Goal: Information Seeking & Learning: Get advice/opinions

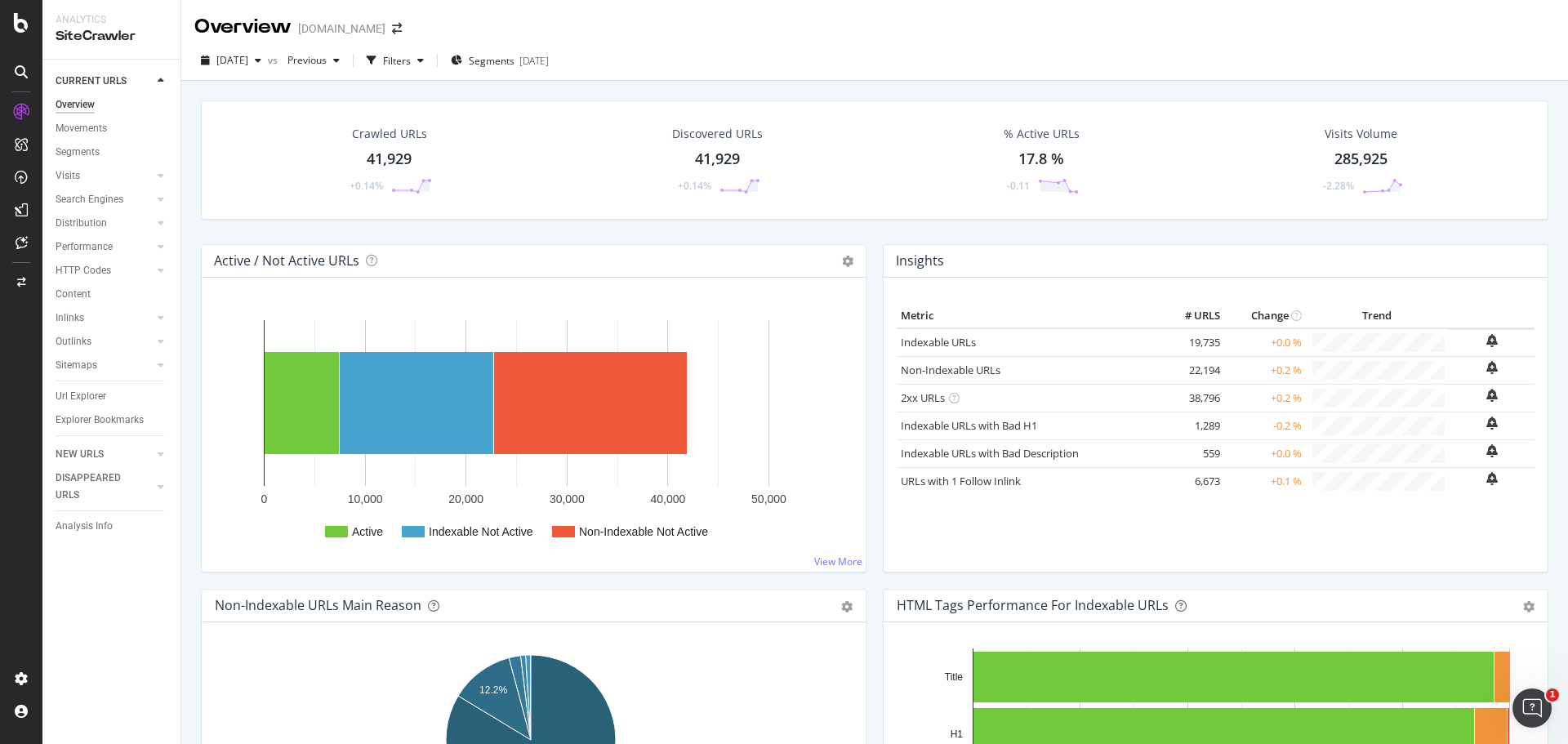
click at [93, 610] on div "CURRENT URLS Overview Movements Segments Visits Analysis Orphan URLs Search Eng…" at bounding box center [112, 402] width 138 height 684
click at [113, 242] on div "RealKeywords" at bounding box center [96, 242] width 73 height 16
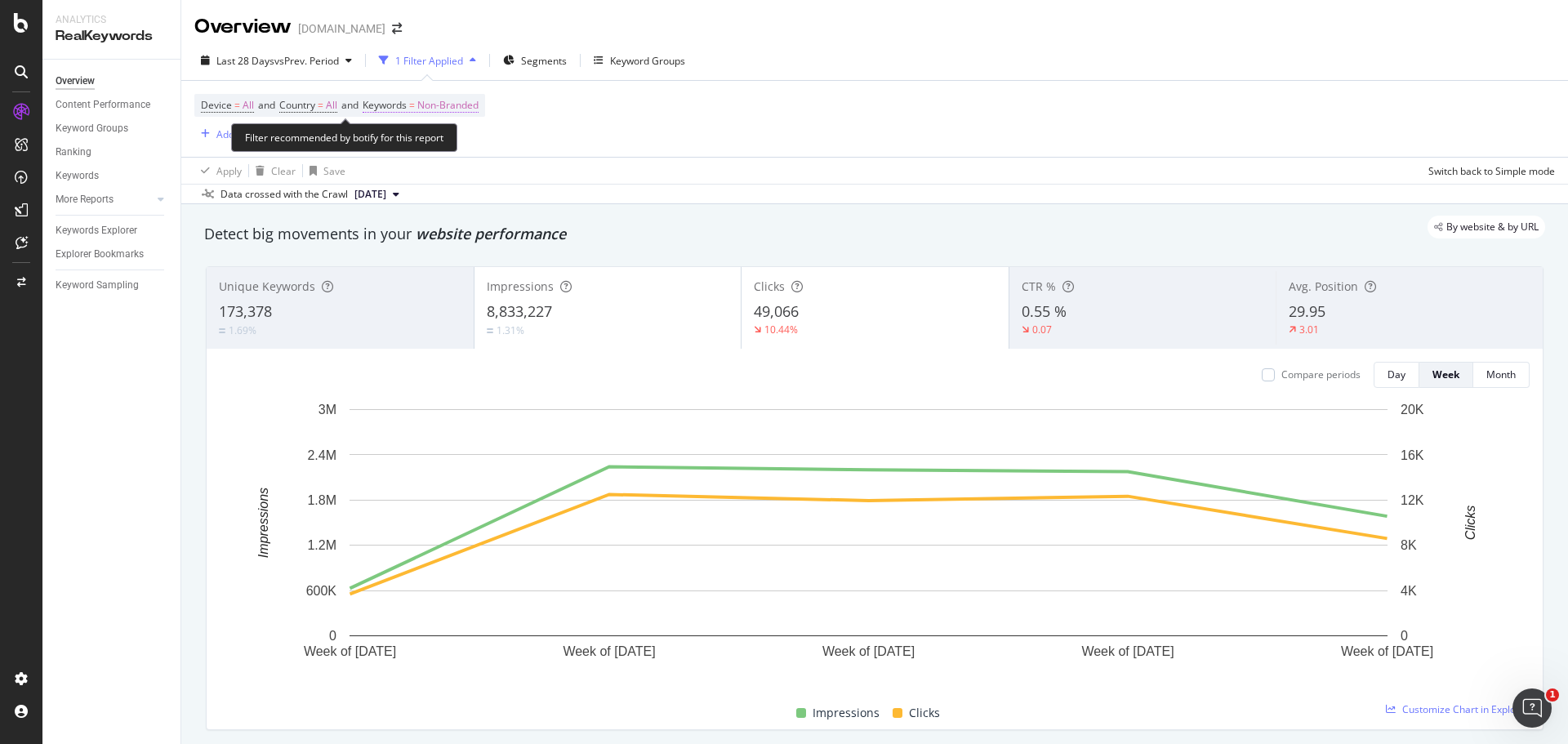
click at [428, 102] on span "Non-Branded" at bounding box center [447, 105] width 61 height 23
click at [455, 145] on div "button" at bounding box center [463, 144] width 20 height 9
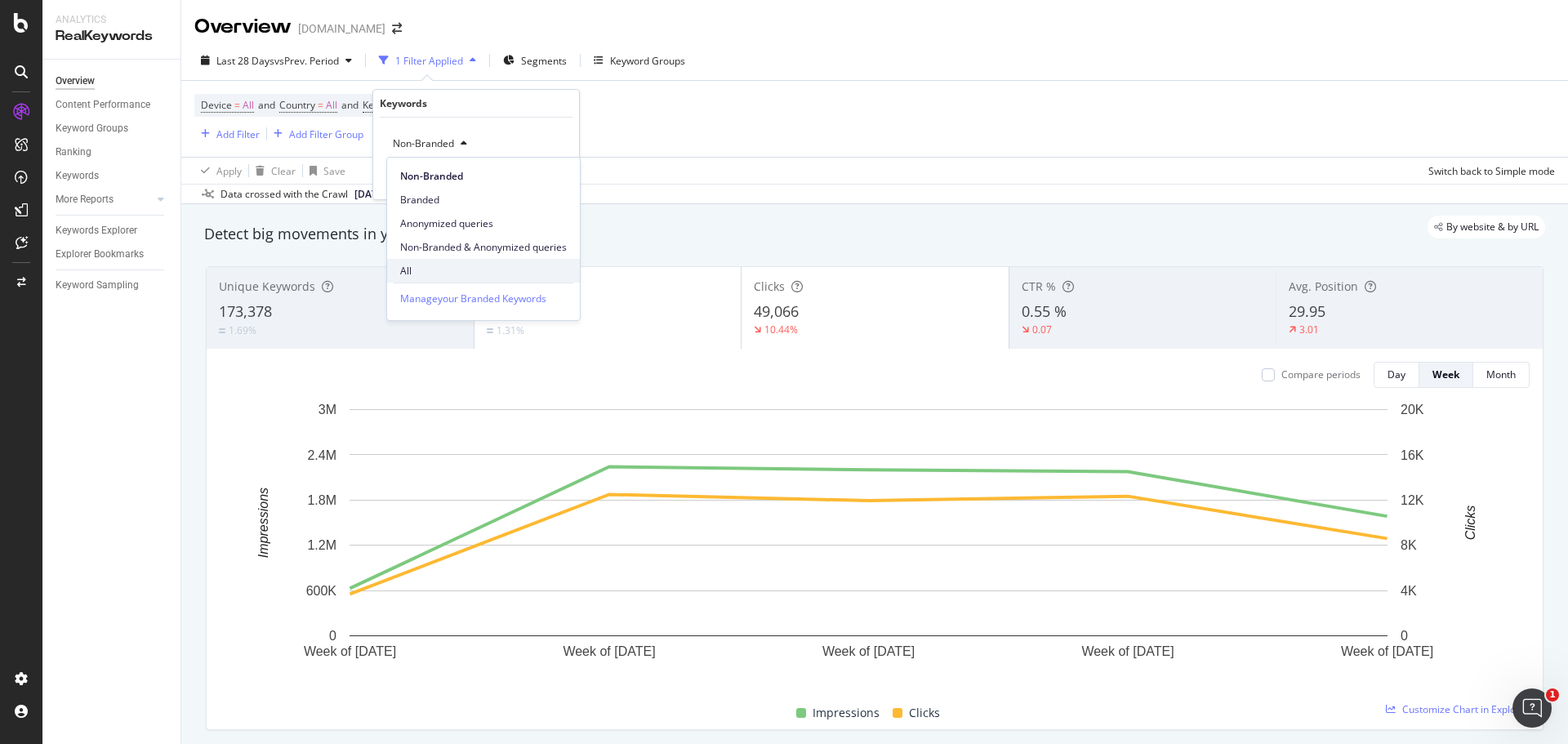
click at [449, 268] on span "All" at bounding box center [483, 271] width 166 height 15
click at [541, 182] on div "Apply" at bounding box center [553, 178] width 26 height 14
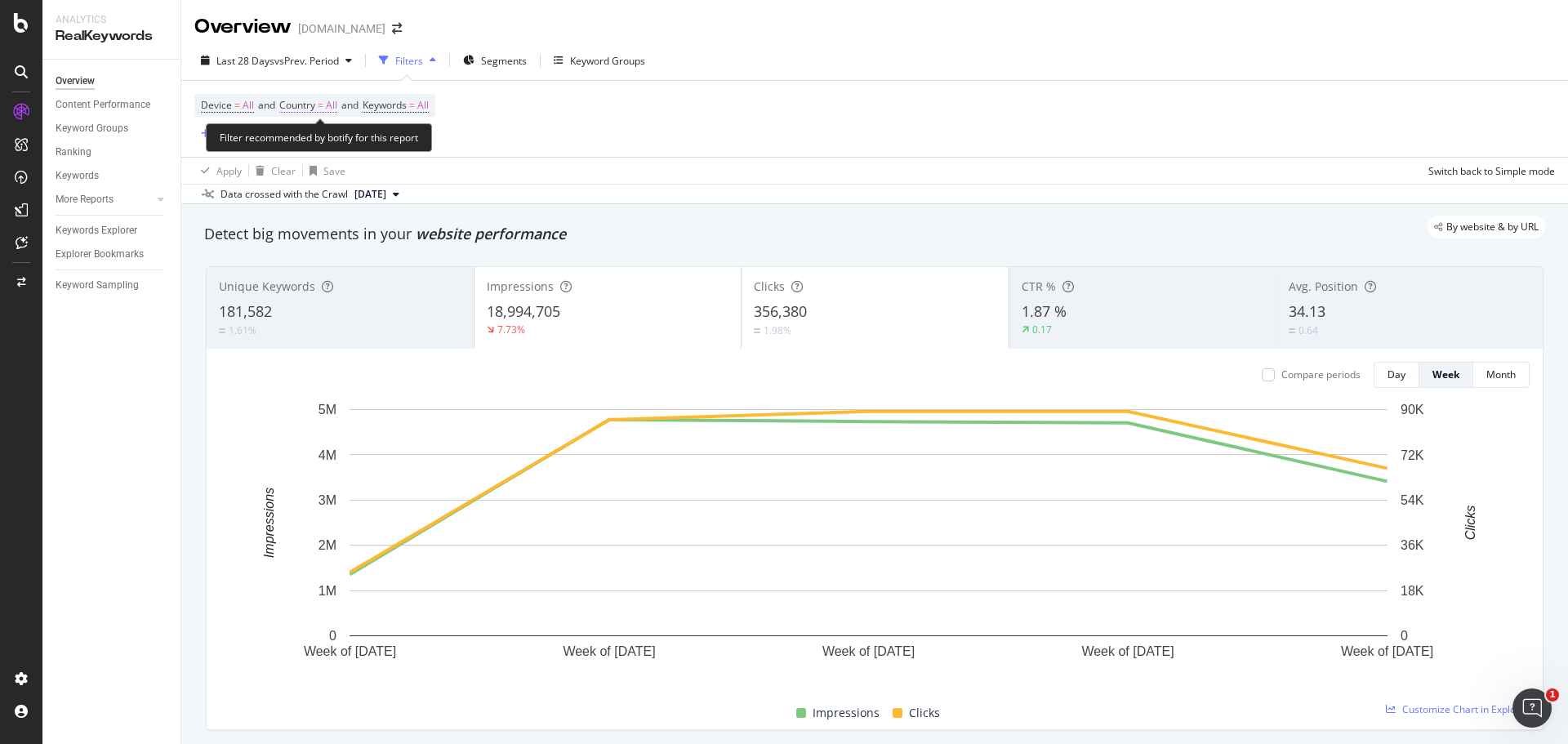
click at [331, 99] on span "All" at bounding box center [332, 105] width 11 height 23
click at [306, 144] on span "All" at bounding box center [304, 143] width 11 height 14
click at [315, 148] on icon at bounding box center [315, 144] width 11 height 9
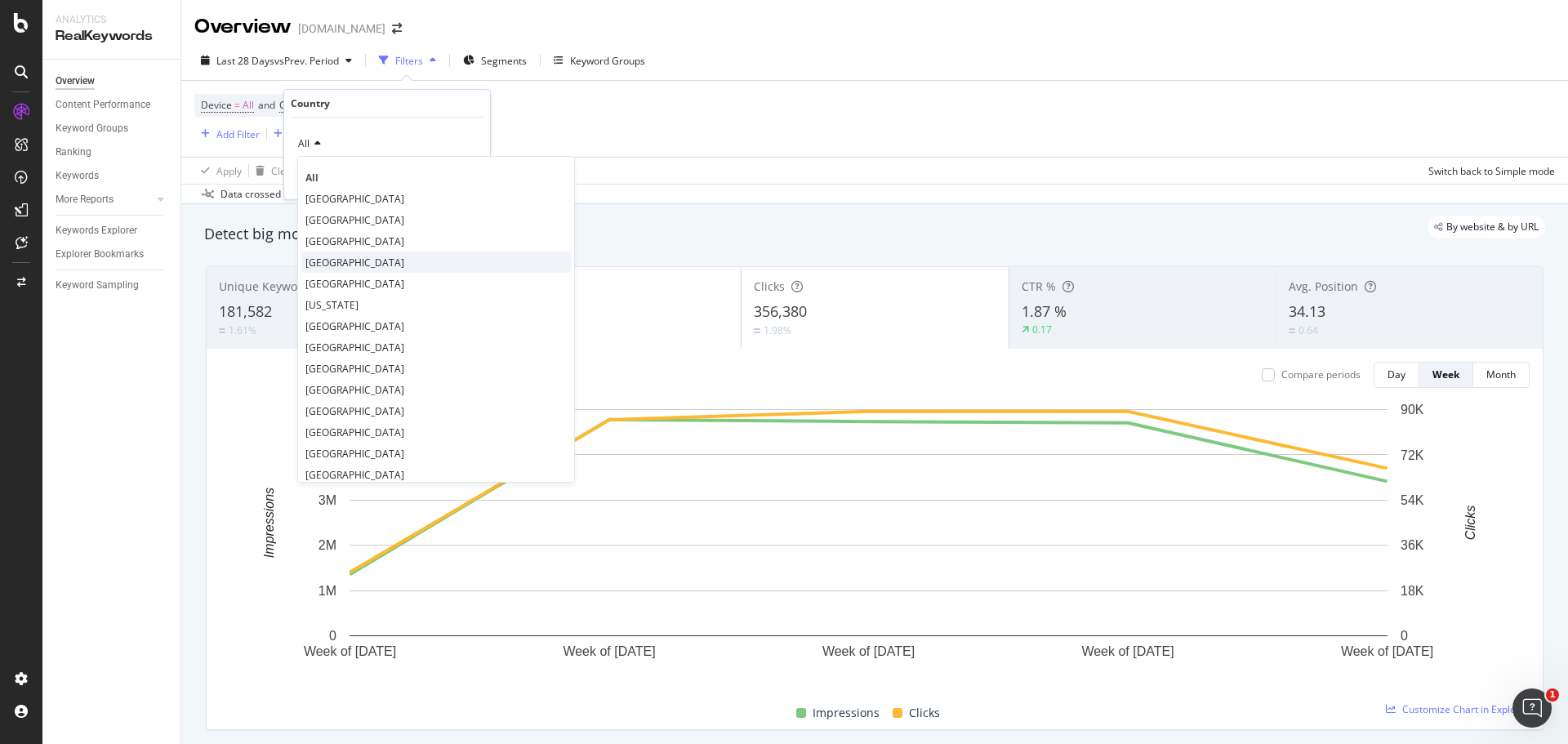
click at [317, 260] on span "[GEOGRAPHIC_DATA]" at bounding box center [355, 262] width 98 height 14
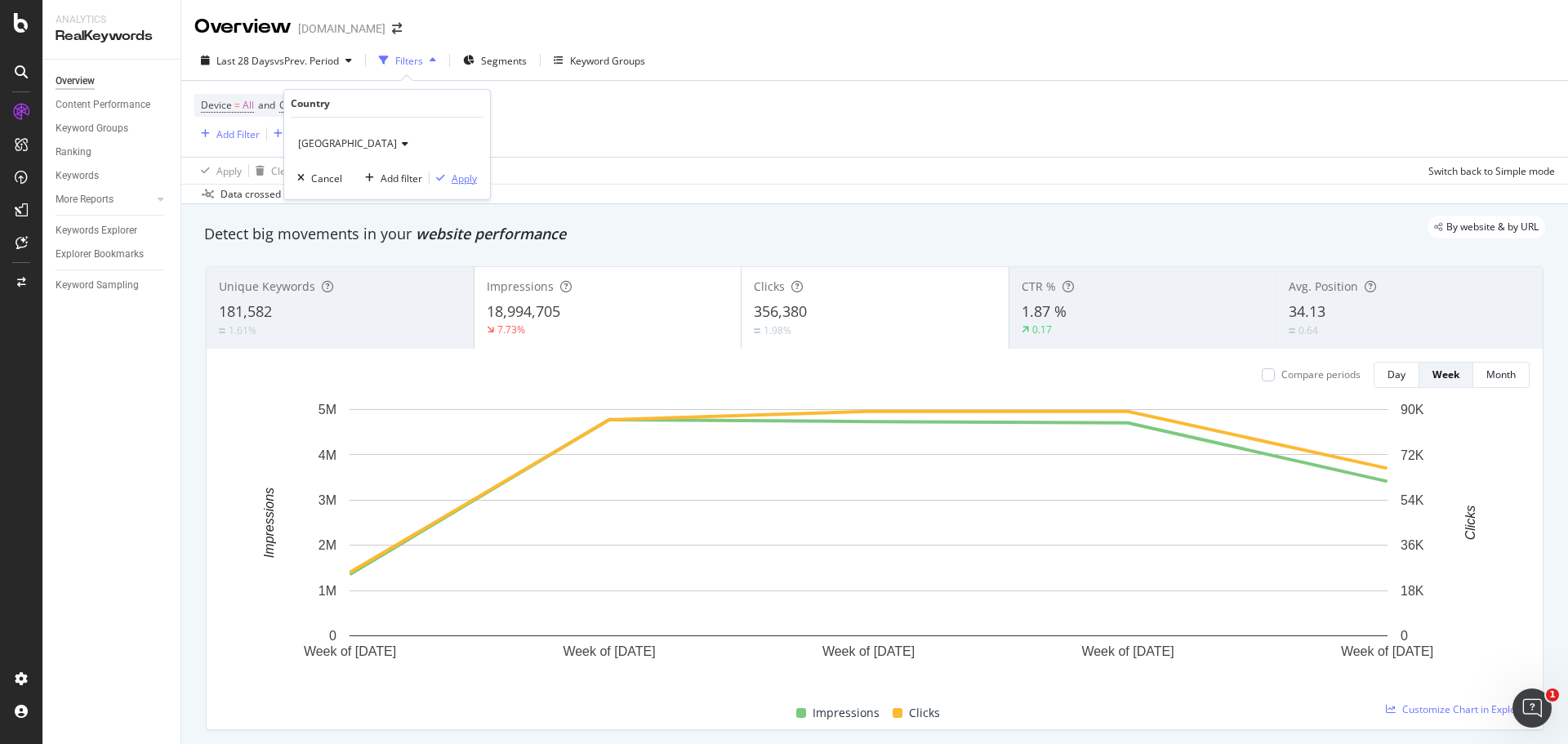
click at [447, 181] on div "button" at bounding box center [440, 178] width 22 height 9
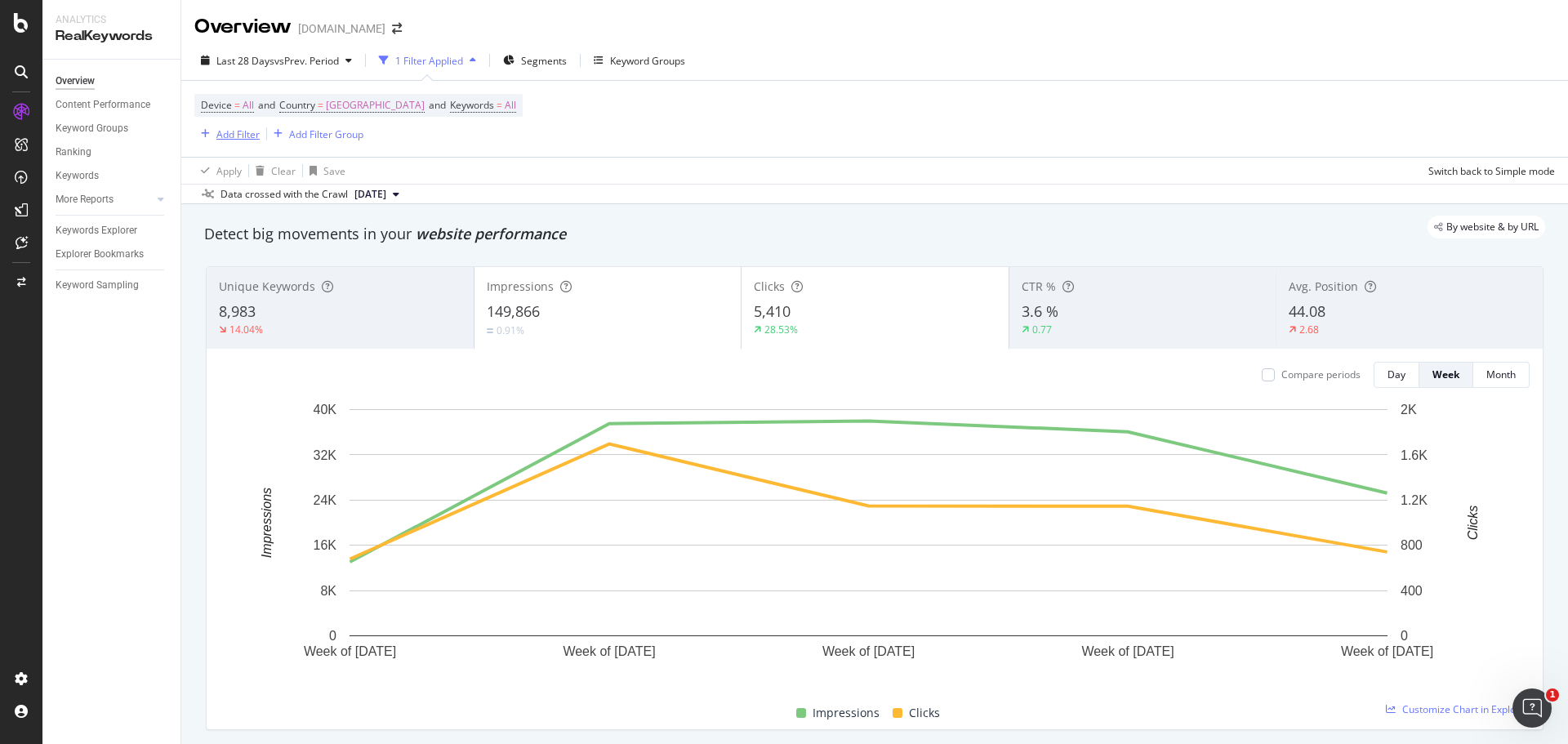
click at [220, 133] on div "Add Filter" at bounding box center [238, 134] width 44 height 14
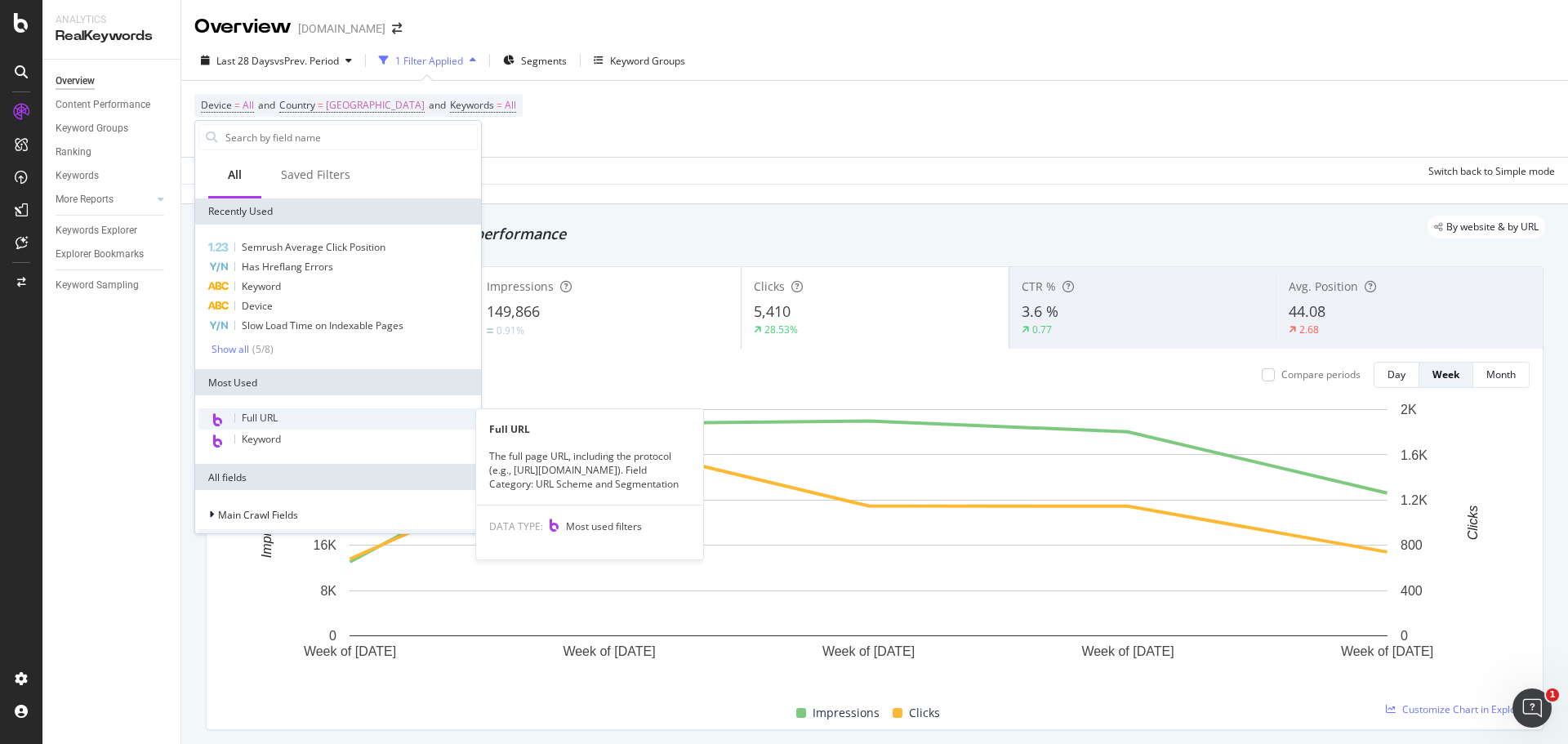
click at [300, 418] on div "Full URL" at bounding box center [338, 419] width 279 height 21
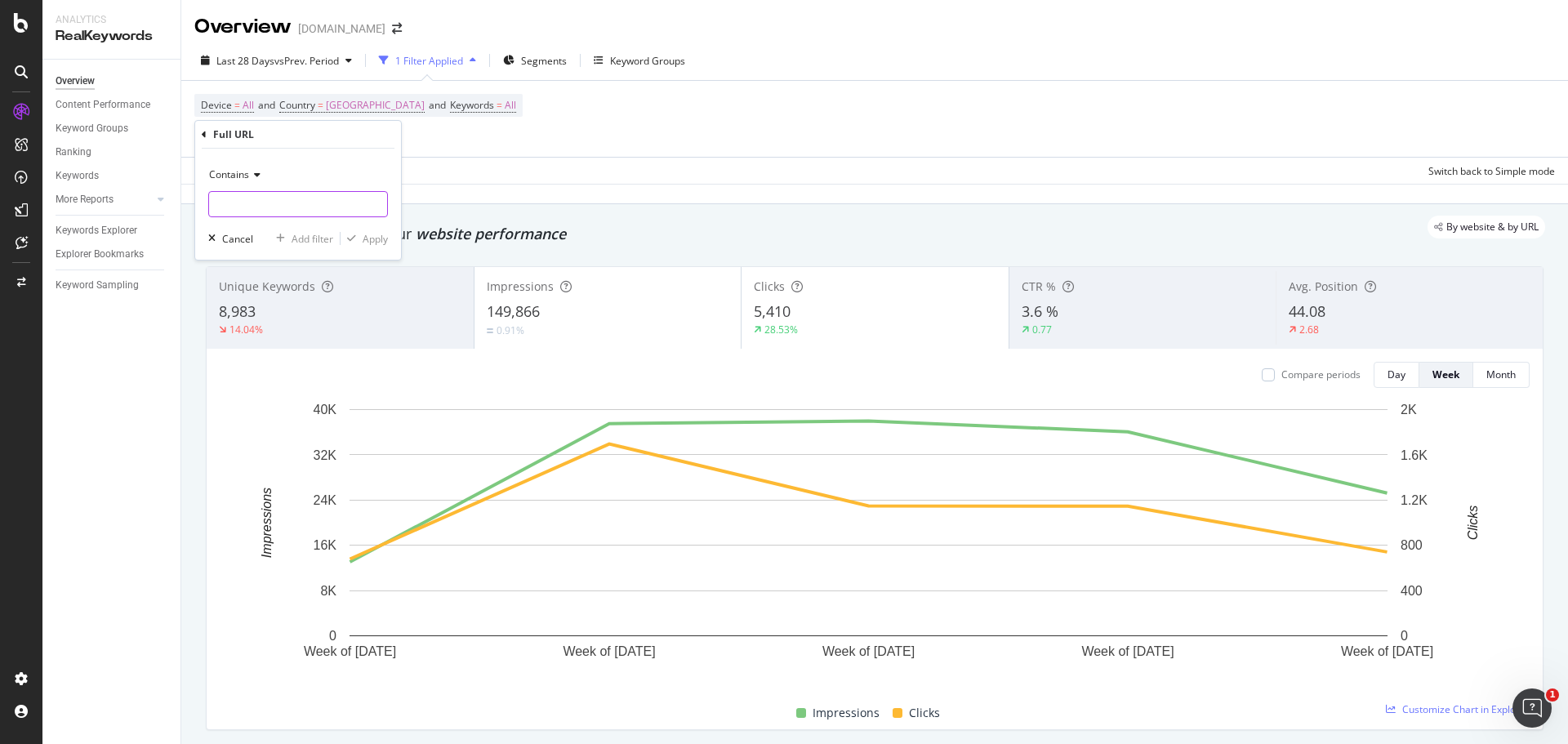
click at [353, 198] on input "text" at bounding box center [298, 204] width 178 height 26
drag, startPoint x: 353, startPoint y: 198, endPoint x: 179, endPoint y: 196, distance: 174.0
click at [179, 196] on body "Analytics RealKeywords Overview Content Performance Keyword Groups Ranking Keyw…" at bounding box center [784, 372] width 1568 height 744
click at [227, 207] on input "fr" at bounding box center [286, 204] width 154 height 26
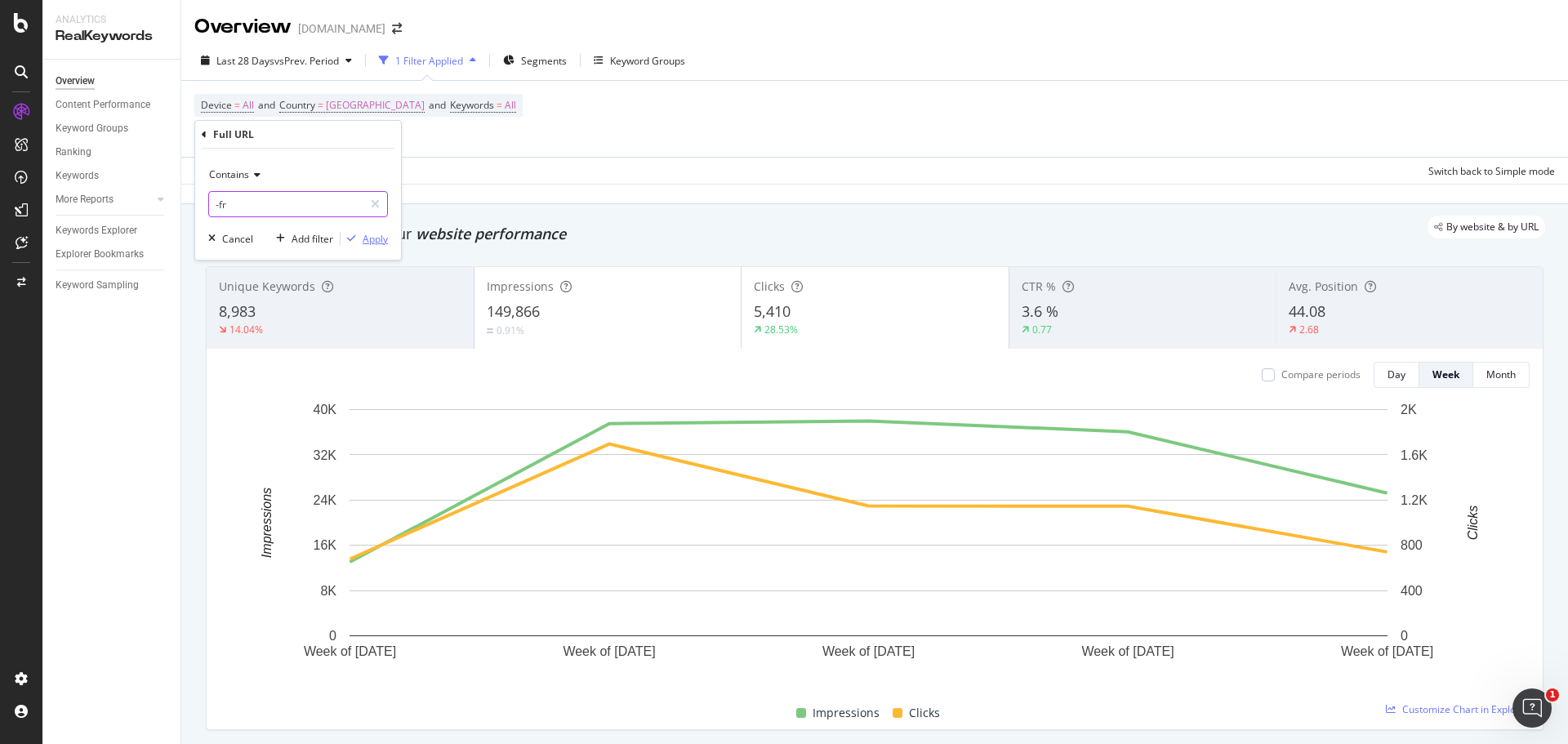
type input "-fr"
click at [375, 243] on div "Apply" at bounding box center [375, 238] width 26 height 14
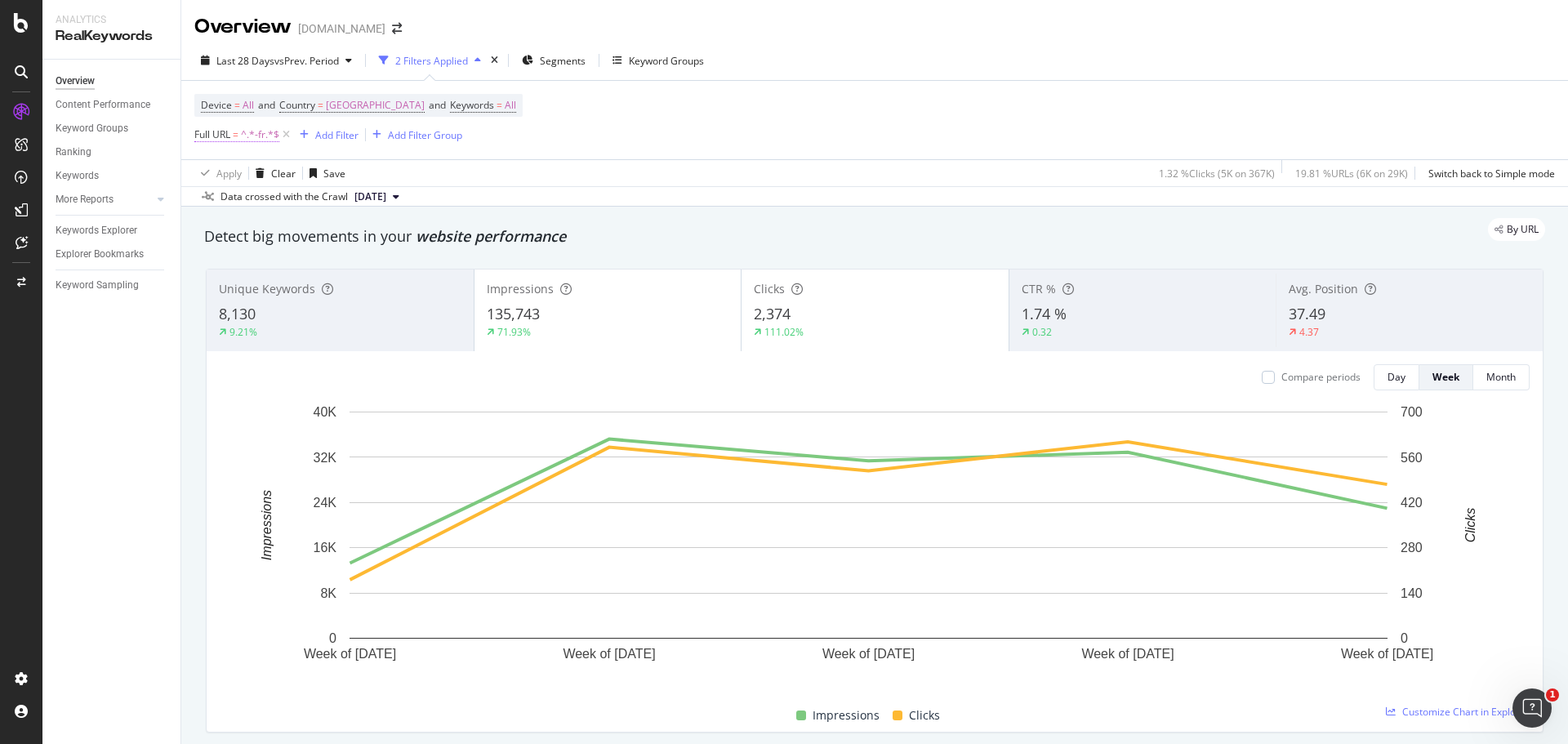
click at [243, 138] on span "^.*-fr.*$" at bounding box center [260, 134] width 39 height 23
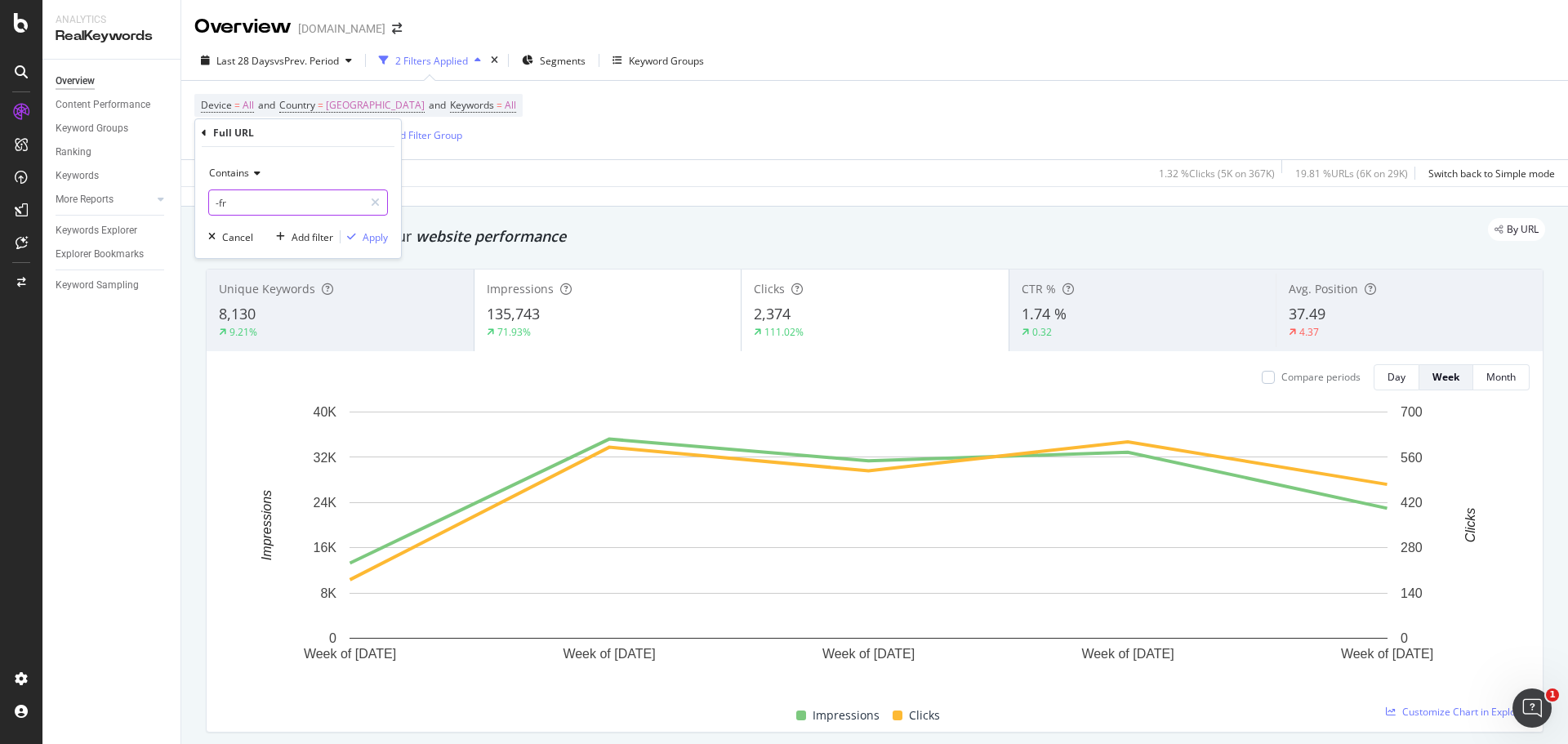
click at [218, 195] on input "-fr" at bounding box center [286, 202] width 154 height 26
type input "-ca/"
click at [377, 238] on div "Apply" at bounding box center [375, 236] width 26 height 14
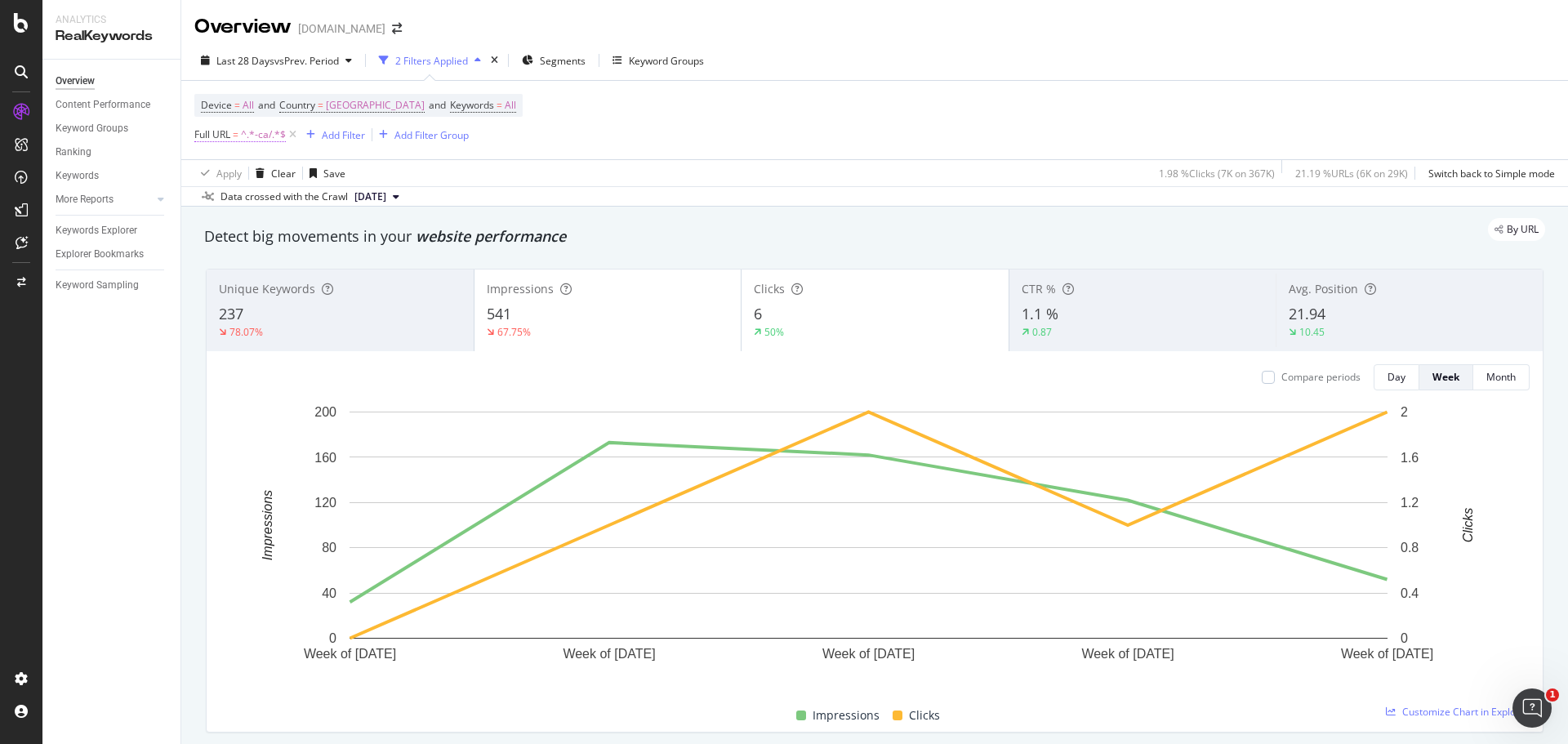
click at [258, 135] on span "^.*-ca/.*$" at bounding box center [263, 134] width 44 height 23
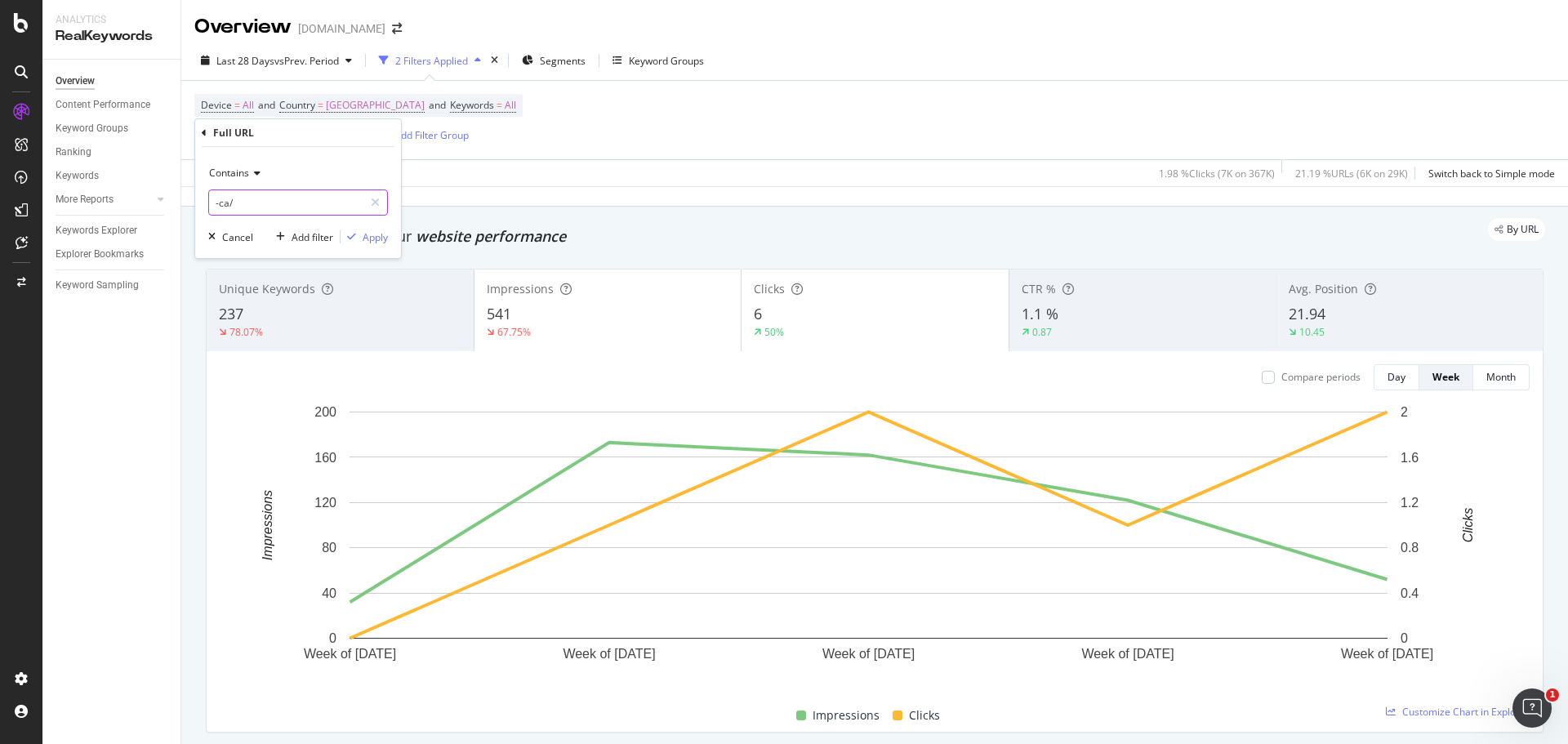
click at [248, 202] on input "-ca/" at bounding box center [286, 202] width 154 height 26
click at [250, 203] on input "-ca/" at bounding box center [286, 202] width 154 height 26
drag, startPoint x: 267, startPoint y: 197, endPoint x: 184, endPoint y: 197, distance: 83.0
click at [184, 197] on body "Analytics RealKeywords Overview Content Performance Keyword Groups Ranking Keyw…" at bounding box center [784, 372] width 1568 height 744
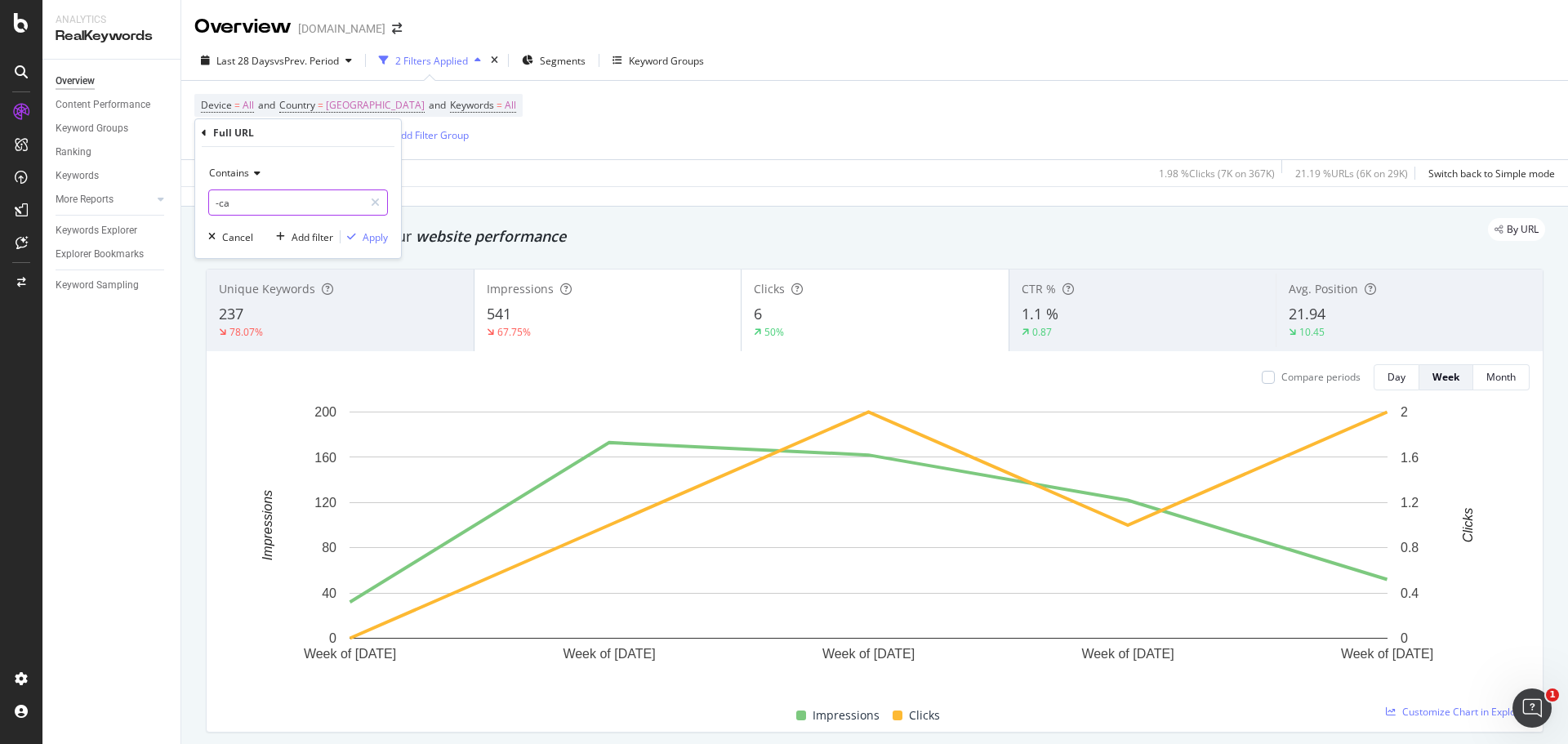
drag, startPoint x: 243, startPoint y: 200, endPoint x: 205, endPoint y: 200, distance: 38.0
click at [205, 200] on div "Contains -ca Cancel Add filter Apply" at bounding box center [298, 201] width 206 height 111
type input "en-ca"
click at [373, 243] on div "Apply" at bounding box center [375, 236] width 26 height 14
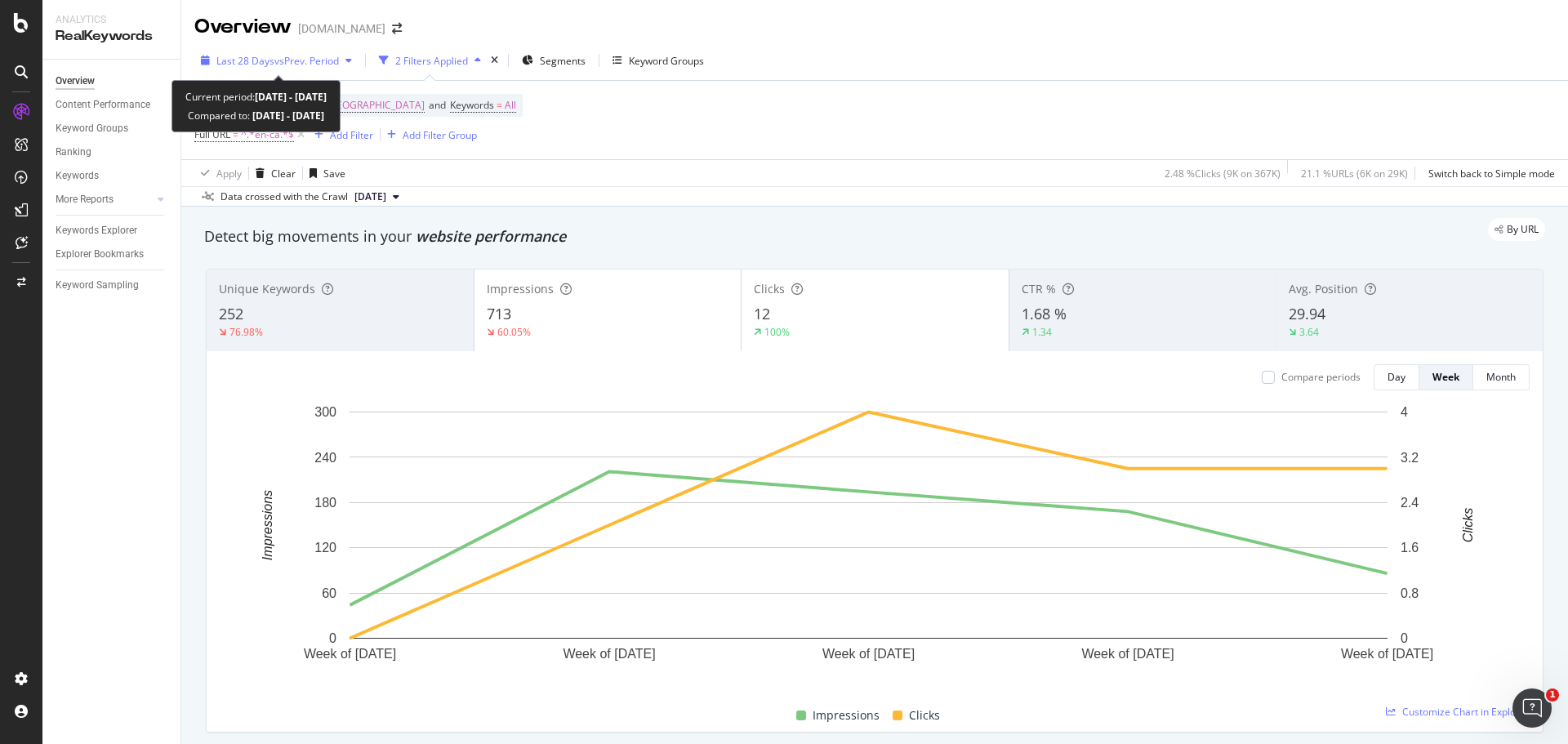
click at [340, 72] on div "Last 28 Days vs Prev. Period" at bounding box center [277, 61] width 165 height 25
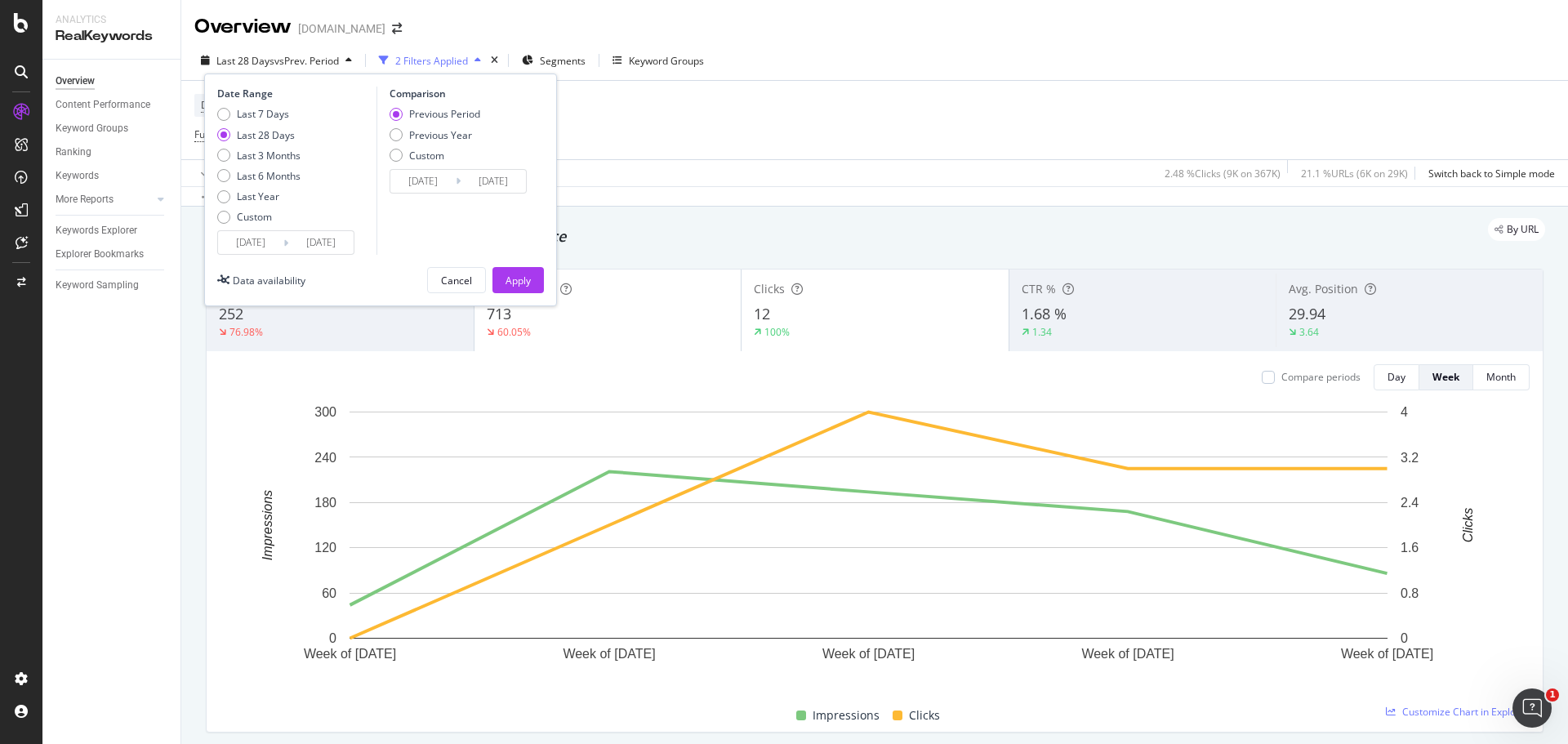
click at [213, 112] on div "Date Range Last 7 Days Last 28 Days Last 3 Months Last 6 Months Last Year Custo…" at bounding box center [380, 190] width 353 height 233
click at [221, 112] on div "Last 7 Days" at bounding box center [224, 114] width 13 height 13
type input "[DATE]"
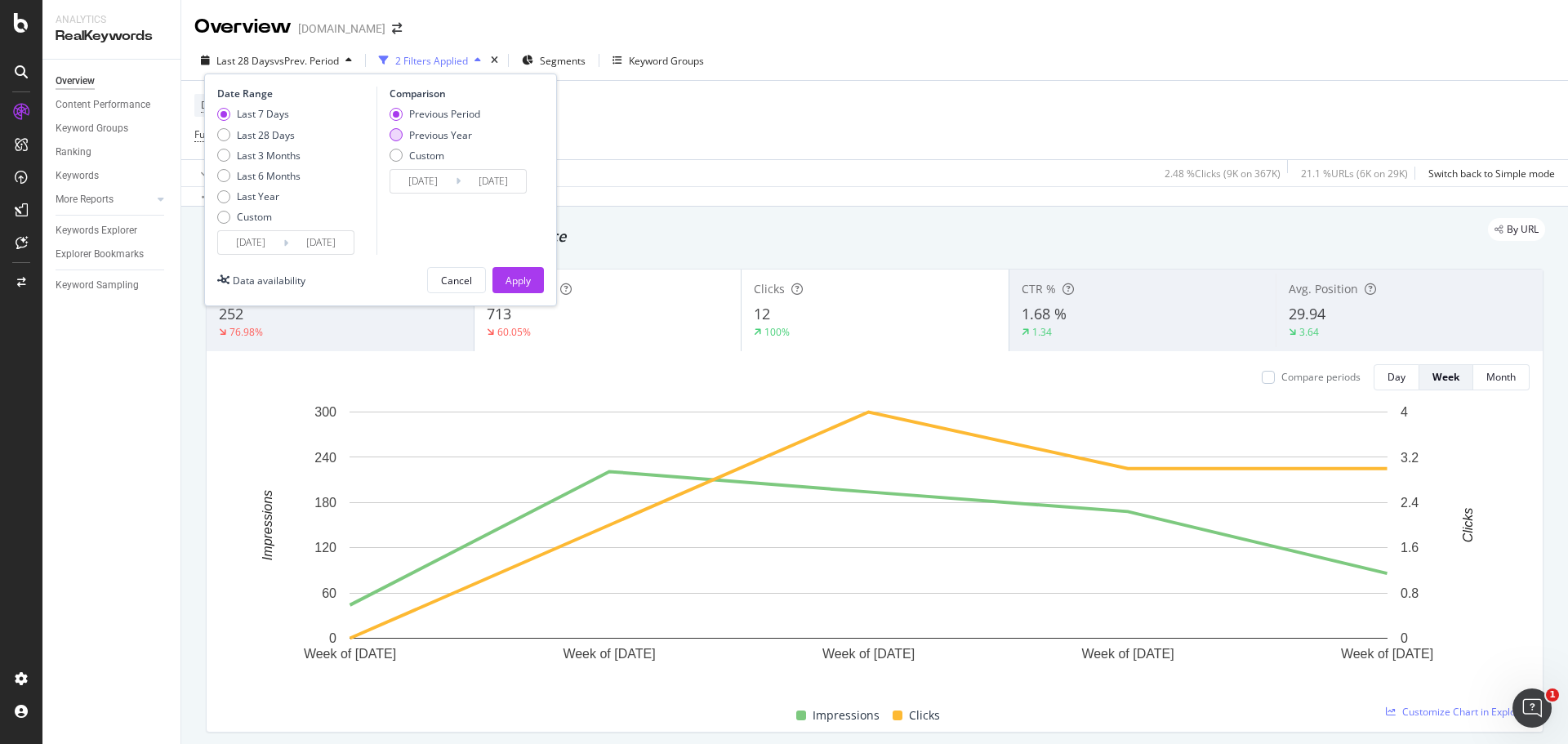
click at [392, 141] on div "Previous Year" at bounding box center [396, 135] width 13 height 13
type input "[DATE]"
click at [503, 277] on button "Apply" at bounding box center [518, 280] width 51 height 26
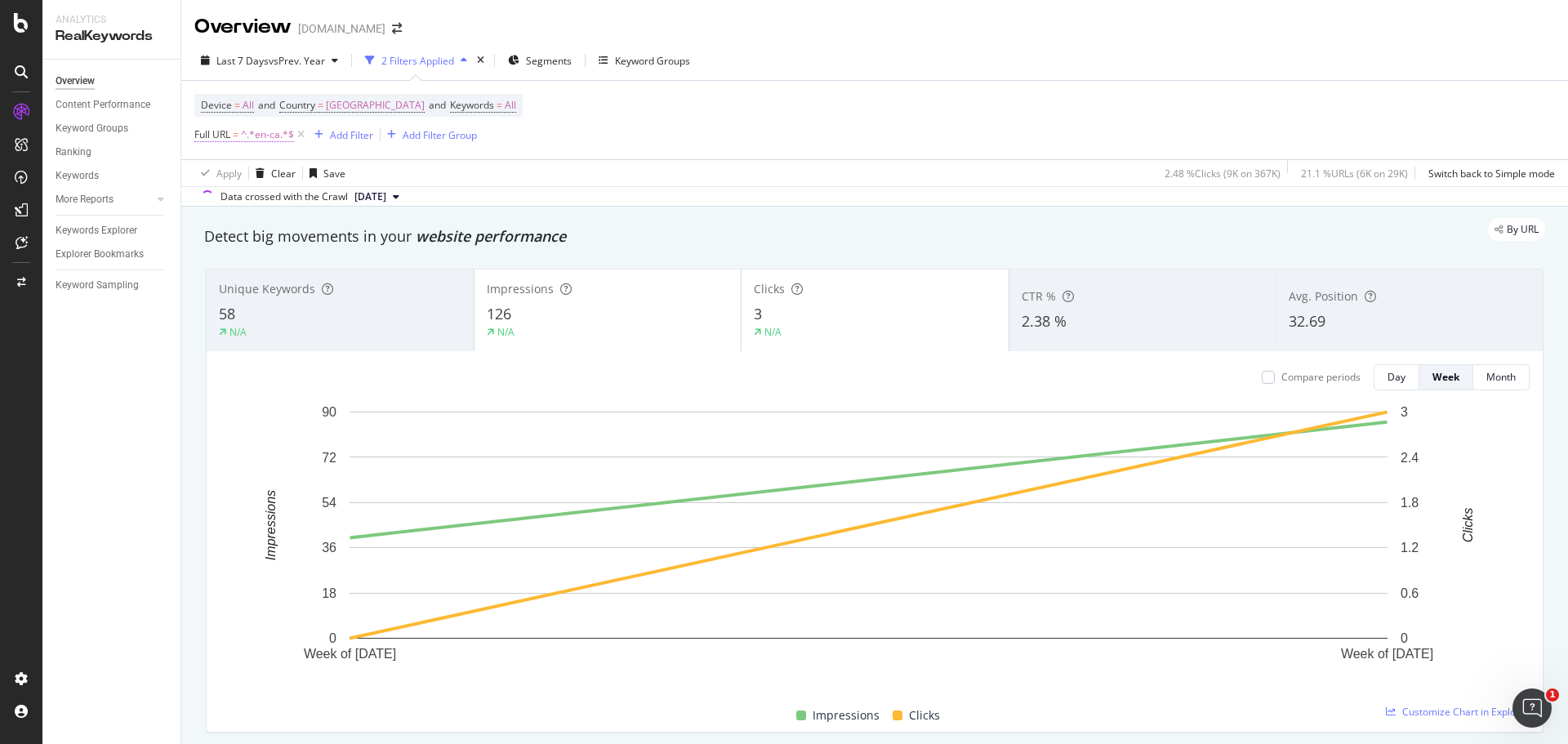
click at [252, 143] on span "^.*en-ca.*$" at bounding box center [268, 134] width 53 height 23
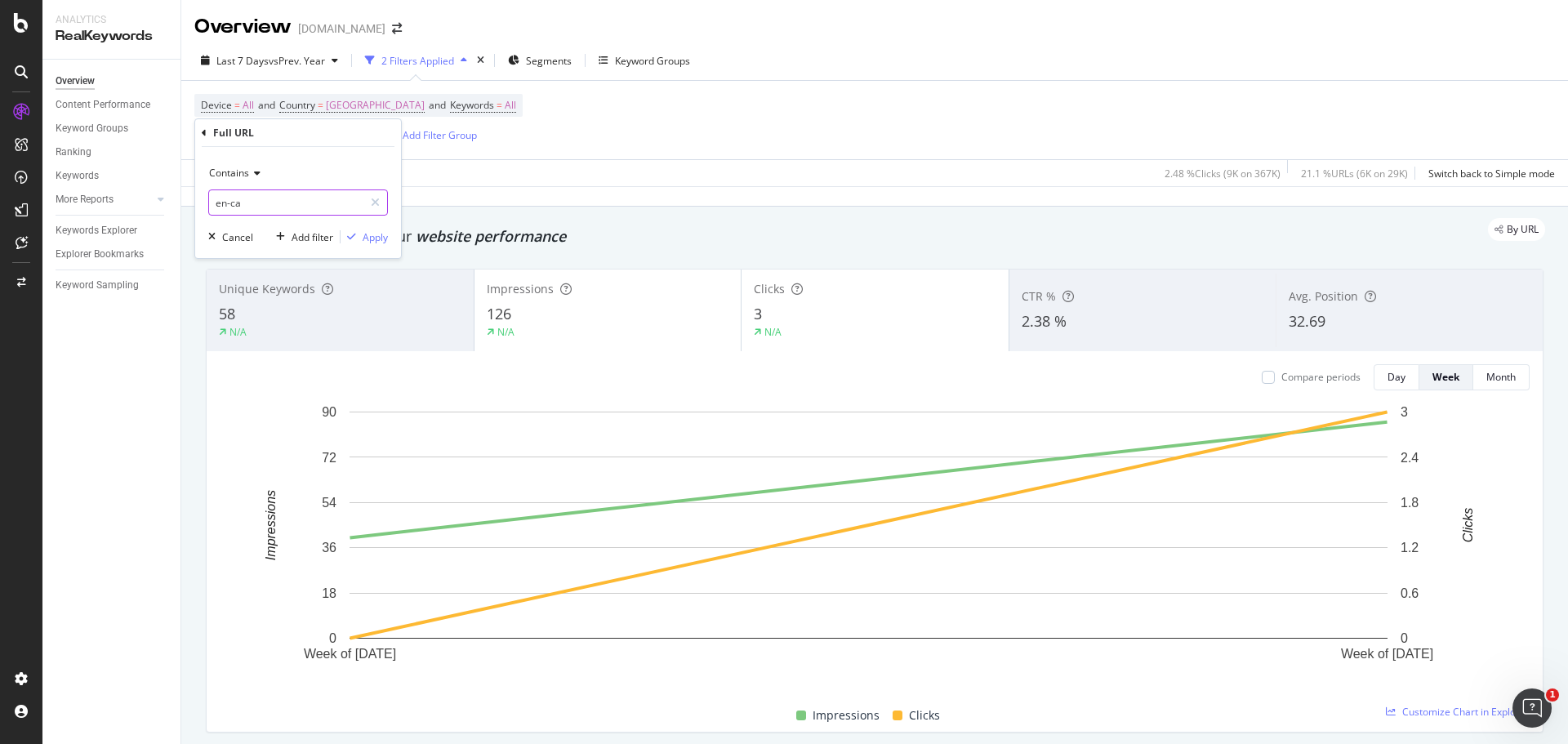
click at [254, 199] on input "en-ca" at bounding box center [286, 202] width 154 height 26
click at [254, 199] on input "en-ca" at bounding box center [286, 202] width 154 height 26
type input "-fr/"
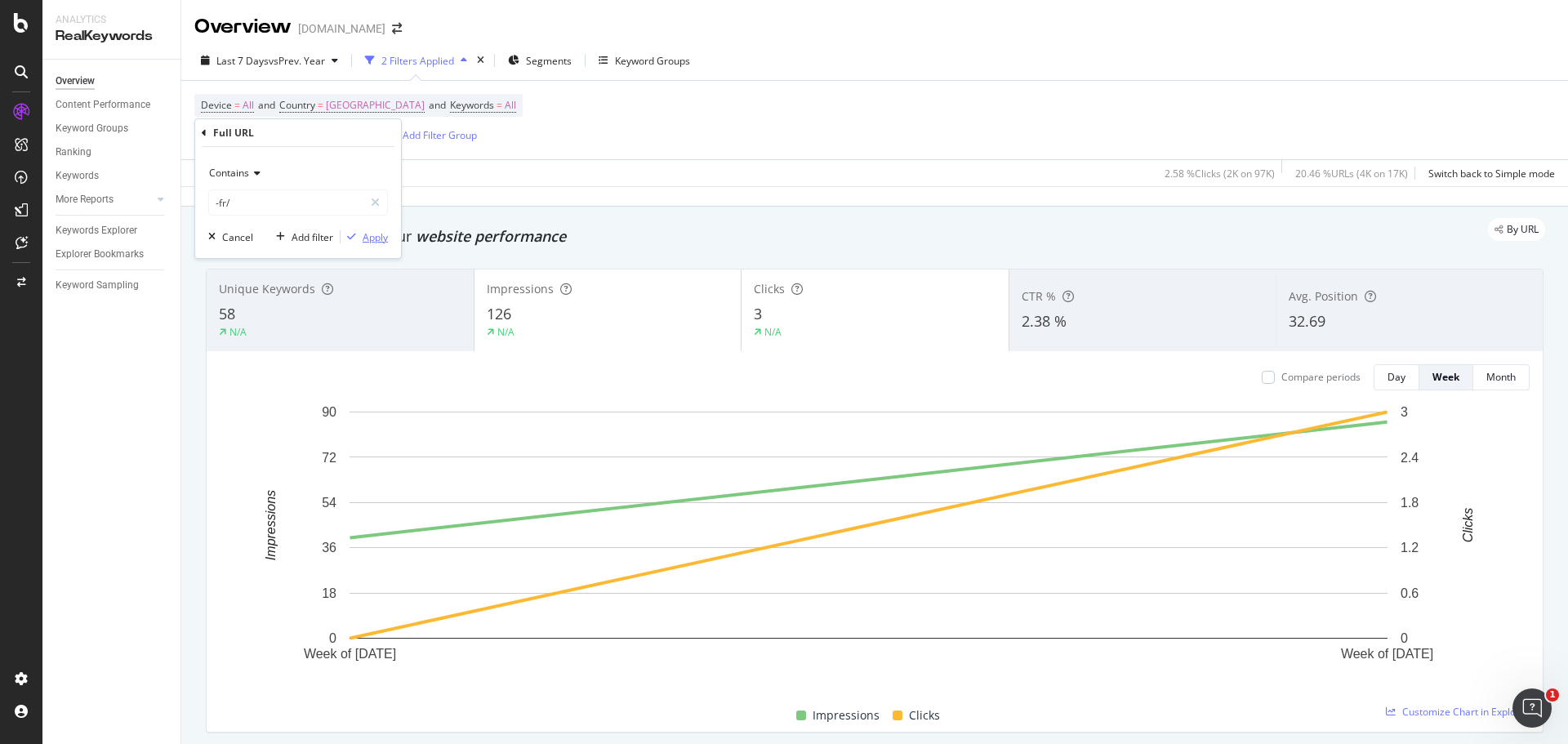
click at [380, 242] on div "Apply" at bounding box center [375, 236] width 26 height 14
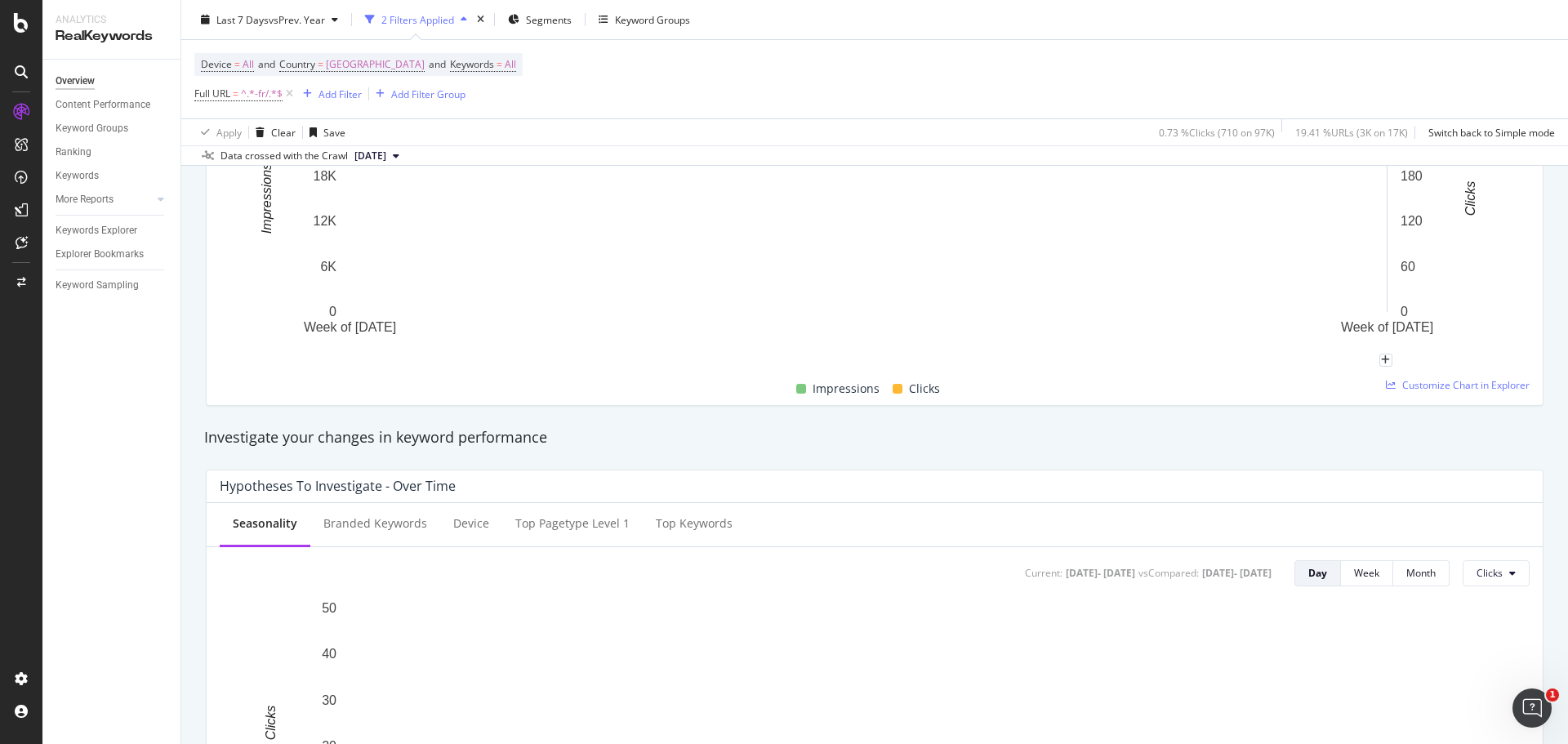
scroll to position [81, 0]
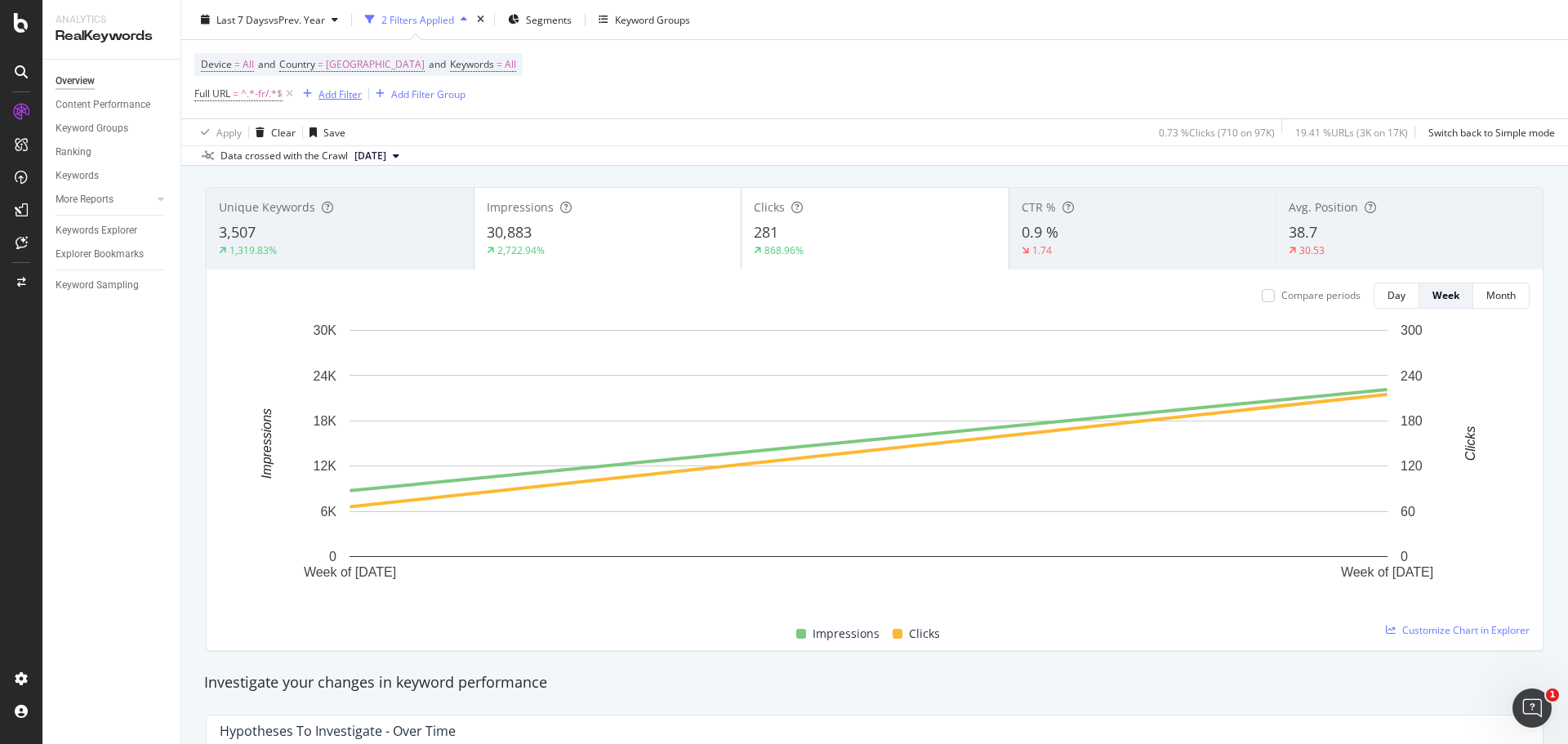
click at [321, 95] on div "Add Filter" at bounding box center [340, 94] width 44 height 14
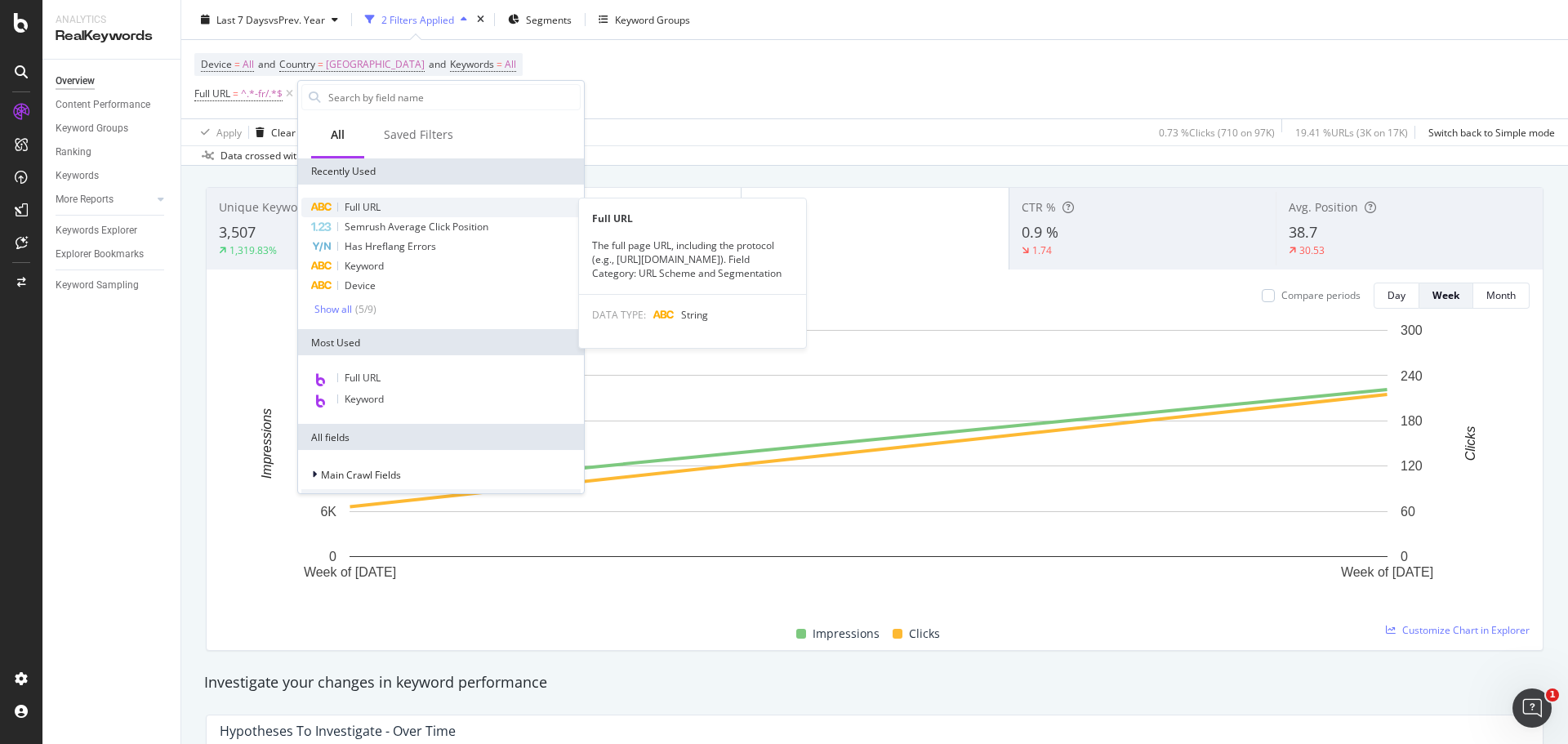
click at [384, 200] on div "Full URL" at bounding box center [441, 207] width 279 height 20
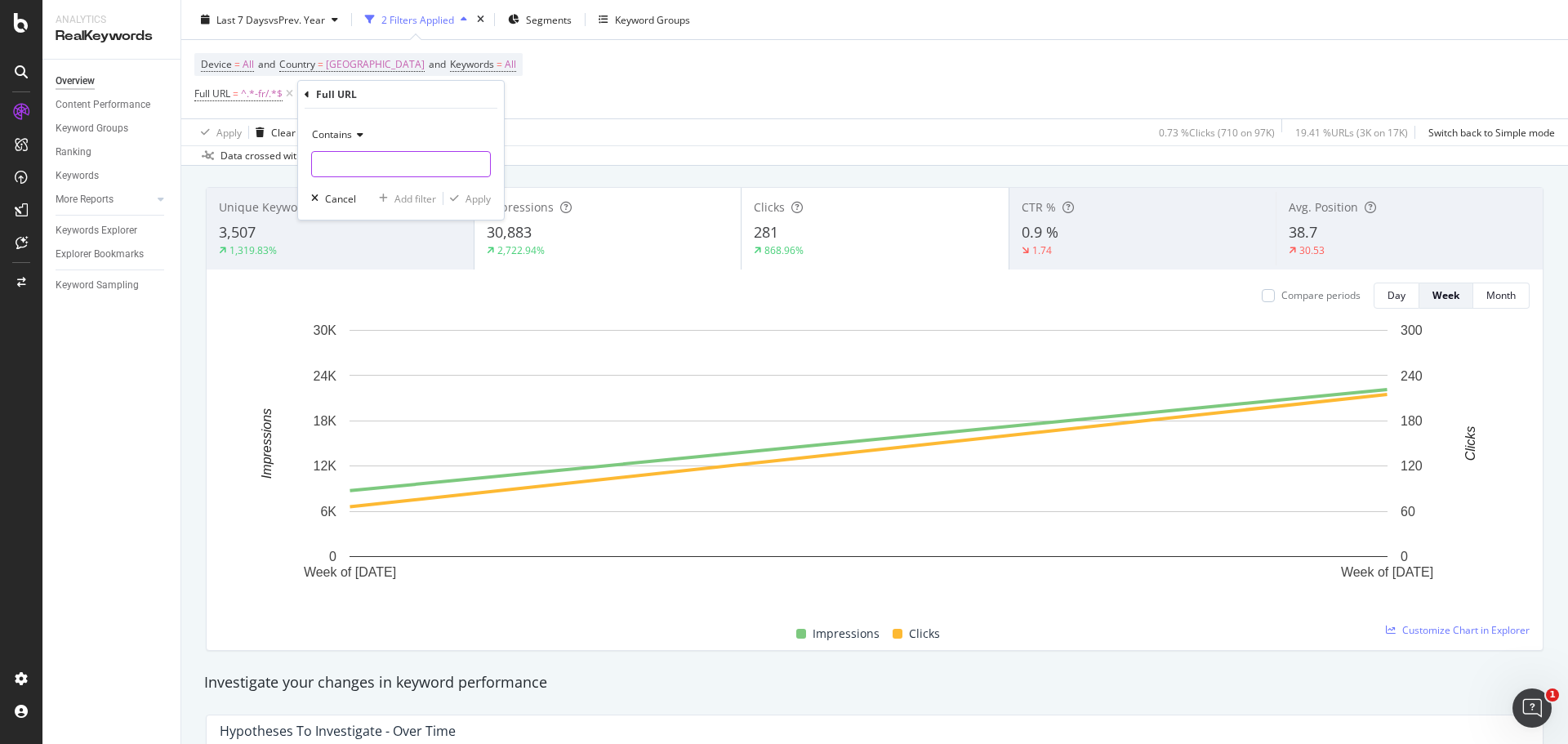
click at [344, 156] on input "text" at bounding box center [401, 164] width 178 height 26
click at [322, 162] on input "-en-fr" at bounding box center [389, 164] width 154 height 26
type input "en-fr"
click at [487, 196] on div "Apply" at bounding box center [478, 199] width 26 height 14
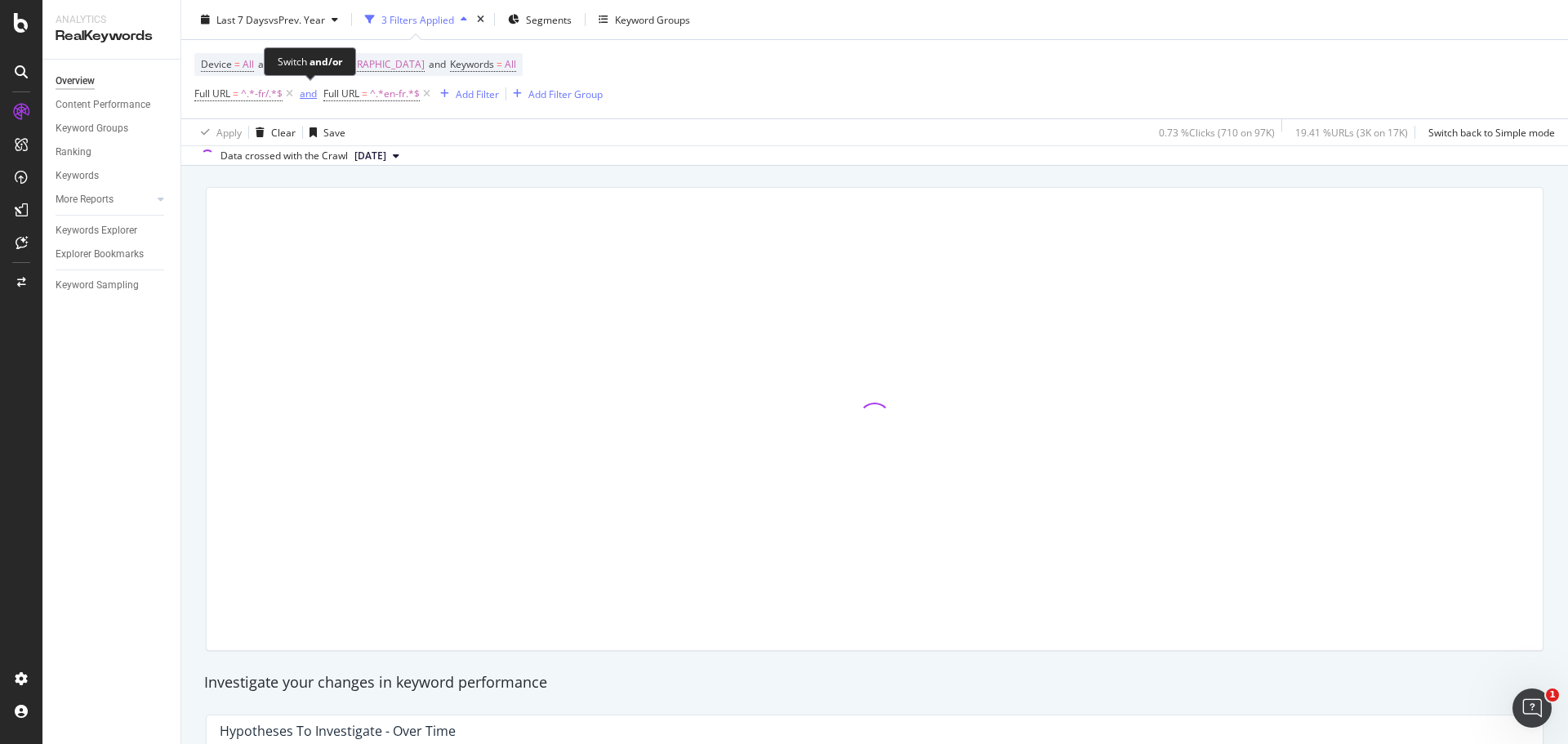
click at [305, 95] on div "and" at bounding box center [308, 94] width 17 height 14
click at [260, 95] on span "^.*-fr/.*$" at bounding box center [262, 94] width 42 height 23
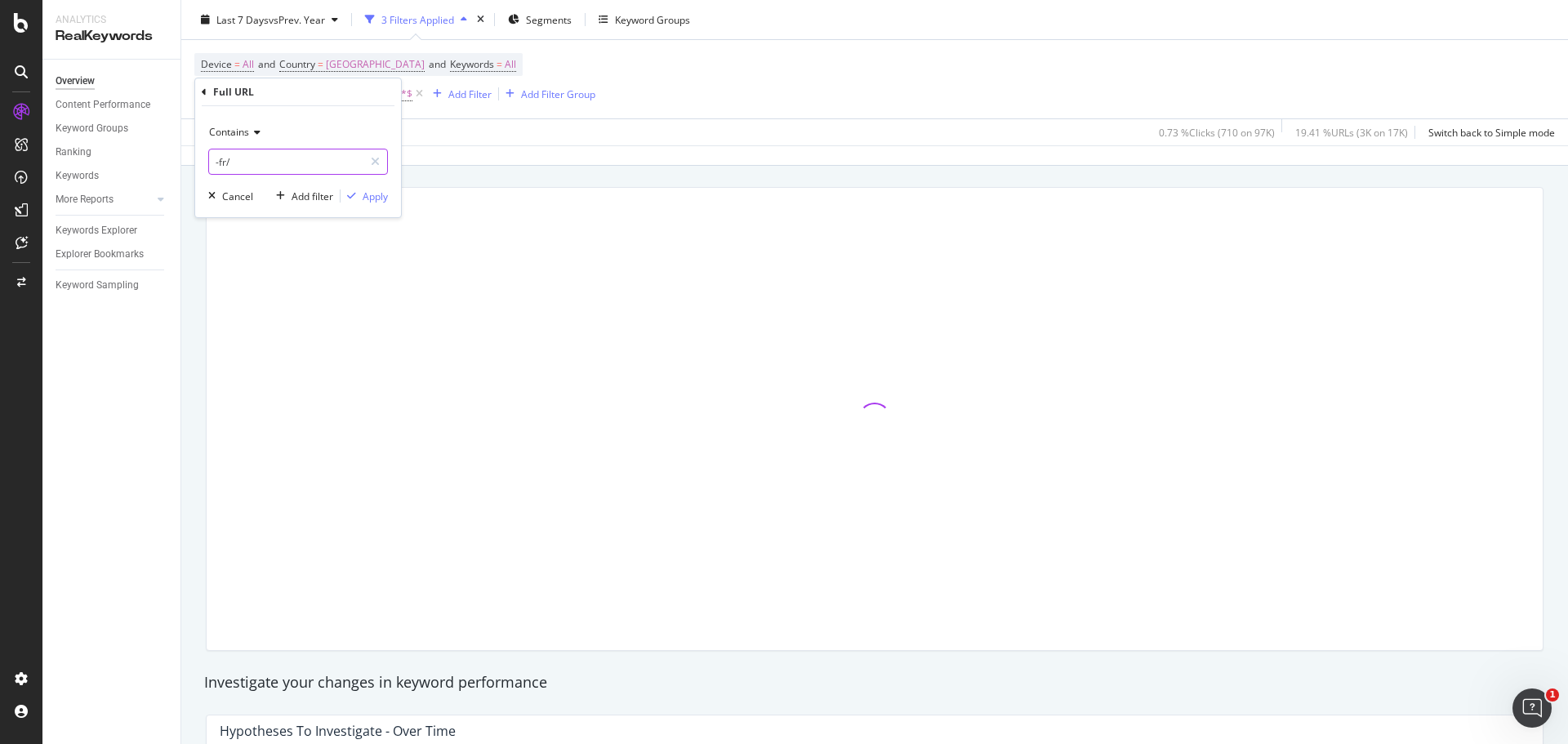
click at [247, 159] on input "-fr/" at bounding box center [286, 162] width 154 height 26
type input "fr-fr"
click at [375, 194] on div "Apply" at bounding box center [375, 196] width 26 height 14
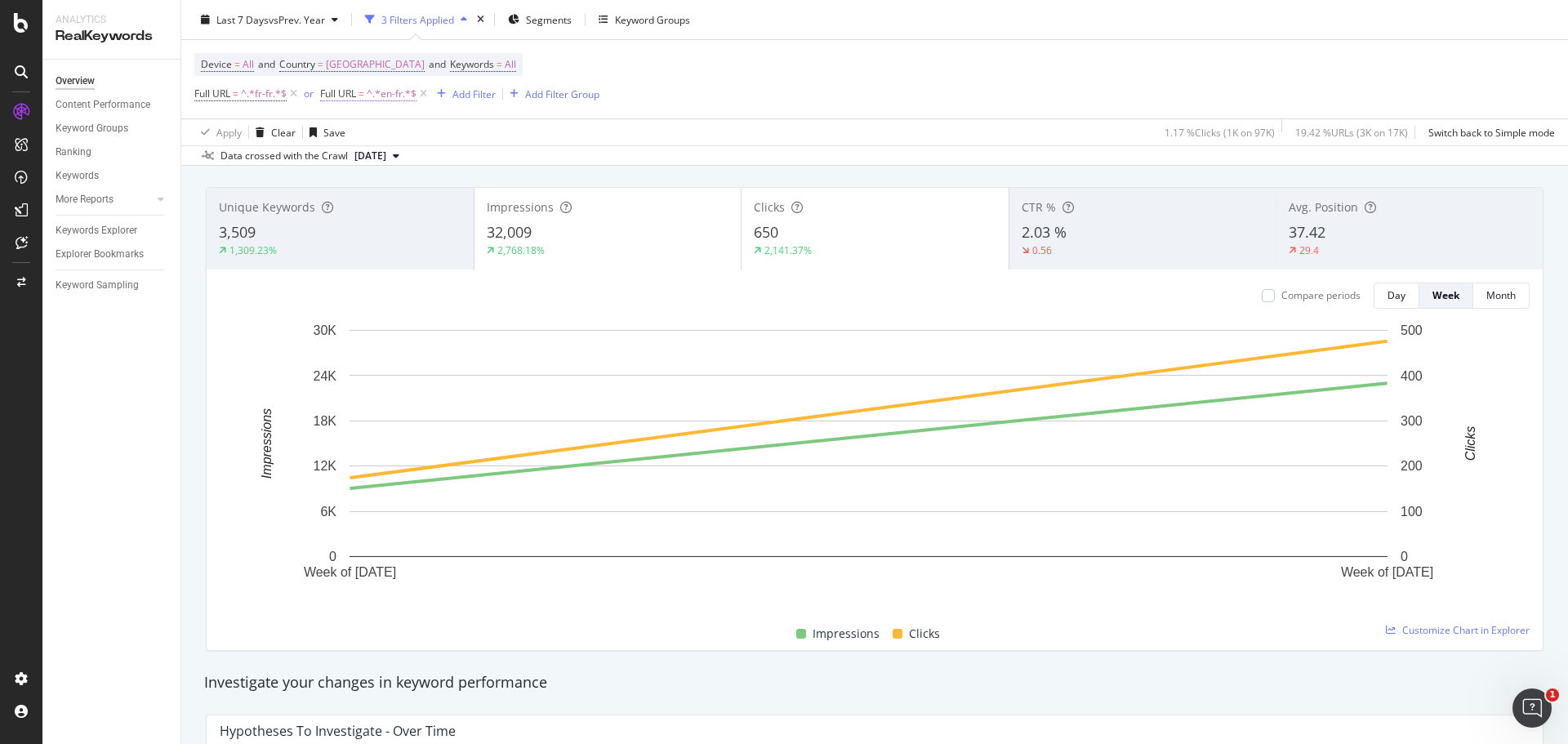
click at [358, 95] on span "Full URL = ^.*en-fr.*$" at bounding box center [368, 95] width 96 height 15
click at [352, 163] on input "en-fr" at bounding box center [411, 162] width 154 height 26
click at [348, 163] on input "en-fr" at bounding box center [411, 162] width 154 height 26
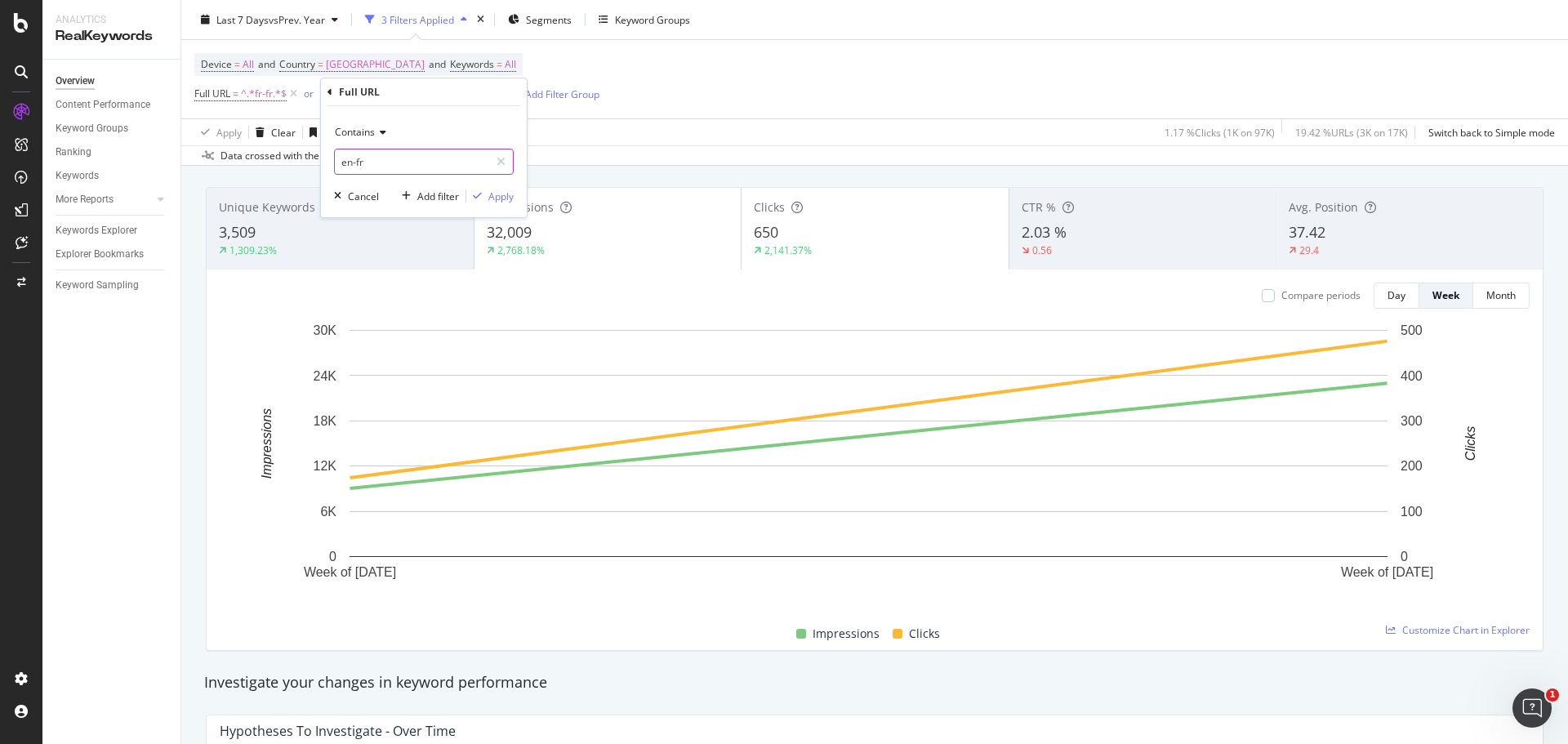
click at [359, 152] on input "en-fr" at bounding box center [411, 162] width 154 height 26
click at [350, 164] on input "en-fr" at bounding box center [411, 162] width 154 height 26
type input "ca-fr"
click at [504, 194] on div "Apply" at bounding box center [500, 196] width 26 height 14
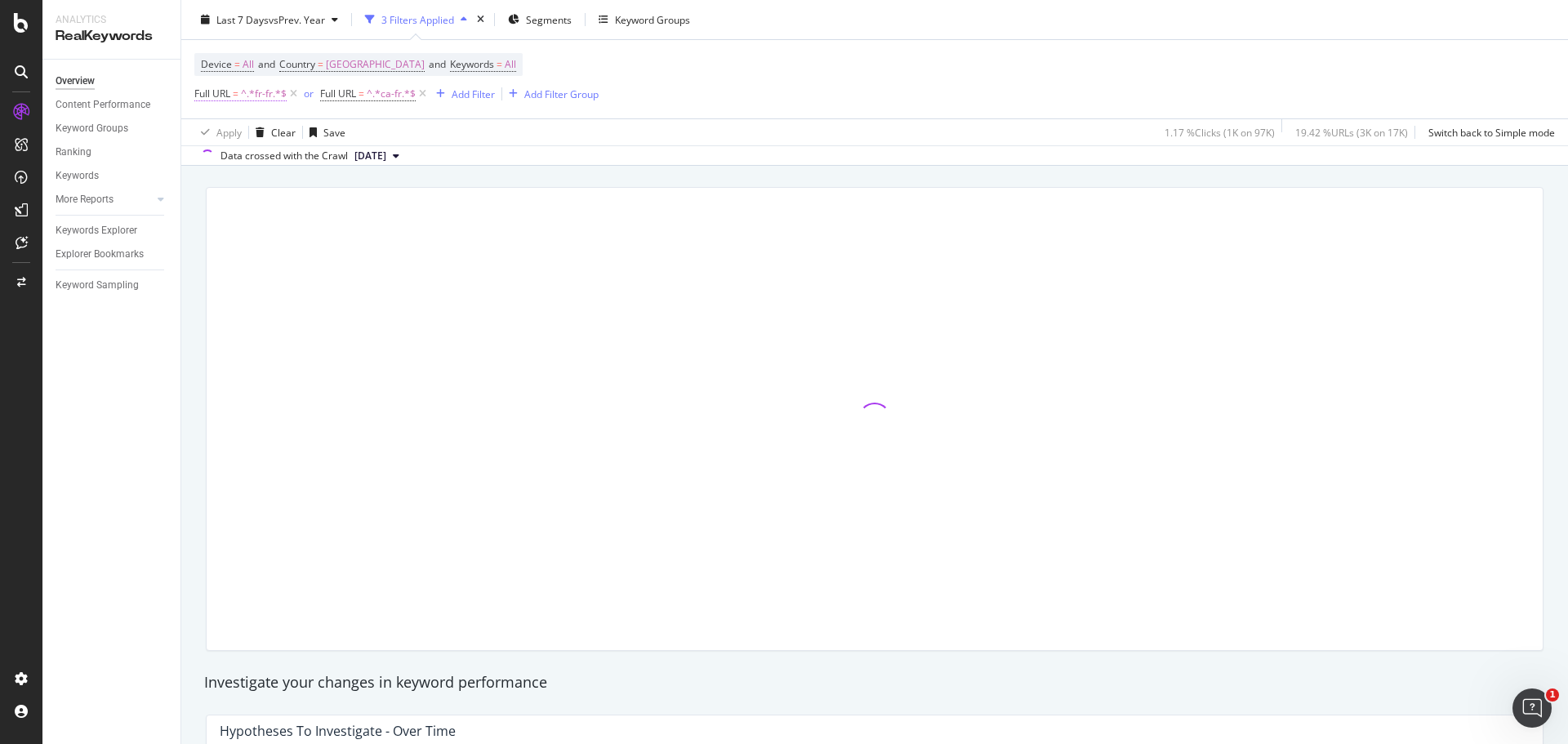
click at [270, 99] on span "^.*fr-fr.*$" at bounding box center [264, 94] width 45 height 23
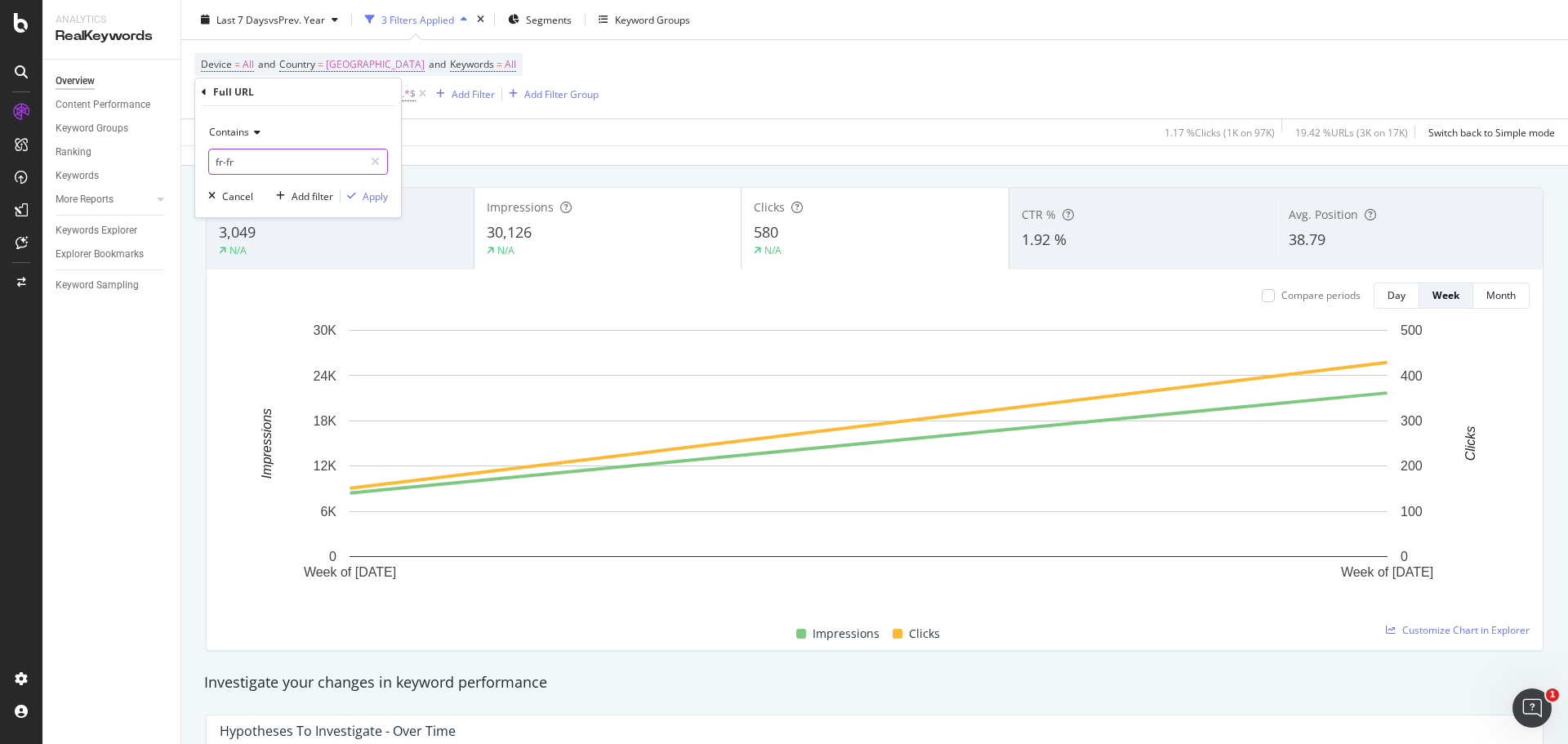
click at [233, 163] on input "fr-fr" at bounding box center [286, 162] width 154 height 26
type input "fr-ca"
click at [378, 194] on div "Apply" at bounding box center [375, 196] width 26 height 14
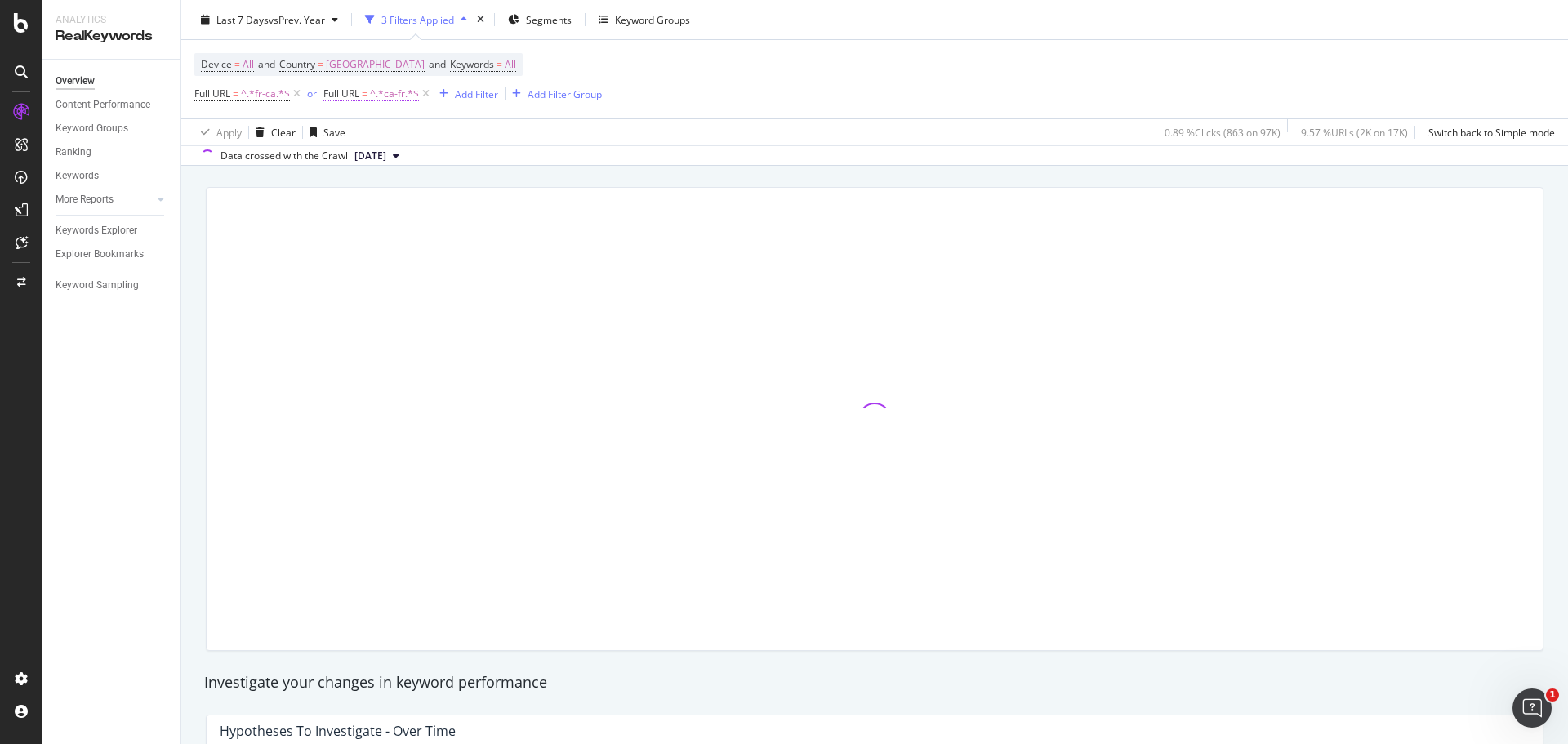
click at [386, 96] on span "^.*ca-fr.*$" at bounding box center [394, 94] width 49 height 23
click at [391, 153] on input "ca-fr" at bounding box center [414, 162] width 154 height 26
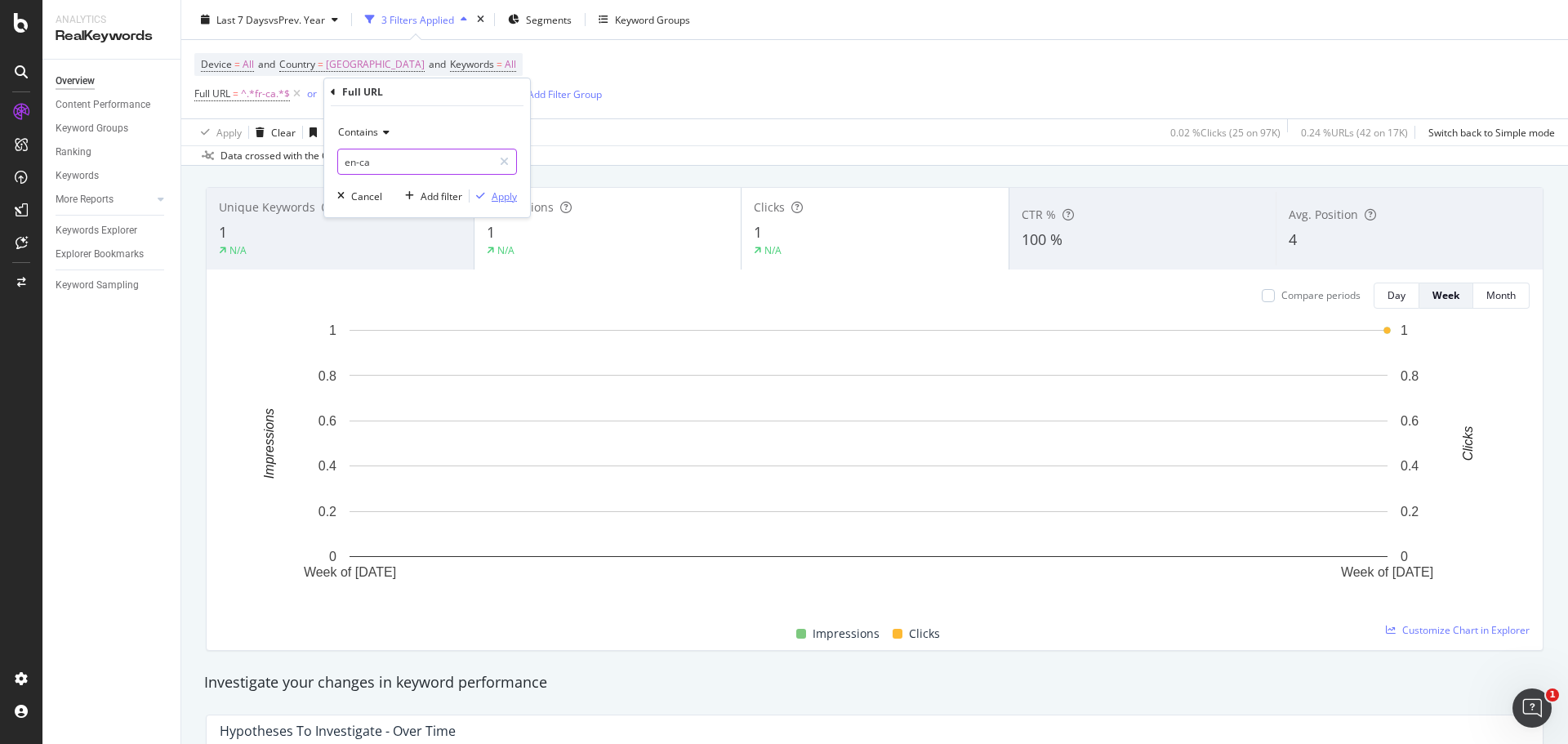
type input "en-ca"
click at [489, 198] on div "button" at bounding box center [479, 196] width 22 height 9
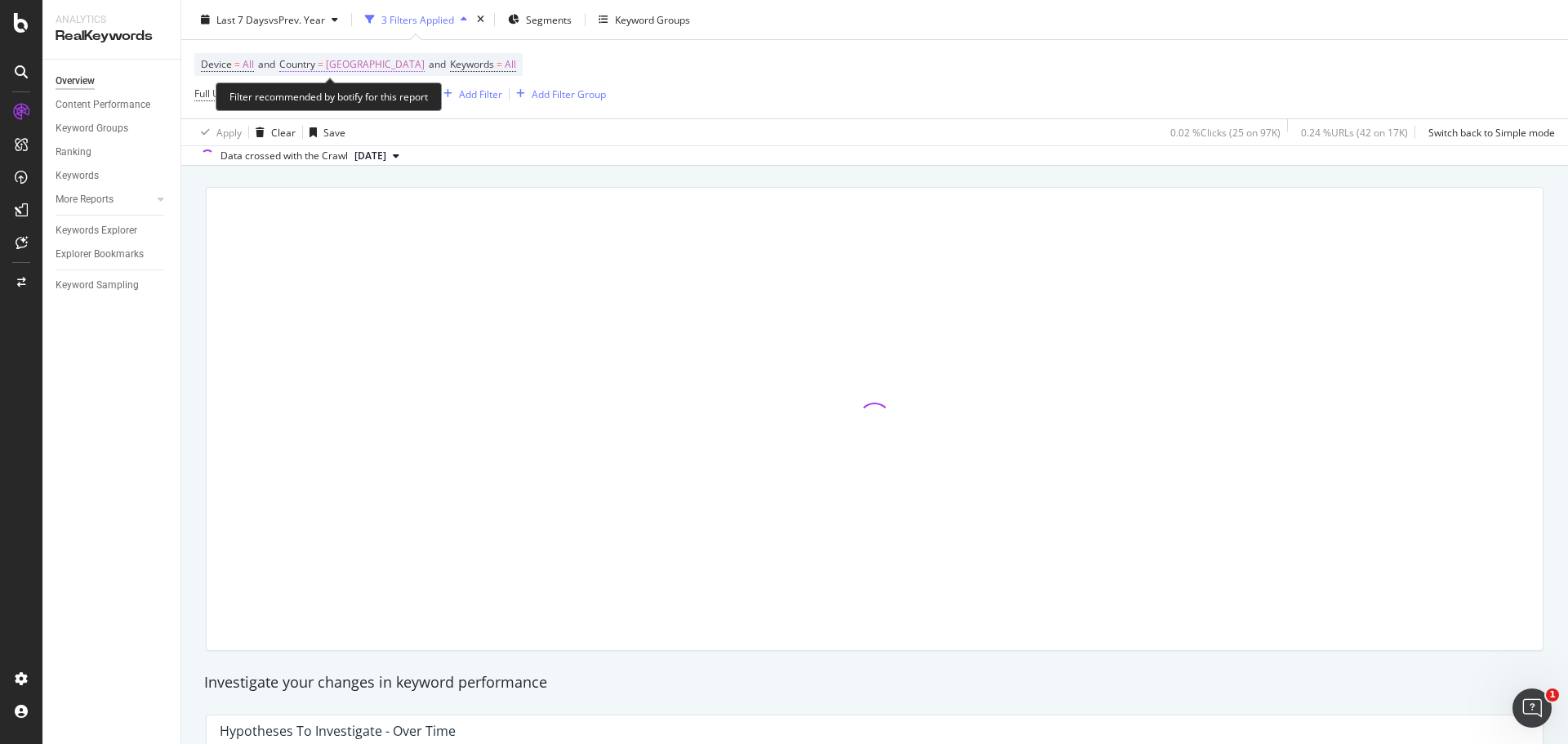
click at [338, 65] on span "[GEOGRAPHIC_DATA]" at bounding box center [375, 64] width 98 height 23
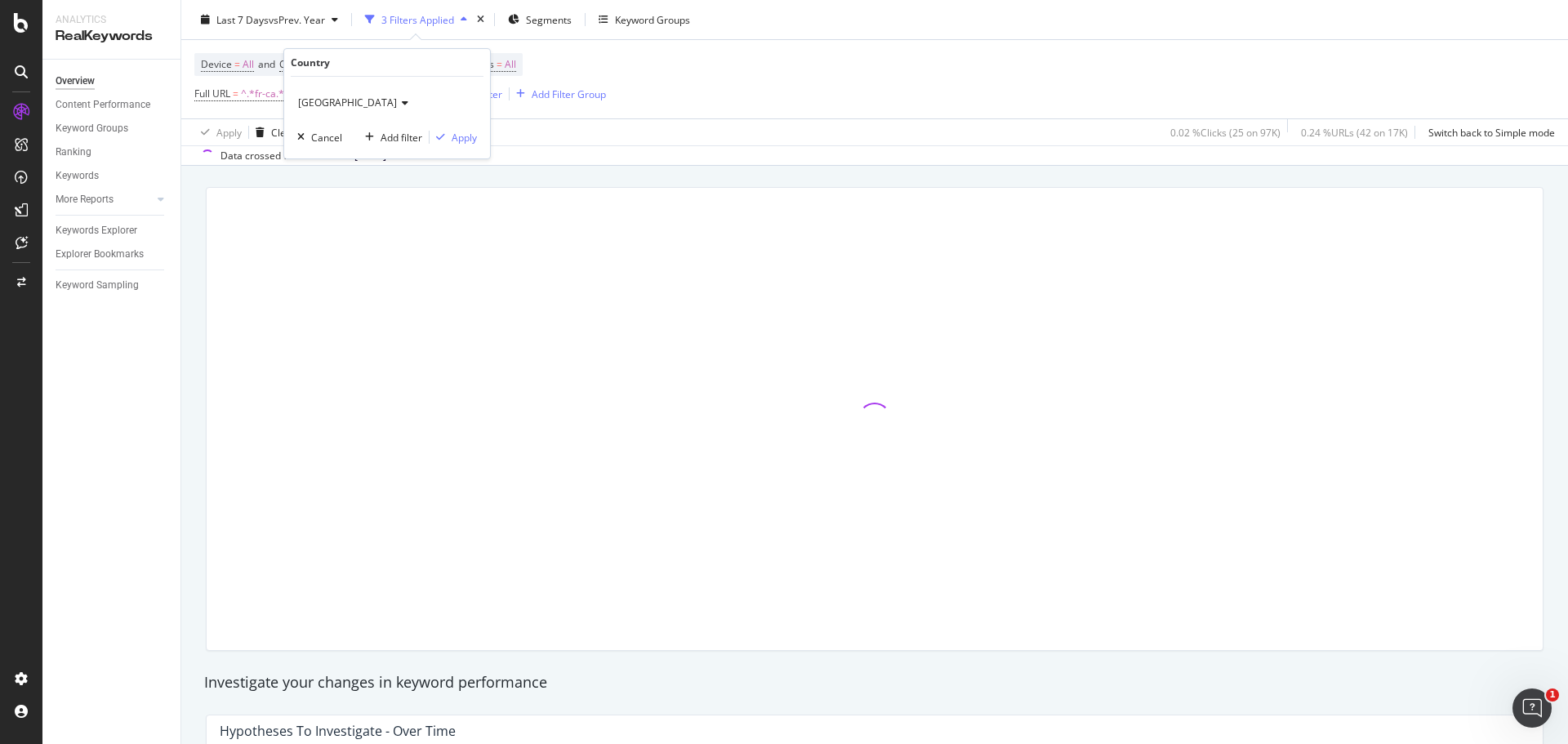
click at [304, 105] on span "[GEOGRAPHIC_DATA]" at bounding box center [347, 102] width 98 height 14
click at [332, 155] on span "[GEOGRAPHIC_DATA]" at bounding box center [355, 158] width 98 height 14
click at [455, 141] on div "Apply" at bounding box center [464, 137] width 26 height 14
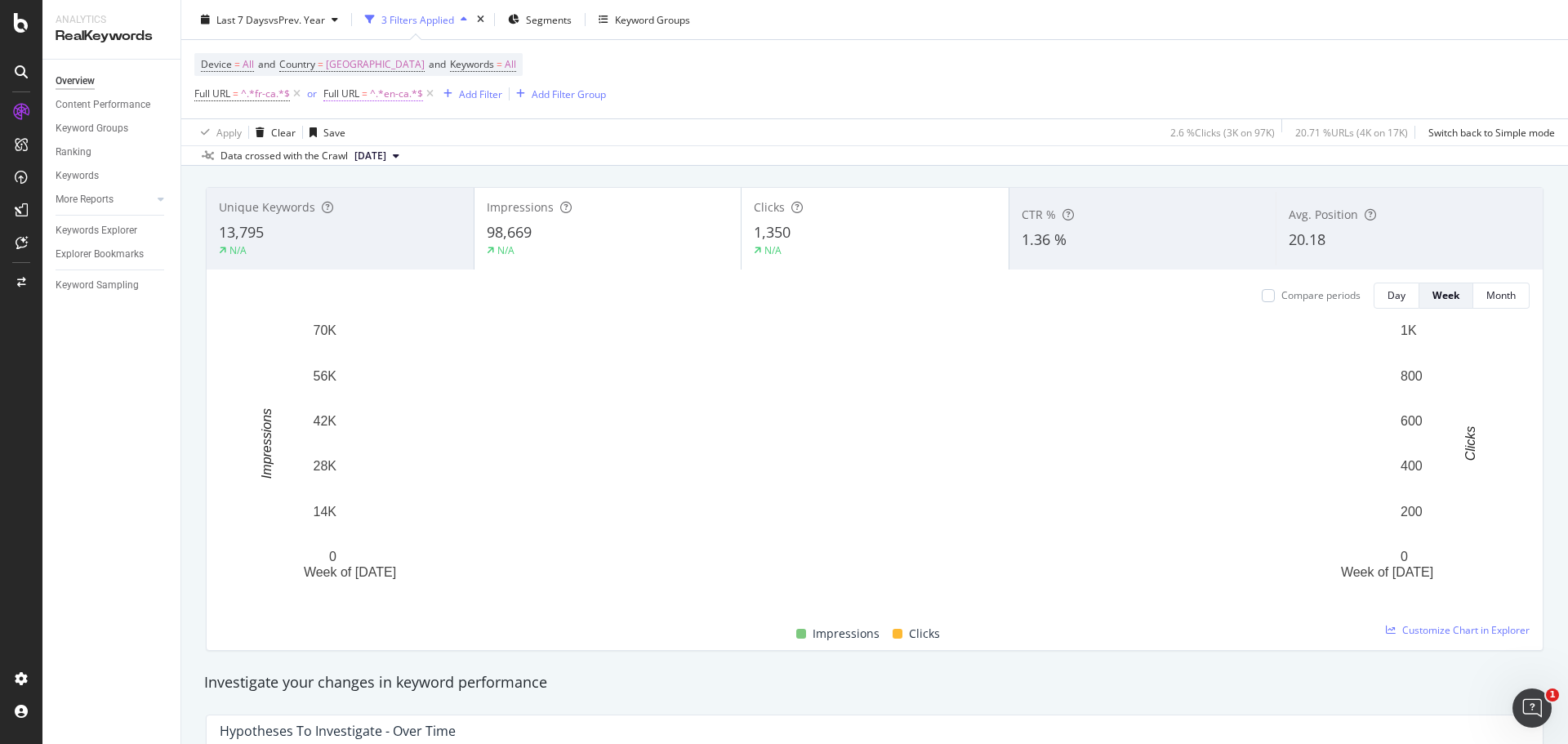
click at [374, 95] on span "^.*en-ca.*$" at bounding box center [396, 94] width 53 height 23
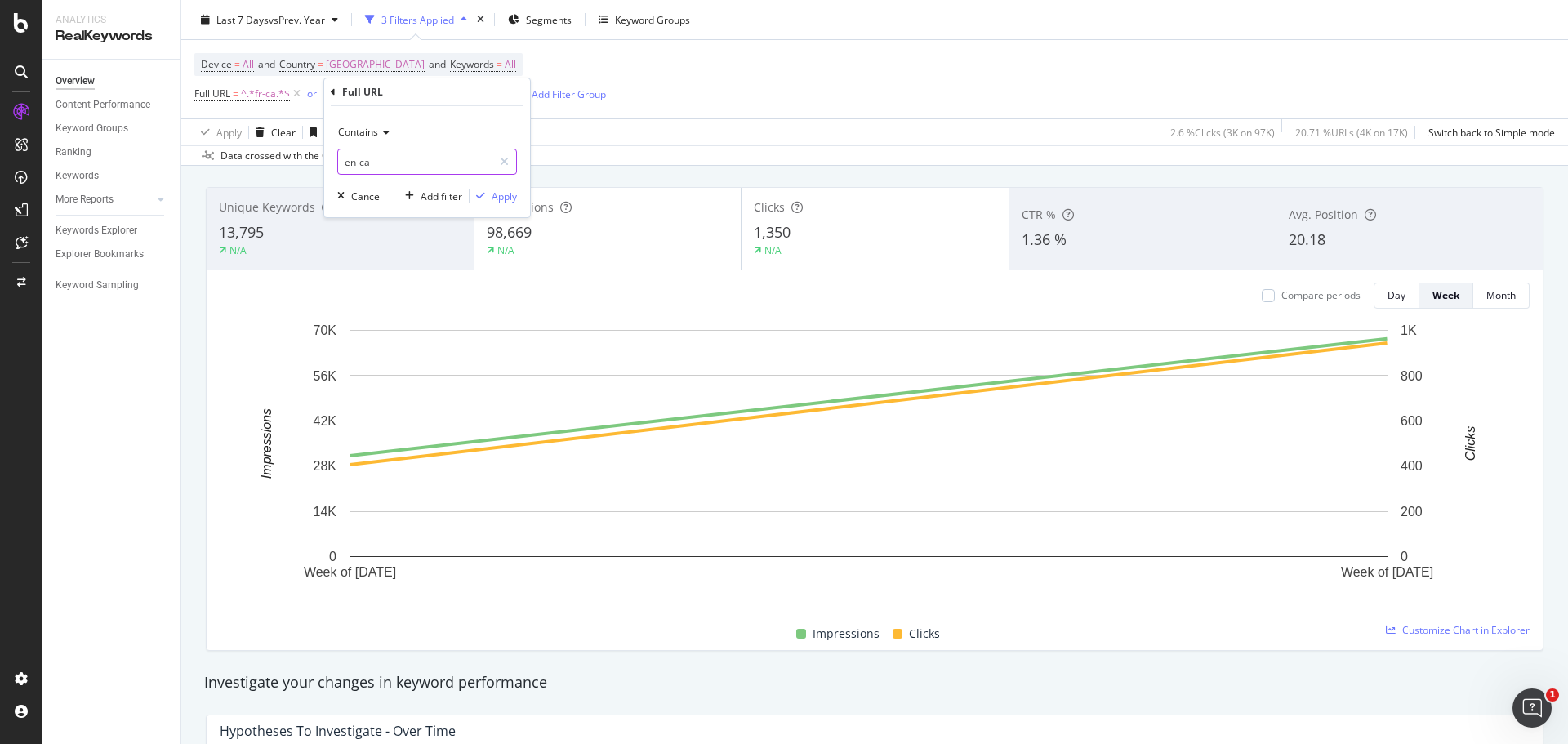
click at [392, 168] on input "en-ca" at bounding box center [414, 162] width 154 height 26
type input "en/ca"
click at [513, 191] on div "Apply" at bounding box center [504, 196] width 26 height 14
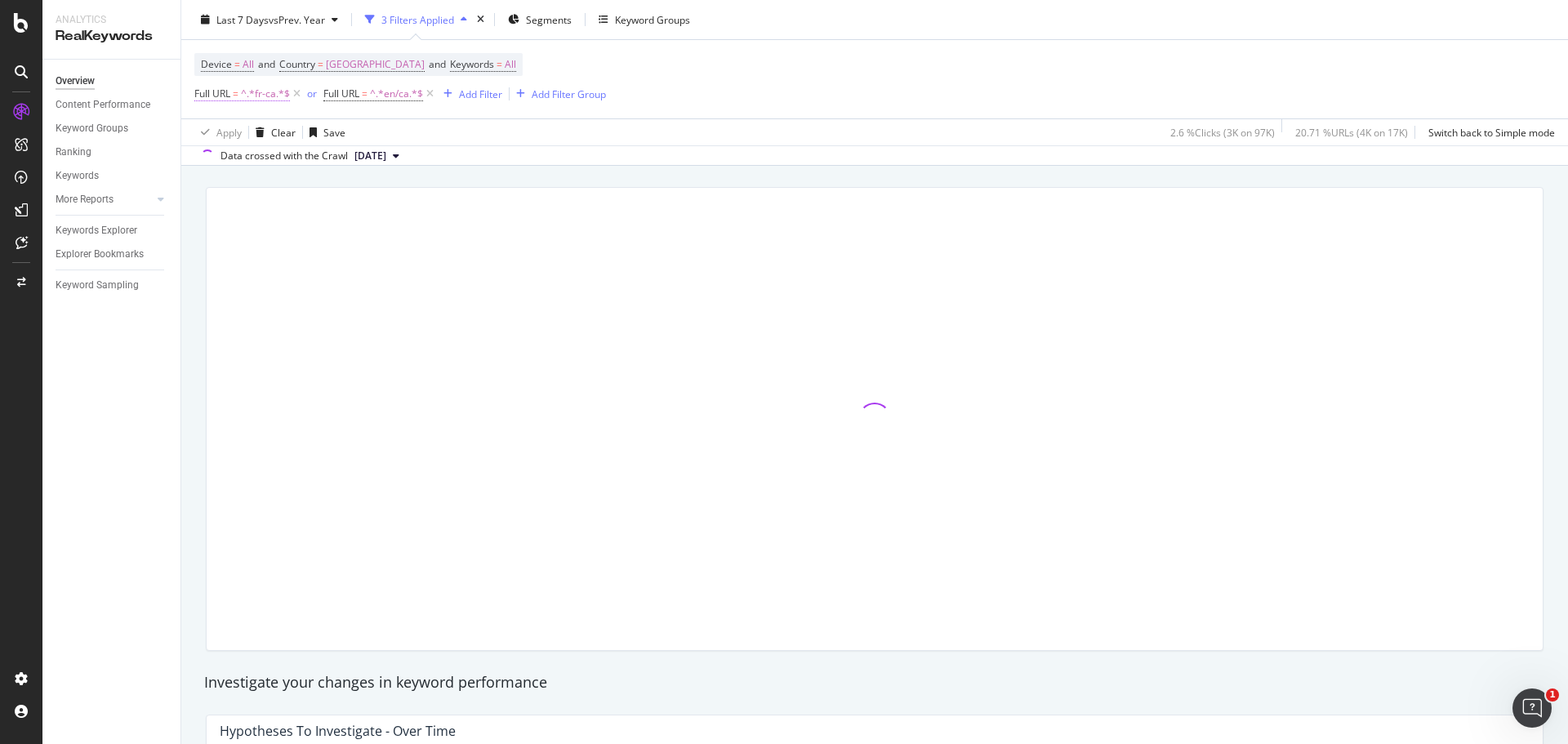
click at [291, 92] on icon at bounding box center [297, 94] width 14 height 16
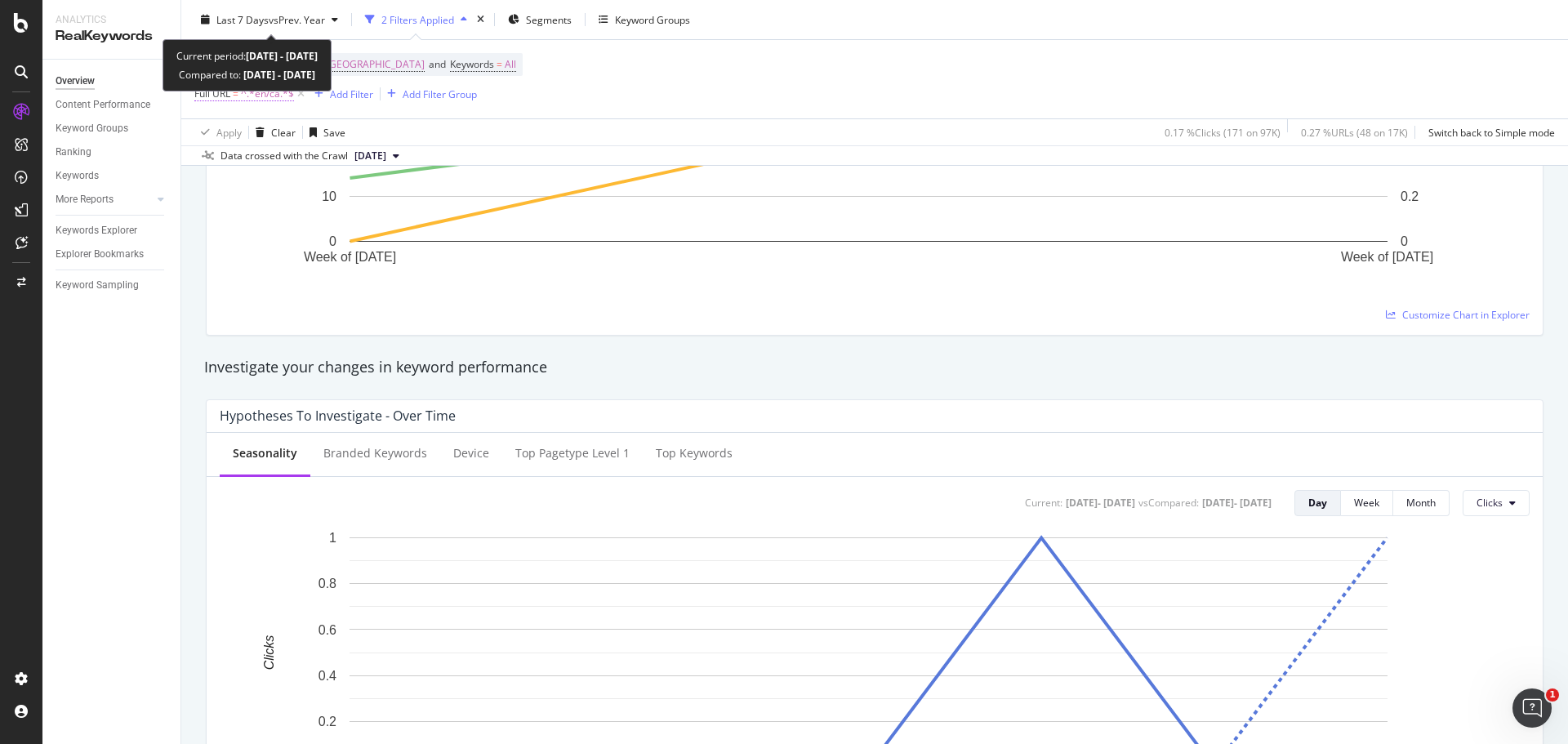
scroll to position [164, 0]
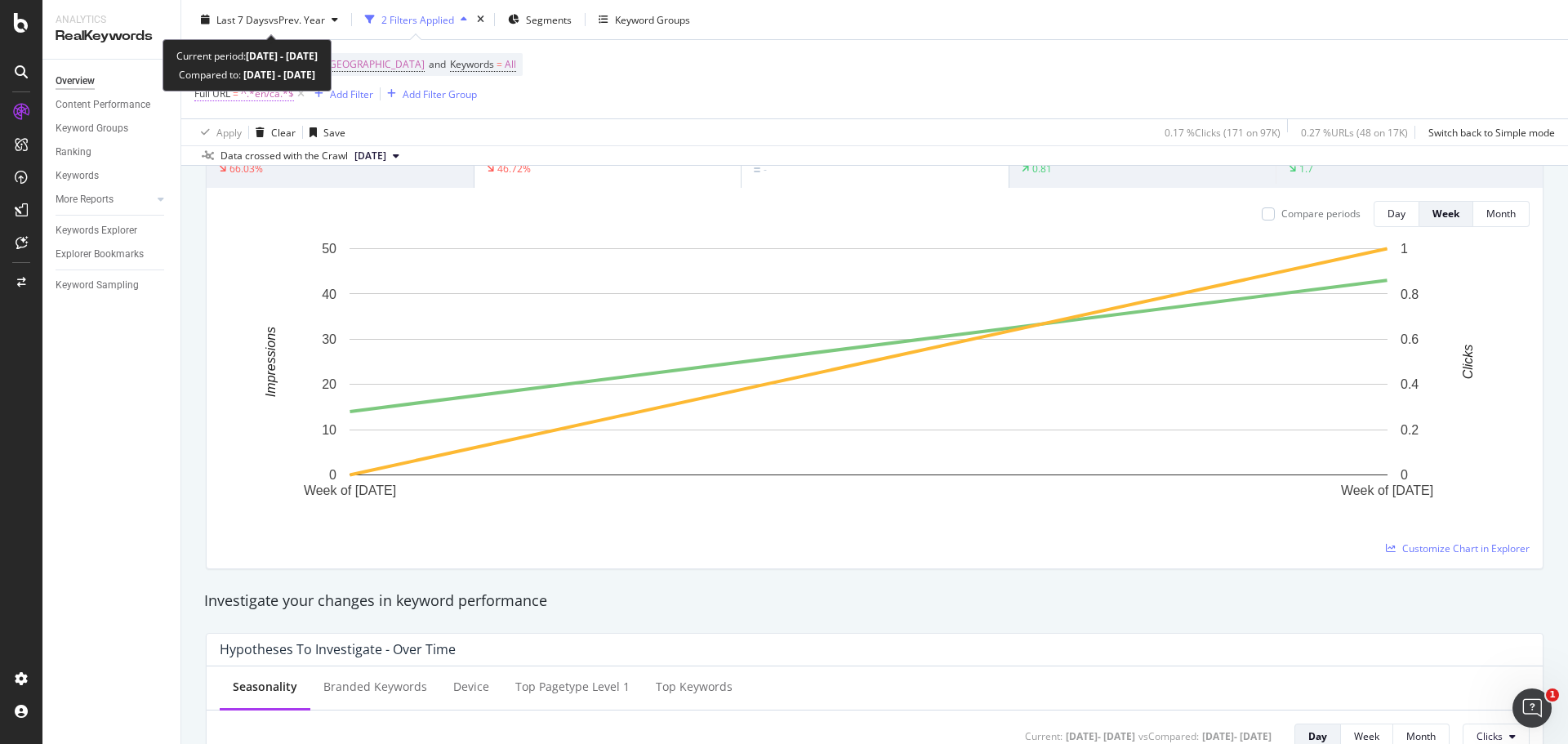
click at [251, 98] on span "^.*en/ca.*$" at bounding box center [268, 94] width 53 height 23
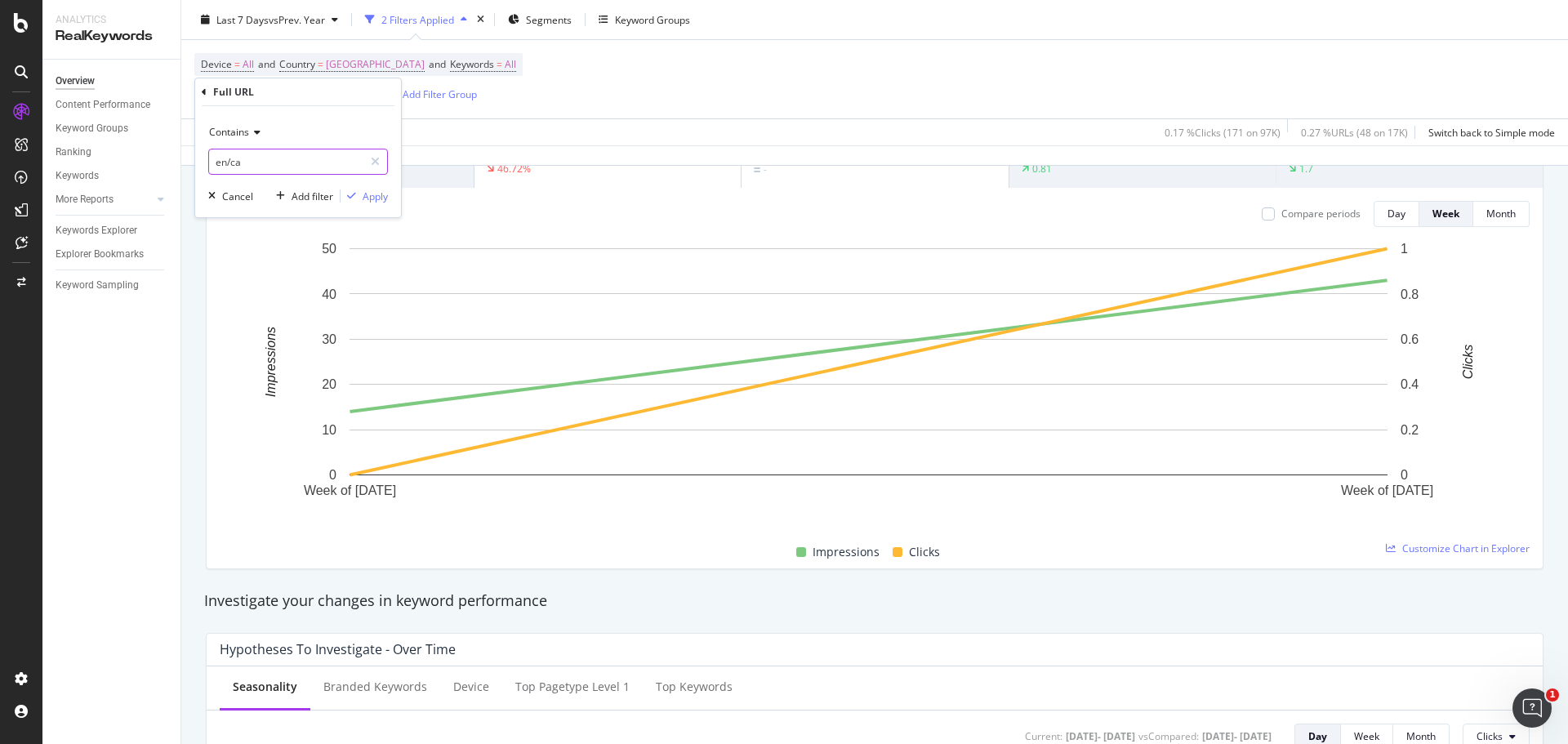
click at [230, 161] on input "en/ca" at bounding box center [286, 162] width 154 height 26
click at [230, 159] on input "en/ca" at bounding box center [286, 162] width 154 height 26
type input "en-ca"
click at [367, 196] on div "Apply" at bounding box center [375, 196] width 26 height 14
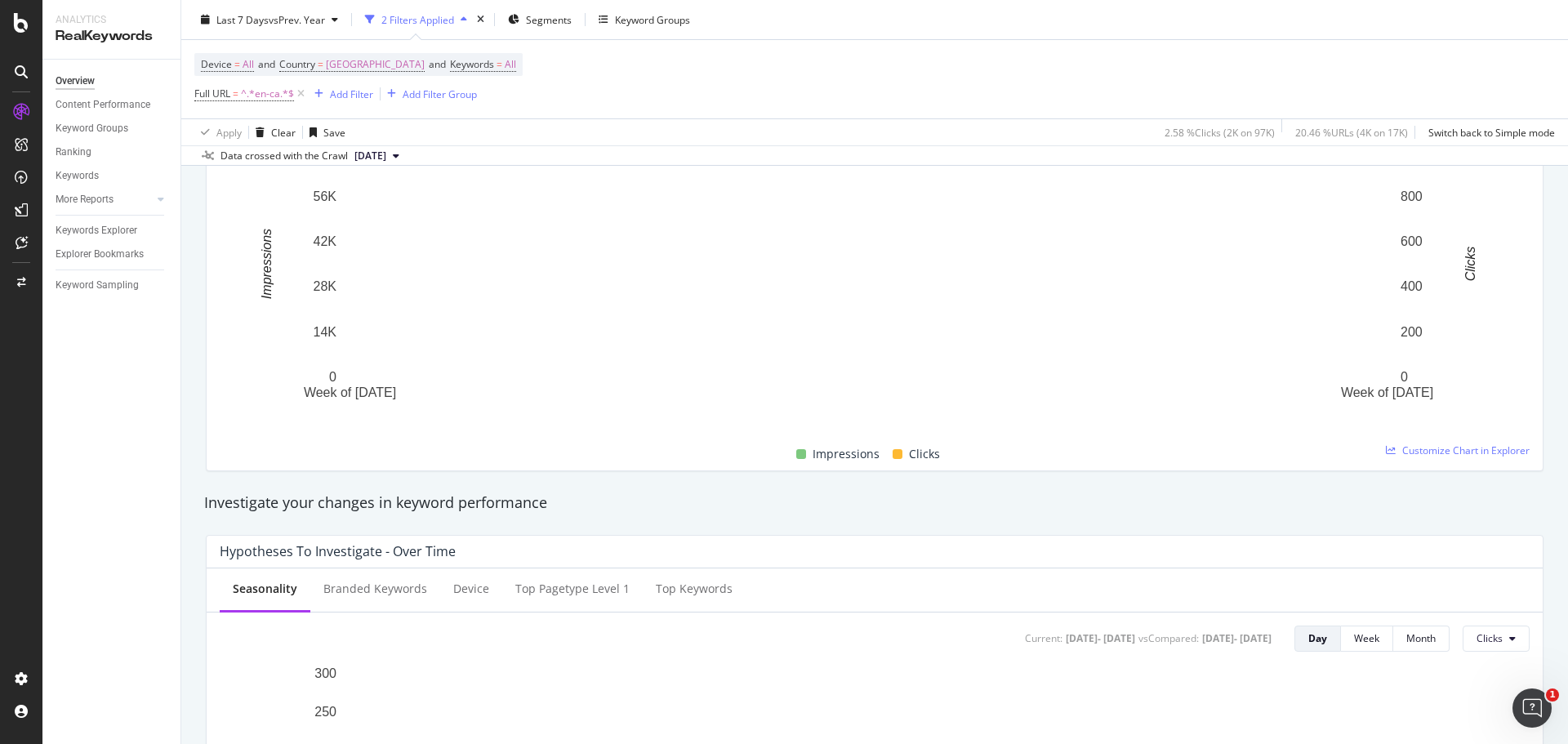
scroll to position [81, 0]
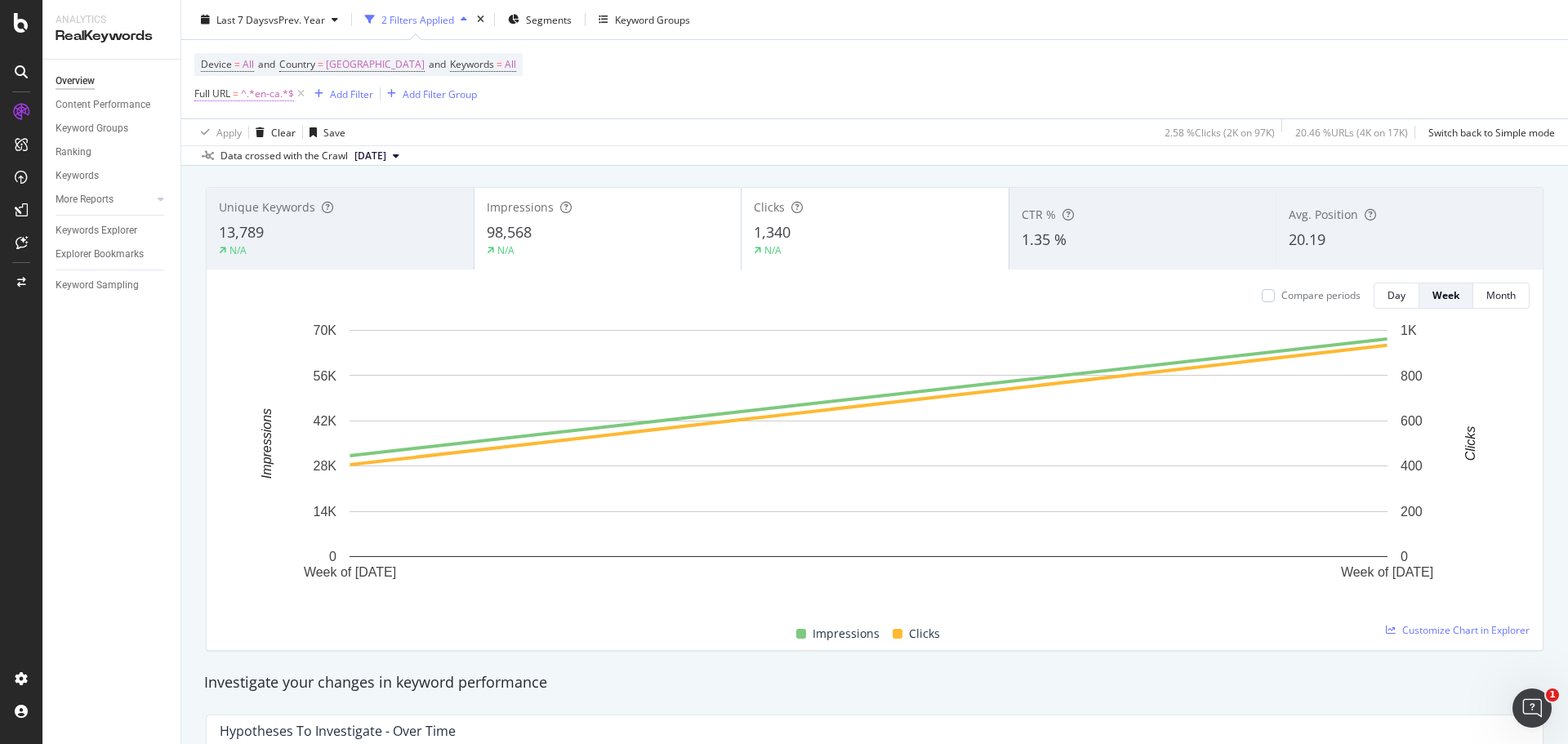
click at [253, 99] on span "^.*en-ca.*$" at bounding box center [268, 94] width 53 height 23
click at [246, 165] on input "en-ca" at bounding box center [286, 162] width 154 height 26
type input "ca/en"
click at [358, 190] on div "Apply" at bounding box center [364, 196] width 47 height 15
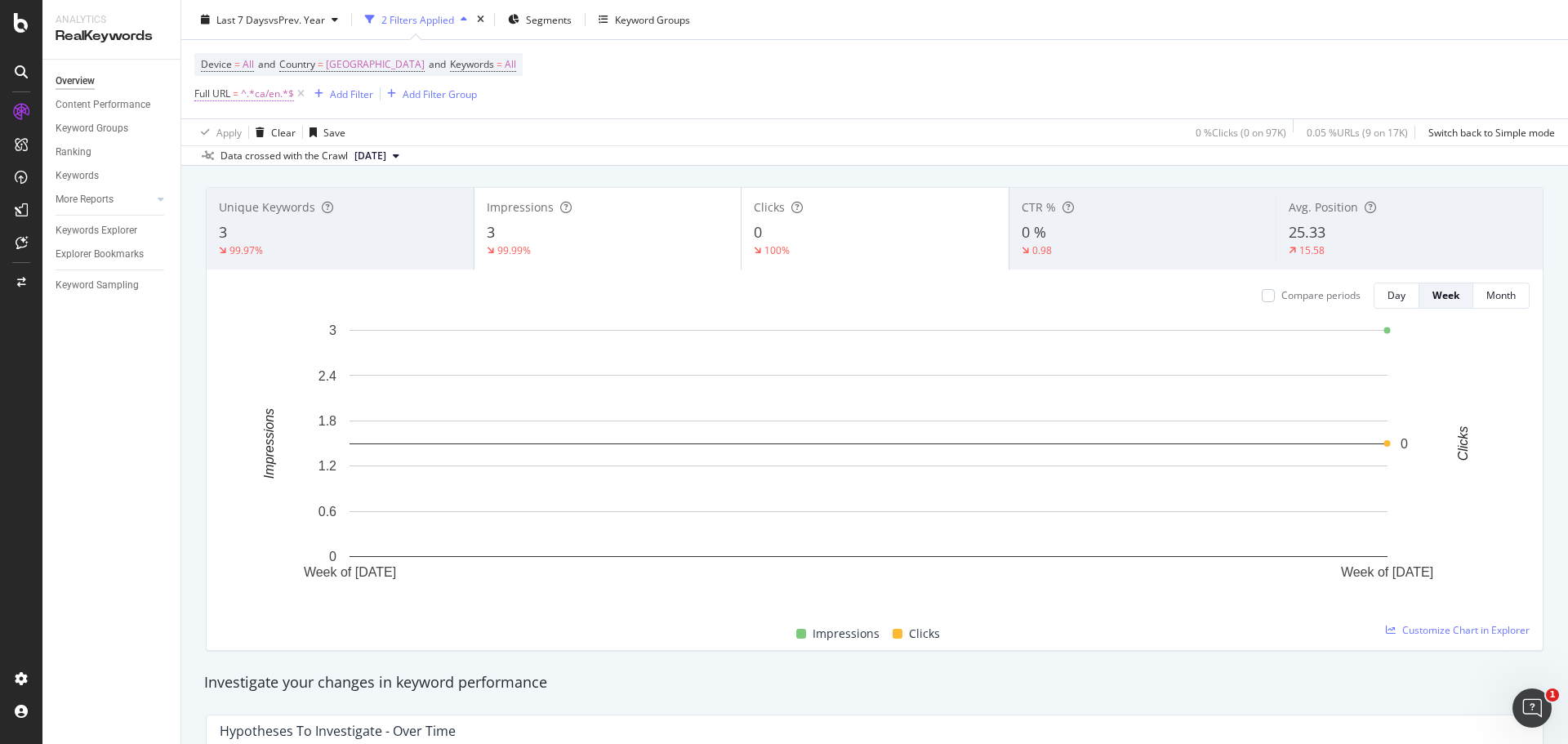
click at [266, 98] on span "^.*ca/en.*$" at bounding box center [268, 94] width 53 height 23
click at [275, 158] on input "ca/en" at bounding box center [286, 162] width 154 height 26
click at [258, 156] on input "ca/en" at bounding box center [286, 162] width 154 height 26
click at [218, 161] on input "ca/" at bounding box center [286, 162] width 154 height 26
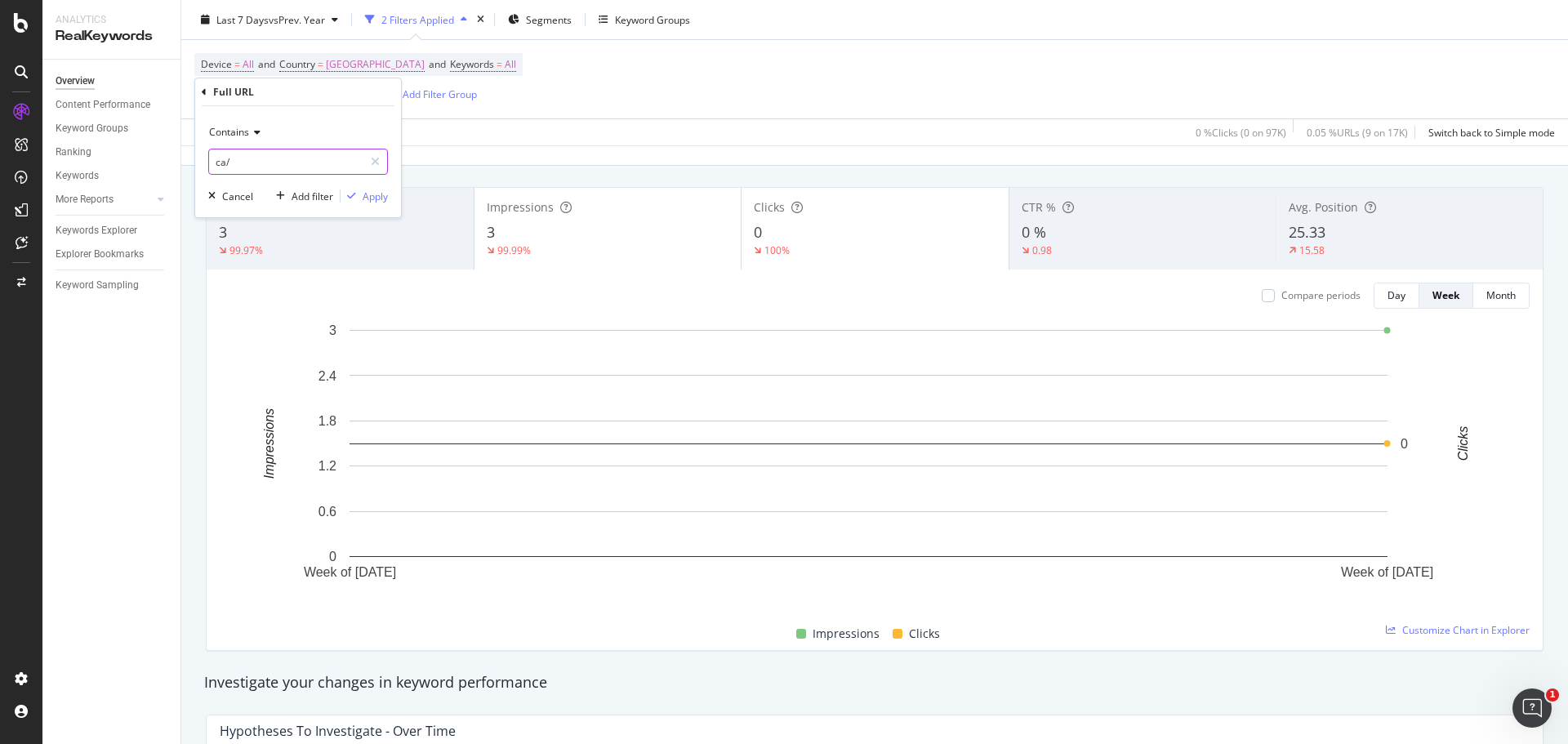
click at [215, 161] on input "ca/" at bounding box center [286, 162] width 154 height 26
type input "/ca/"
click at [363, 204] on button "Apply" at bounding box center [364, 196] width 47 height 16
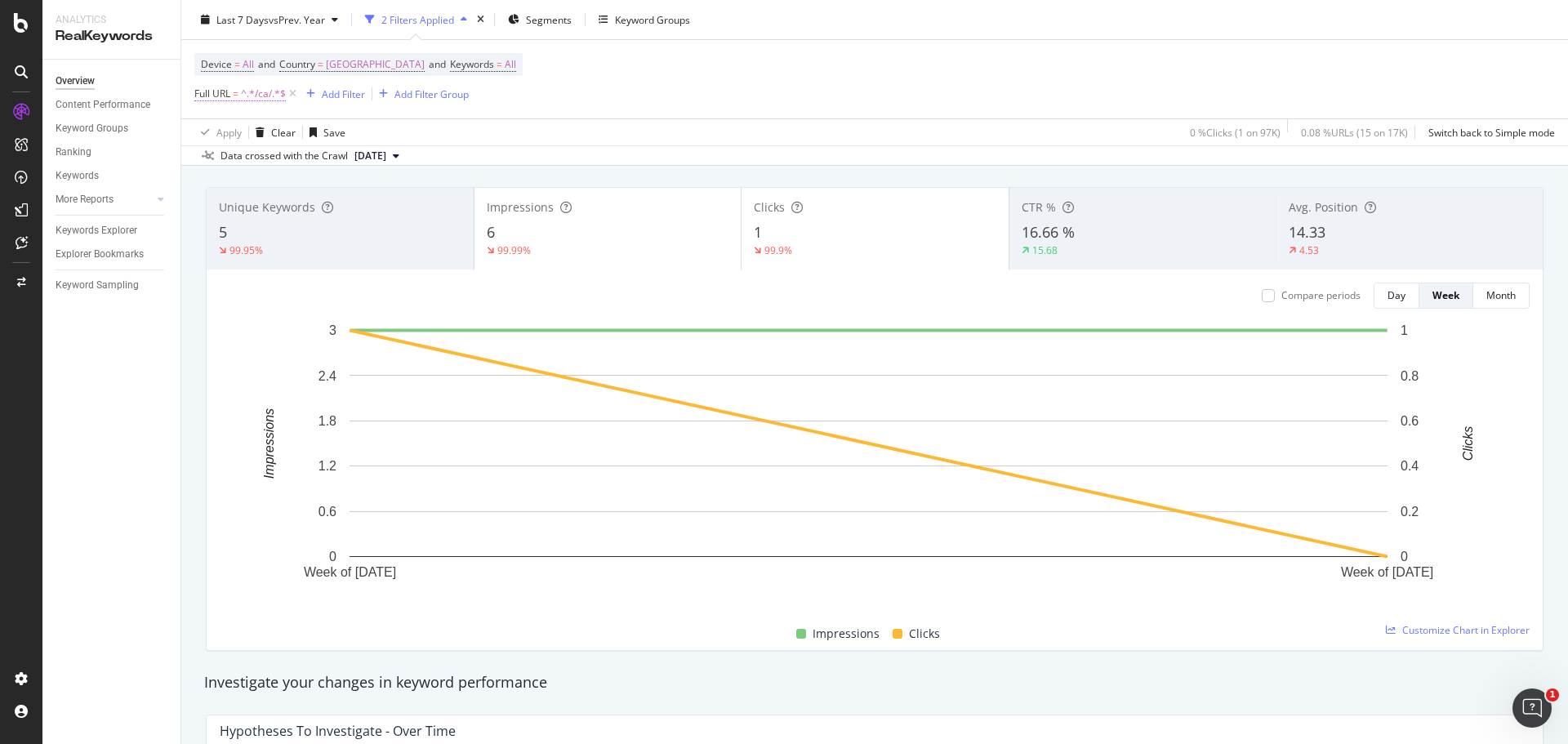
click at [253, 98] on span "^.*/ca/.*$" at bounding box center [263, 94] width 44 height 23
click at [261, 152] on input "/ca/" at bounding box center [286, 162] width 154 height 26
type input "uk"
click at [376, 199] on div "Apply" at bounding box center [375, 196] width 26 height 14
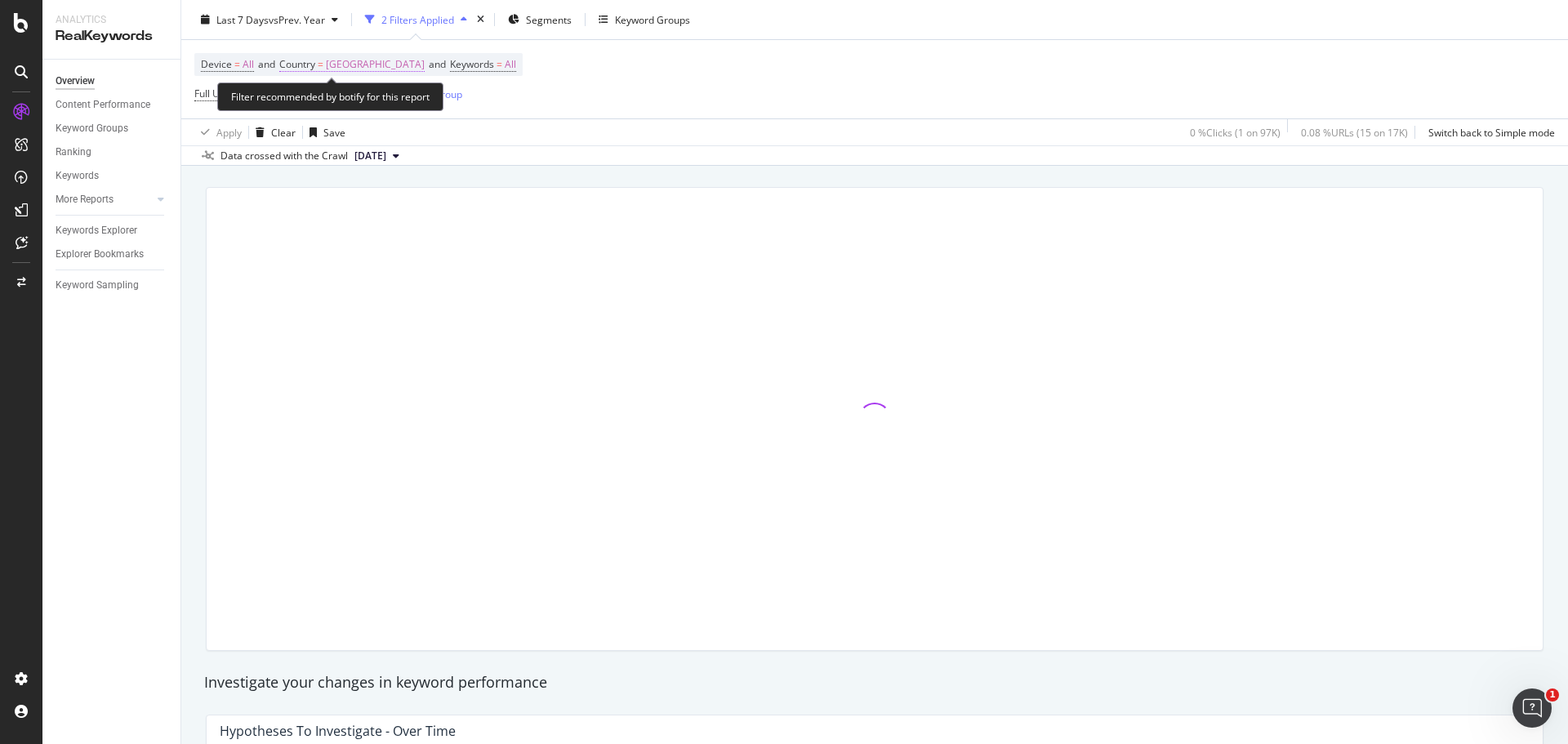
click at [342, 64] on span "[GEOGRAPHIC_DATA]" at bounding box center [375, 64] width 98 height 23
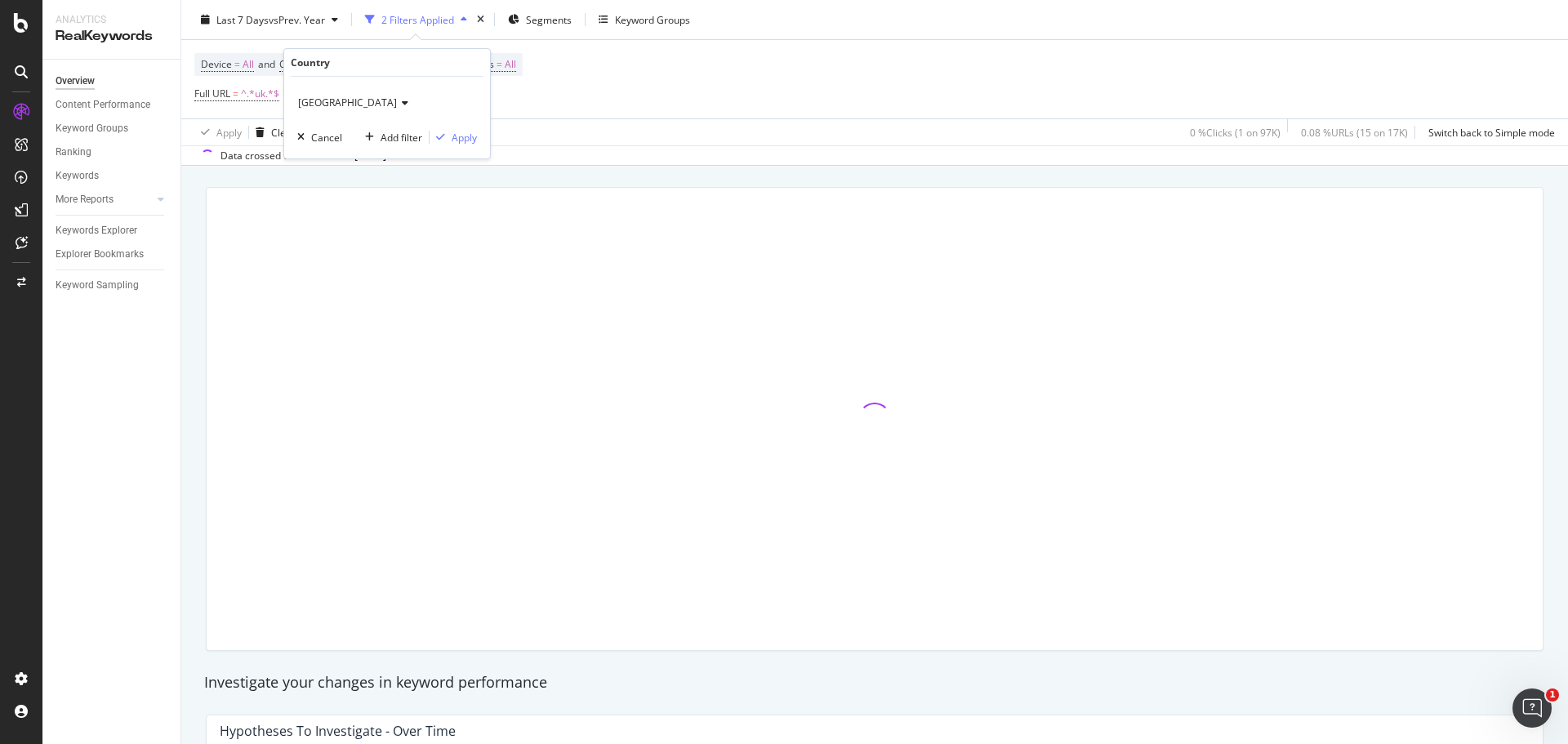
click at [397, 105] on icon at bounding box center [403, 103] width 11 height 9
click at [318, 103] on span "[GEOGRAPHIC_DATA]" at bounding box center [347, 102] width 98 height 14
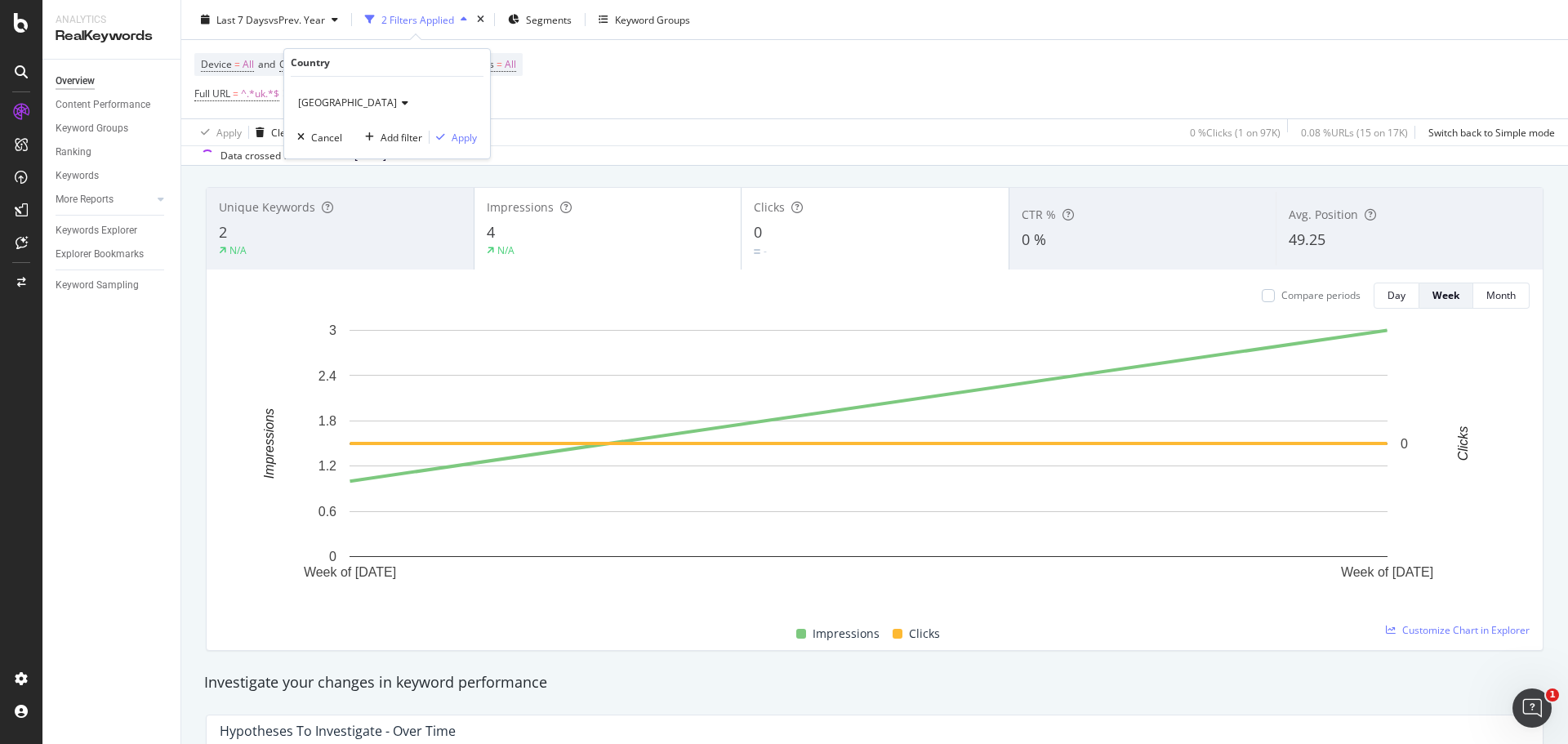
click at [304, 110] on div "[GEOGRAPHIC_DATA]" at bounding box center [387, 103] width 180 height 26
click at [308, 141] on span "All" at bounding box center [311, 136] width 11 height 14
click at [313, 101] on icon at bounding box center [315, 103] width 11 height 9
click at [324, 145] on div "Cancel" at bounding box center [316, 137] width 51 height 15
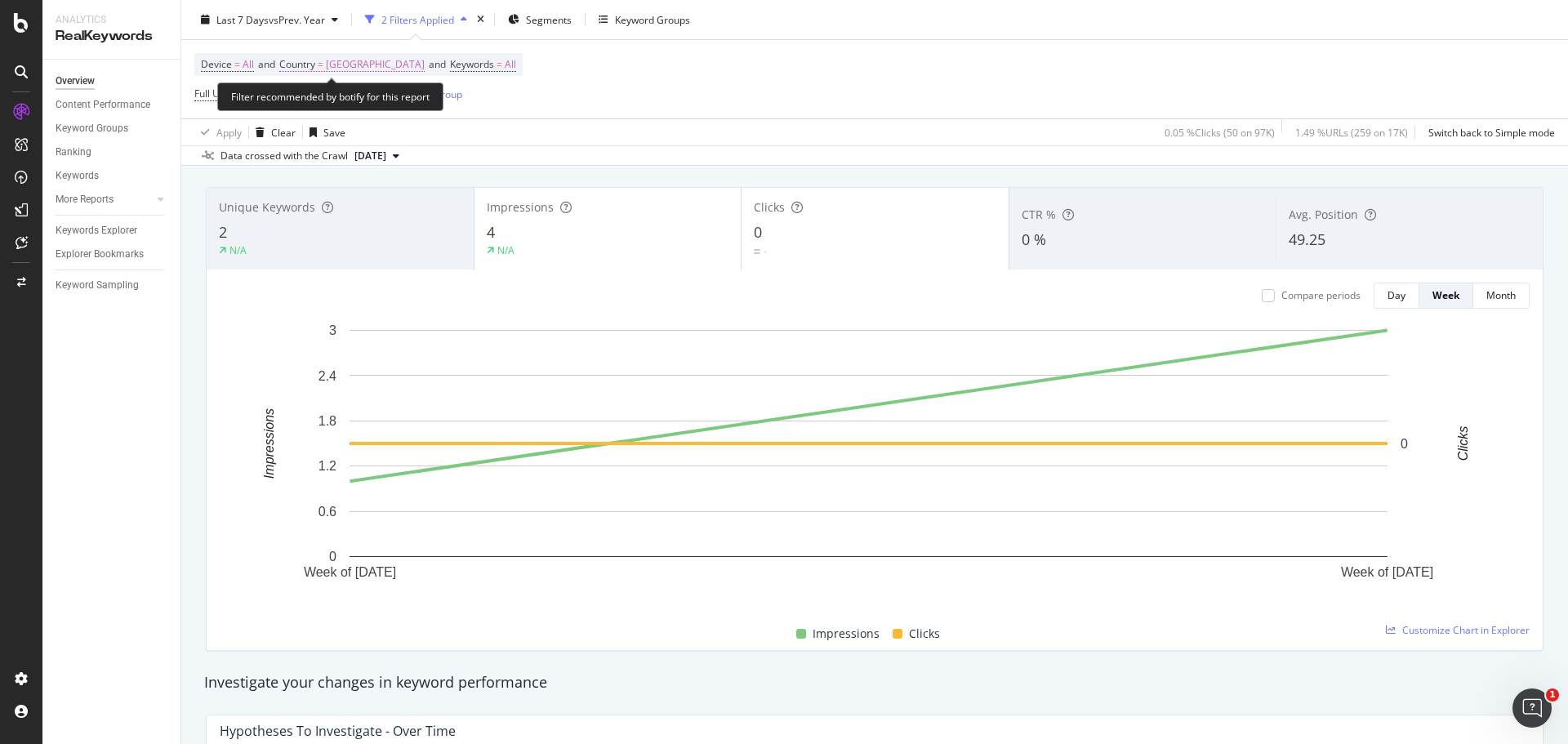
click at [347, 61] on span "[GEOGRAPHIC_DATA]" at bounding box center [375, 64] width 98 height 23
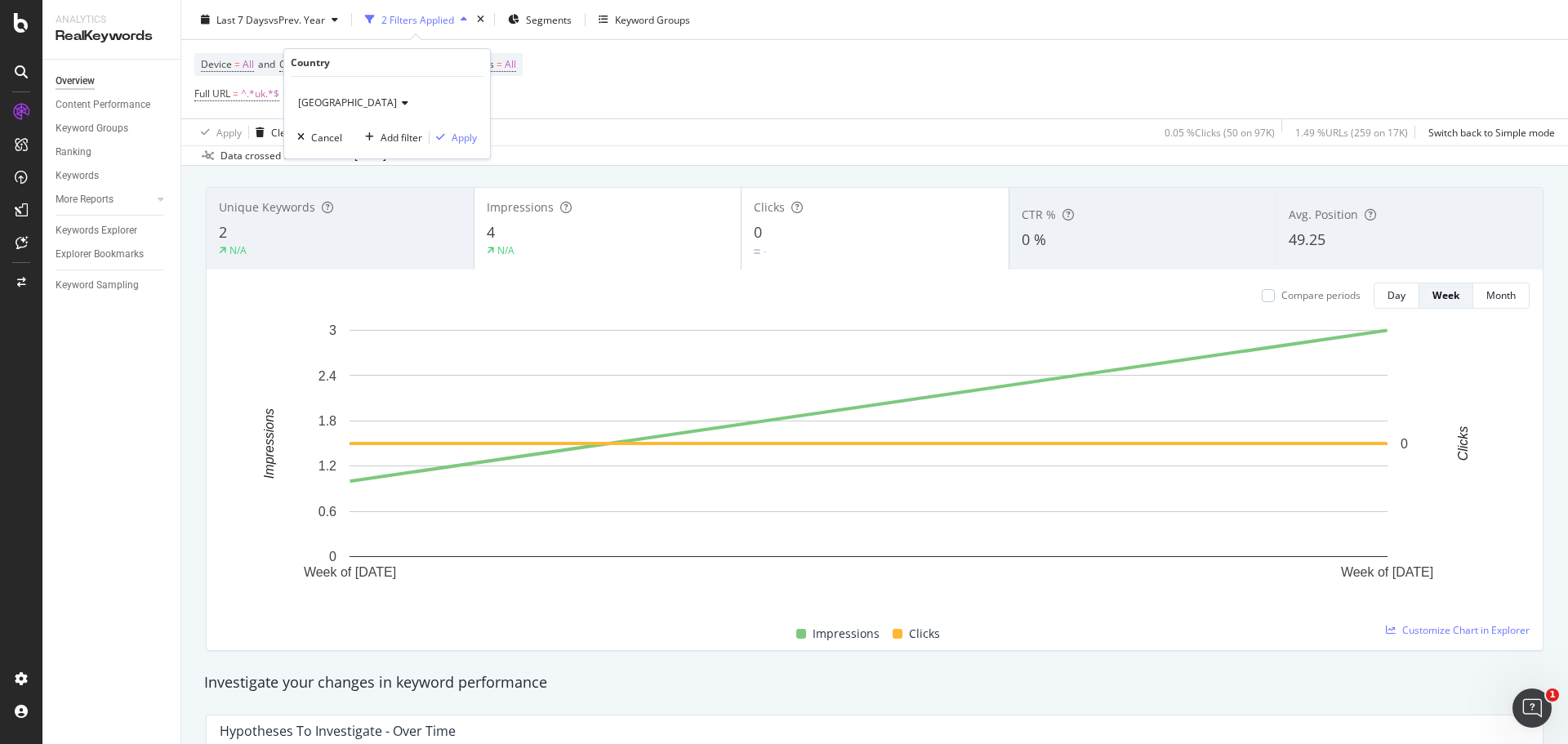
click at [330, 102] on span "[GEOGRAPHIC_DATA]" at bounding box center [347, 102] width 98 height 14
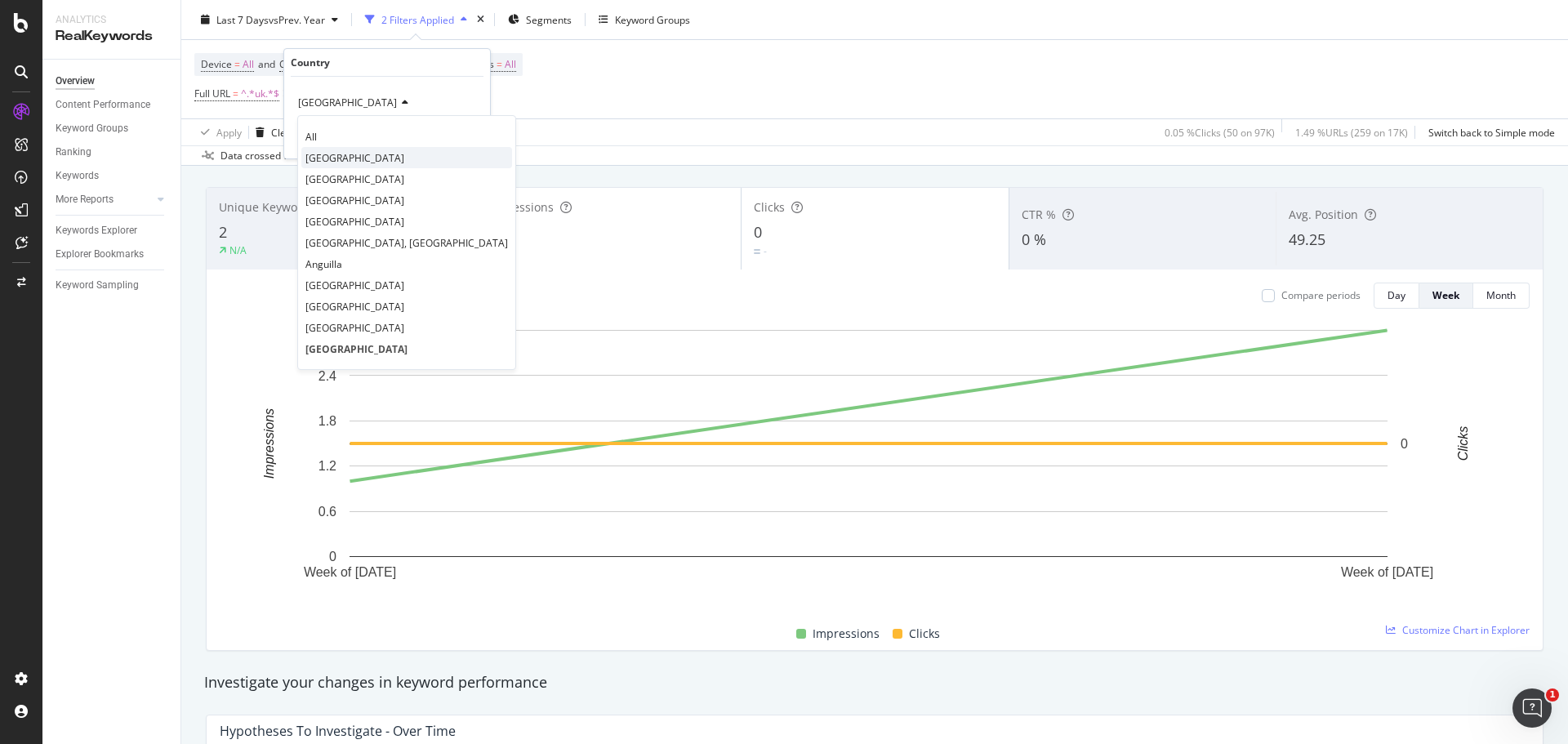
click at [345, 157] on span "[GEOGRAPHIC_DATA]" at bounding box center [355, 158] width 98 height 14
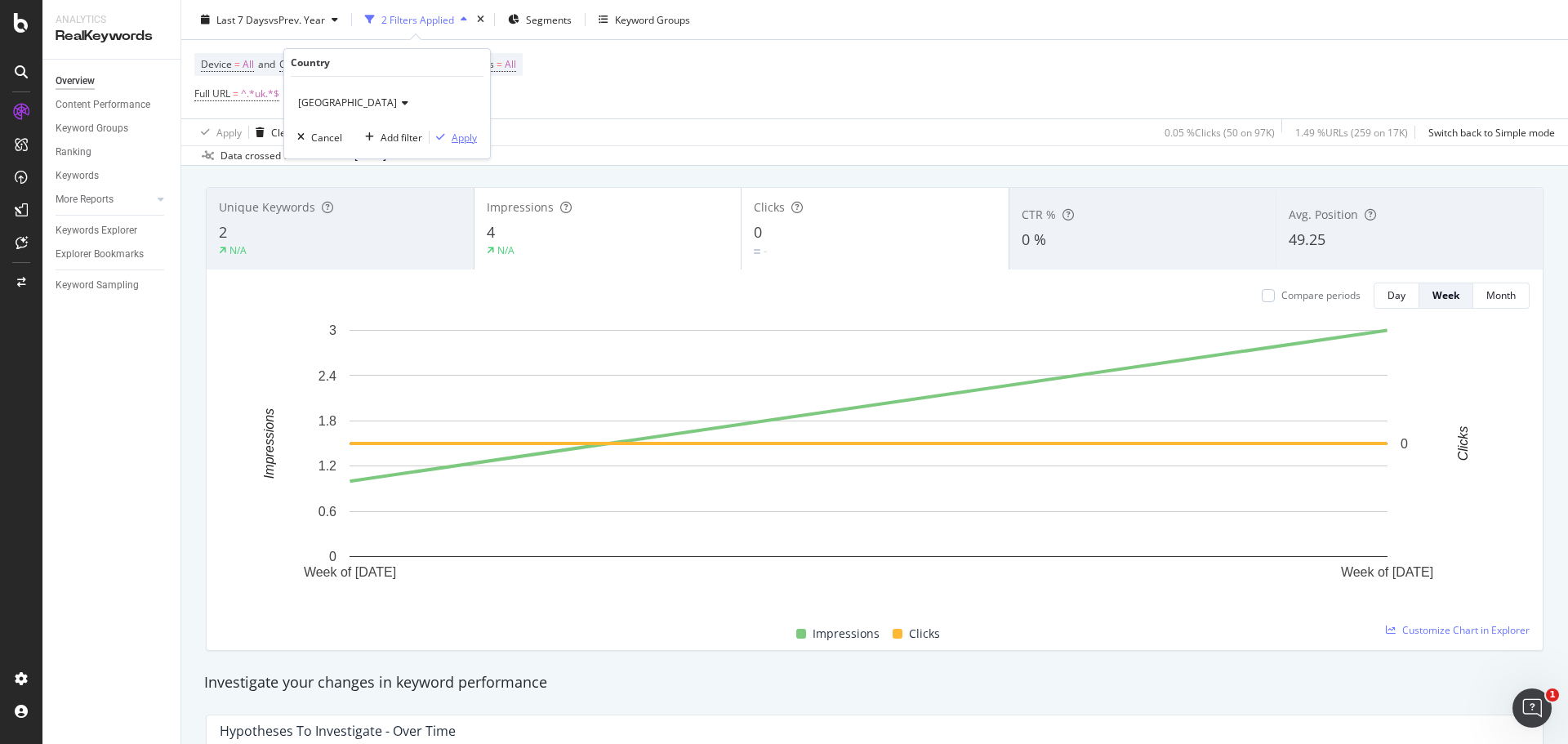
click at [460, 130] on div "Apply" at bounding box center [464, 137] width 26 height 14
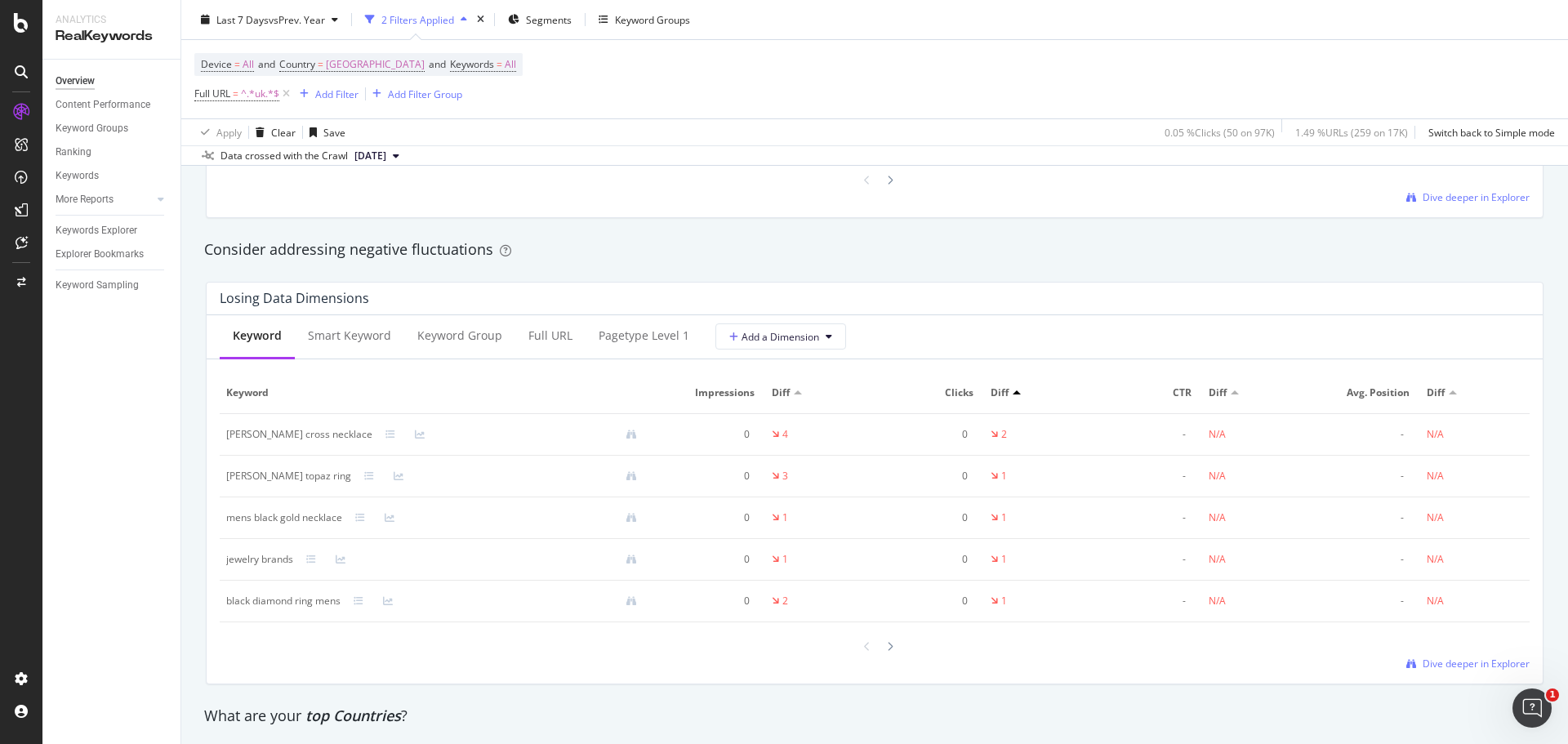
scroll to position [1839, 0]
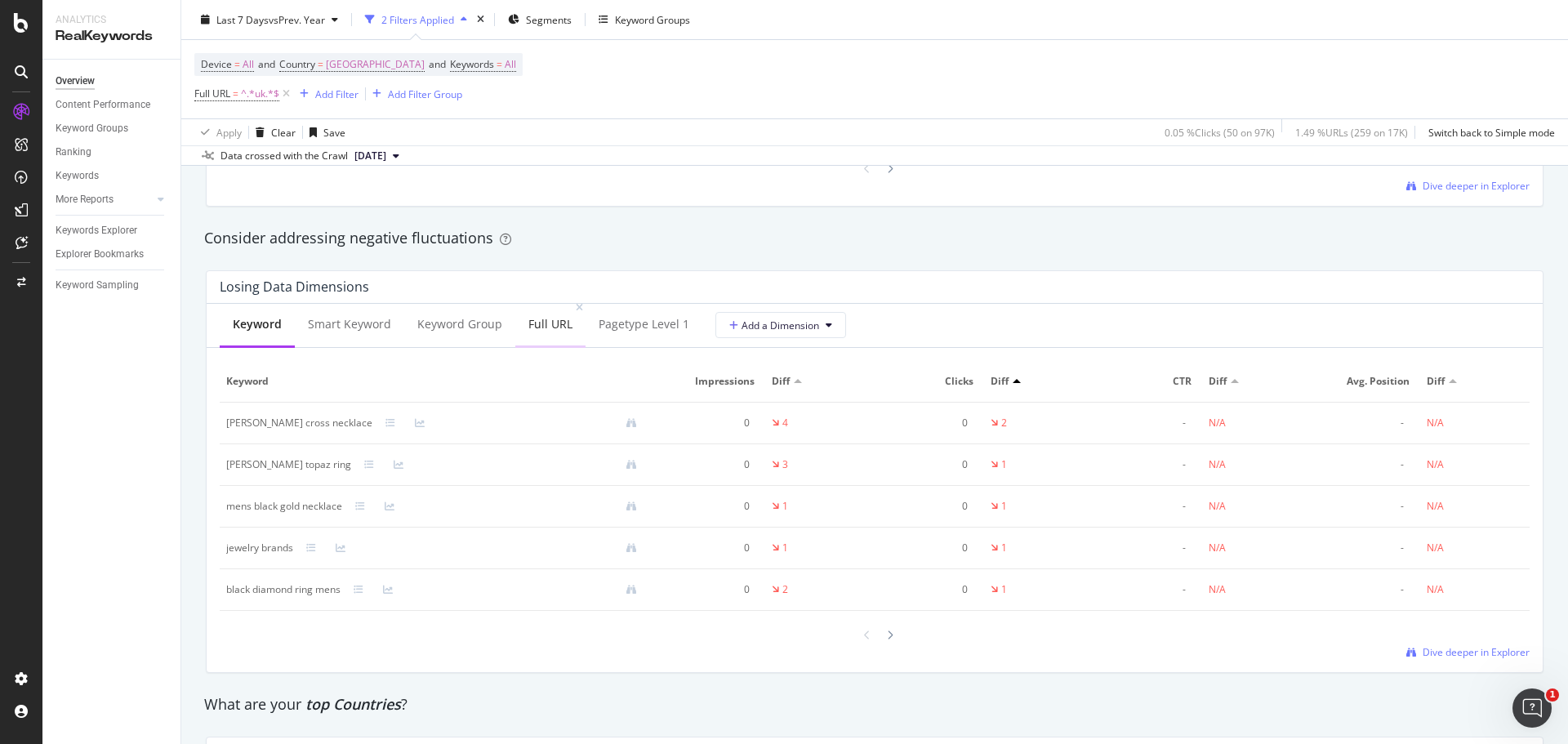
click at [551, 332] on div "Full URL" at bounding box center [550, 324] width 70 height 44
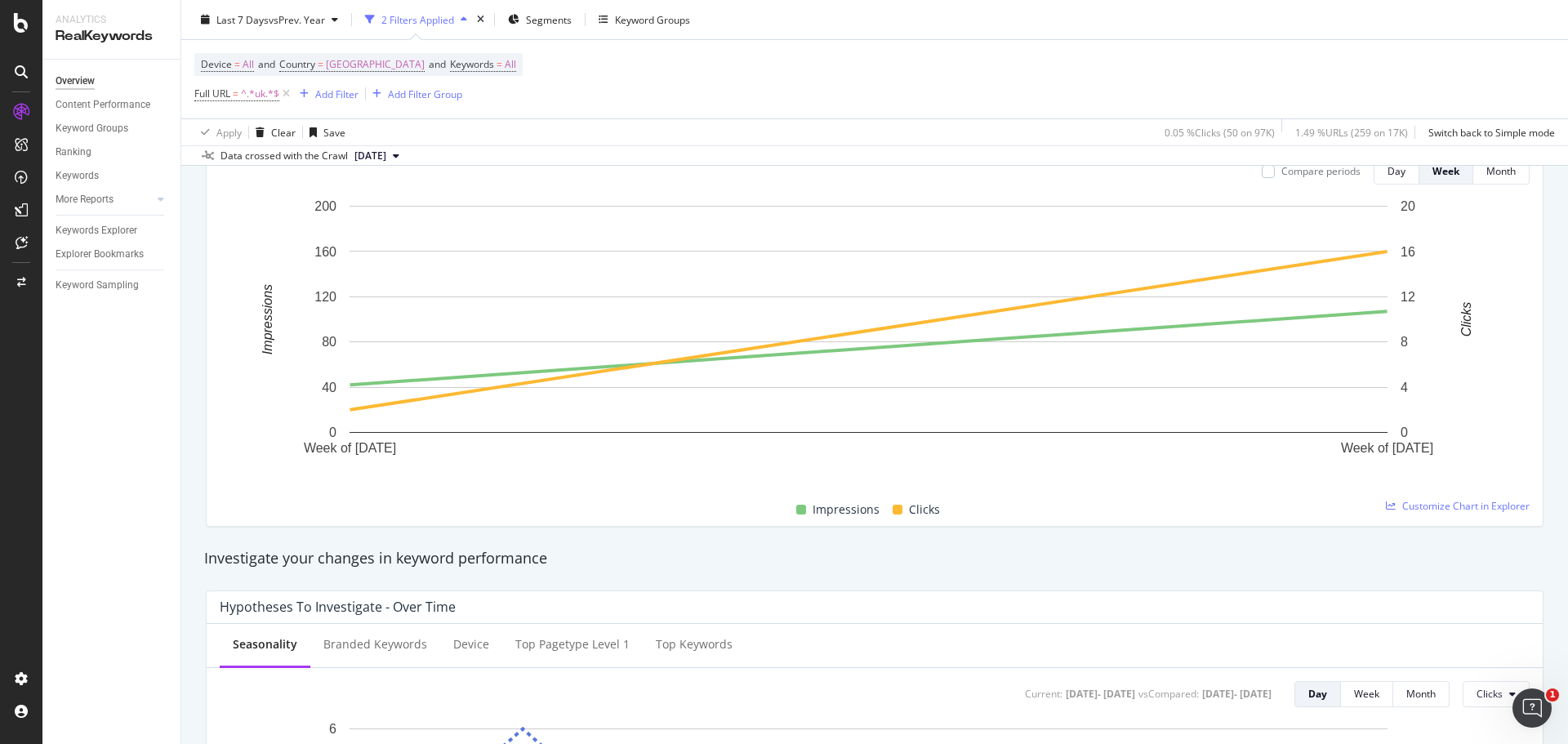
scroll to position [0, 0]
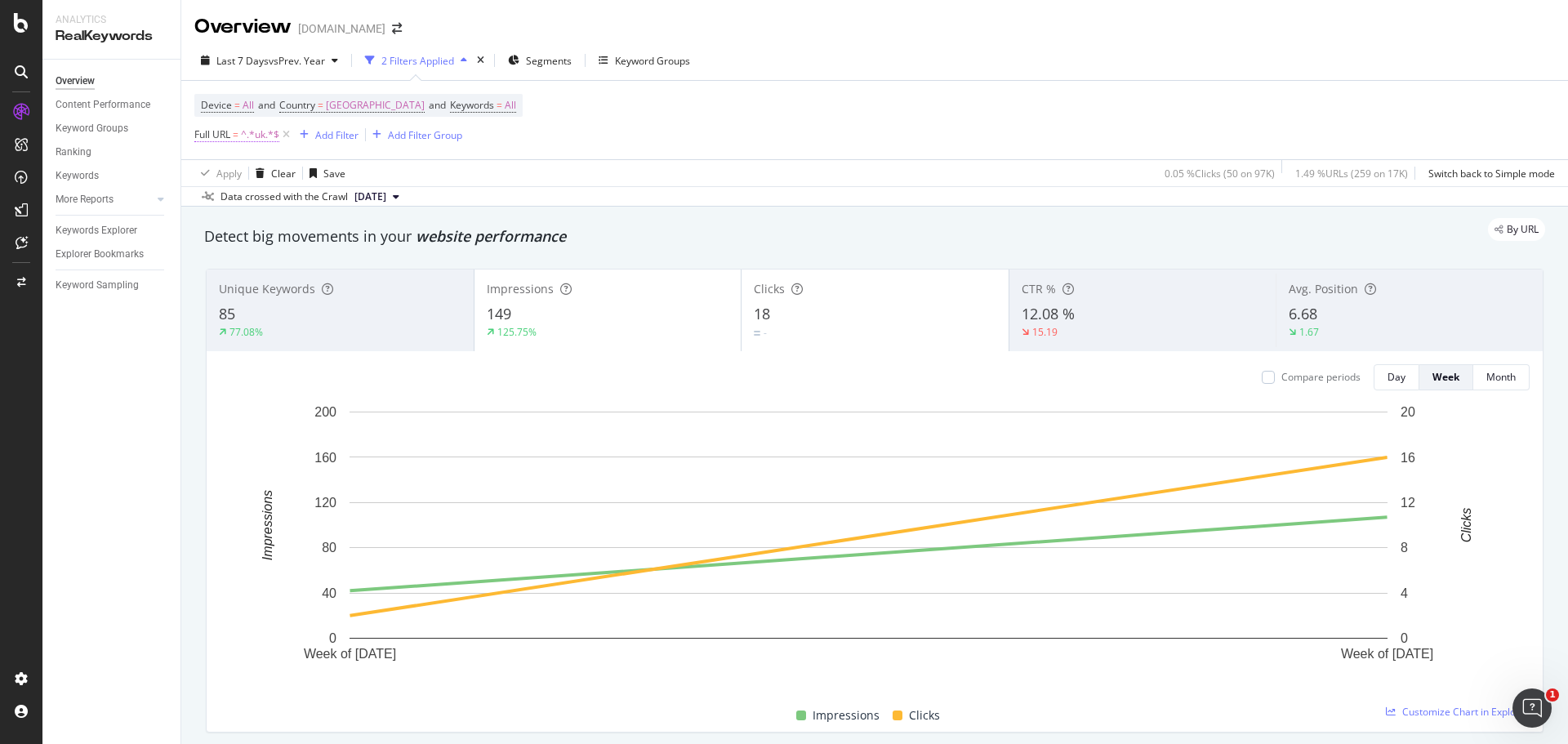
click at [235, 135] on span "=" at bounding box center [235, 134] width 6 height 14
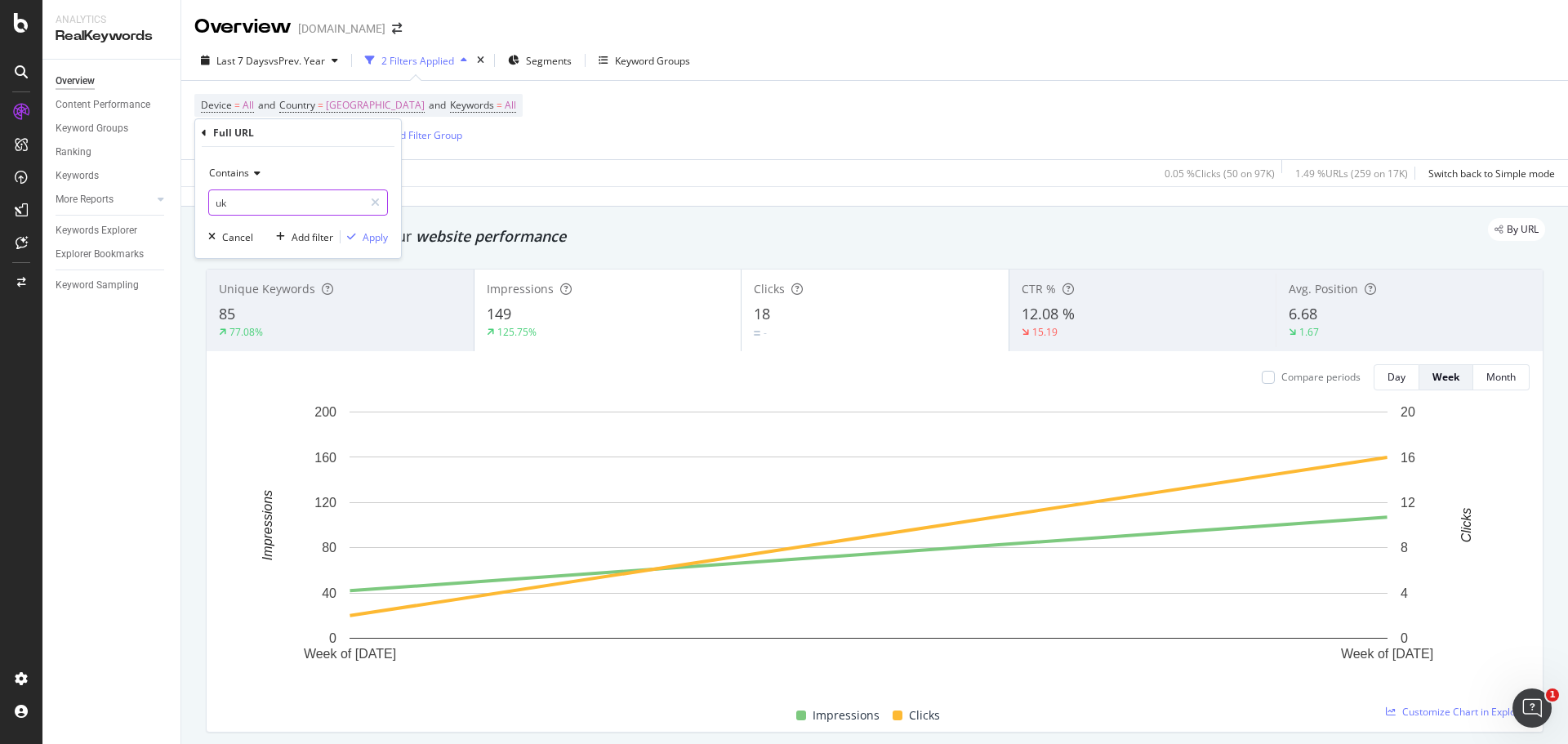
click at [219, 201] on input "uk" at bounding box center [286, 202] width 154 height 26
type input "gb"
click at [375, 241] on div "Apply" at bounding box center [375, 236] width 26 height 14
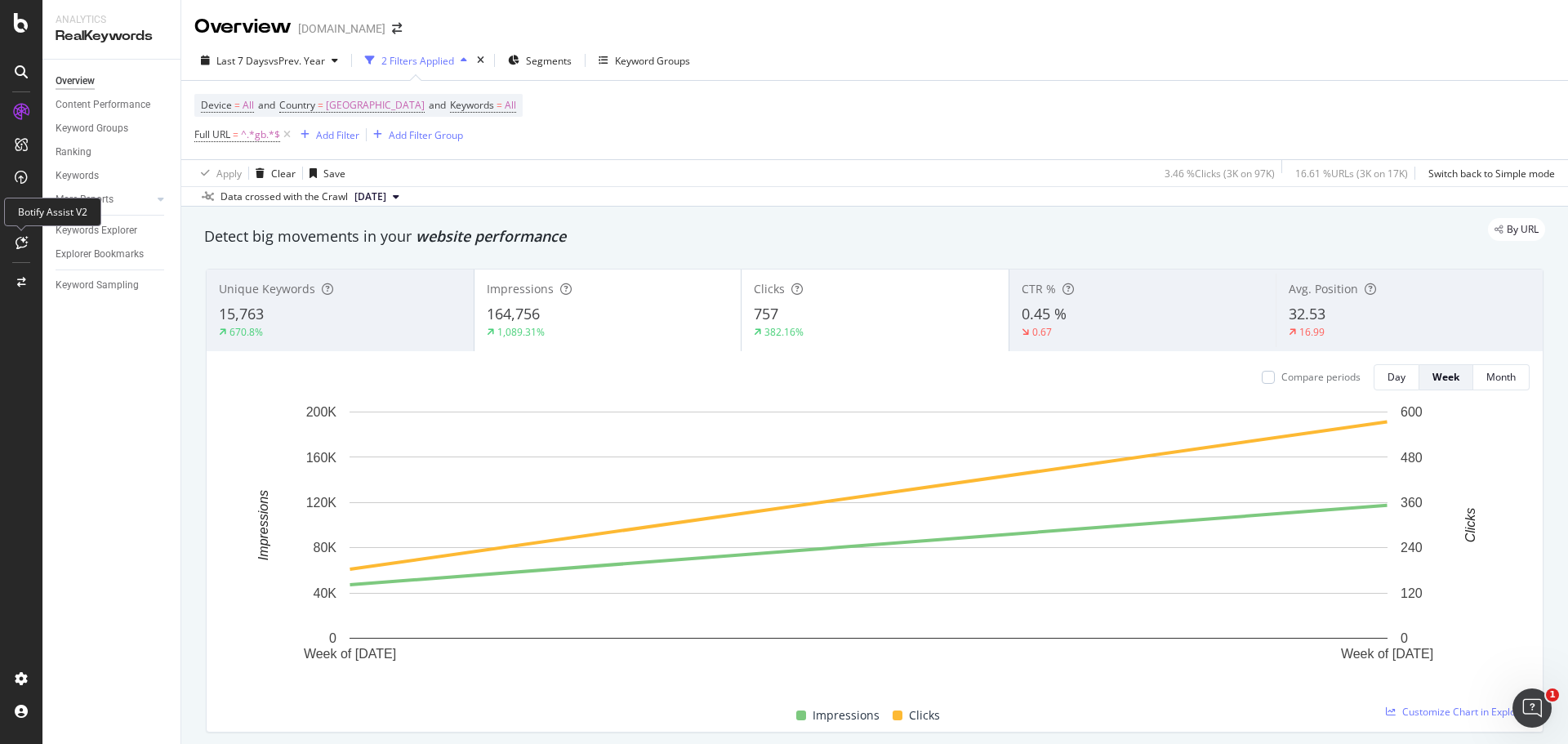
click at [26, 239] on icon at bounding box center [21, 243] width 12 height 13
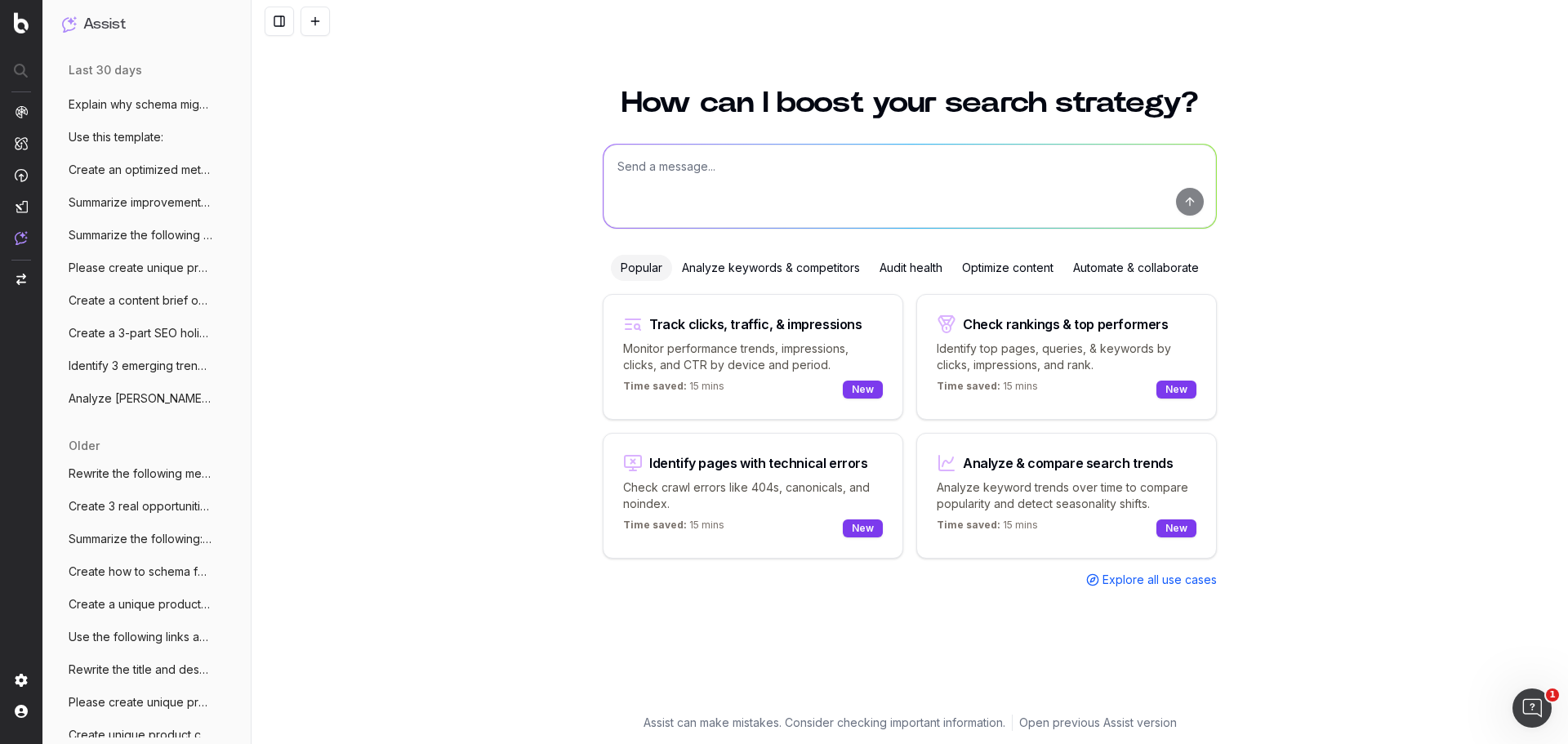
scroll to position [571, 0]
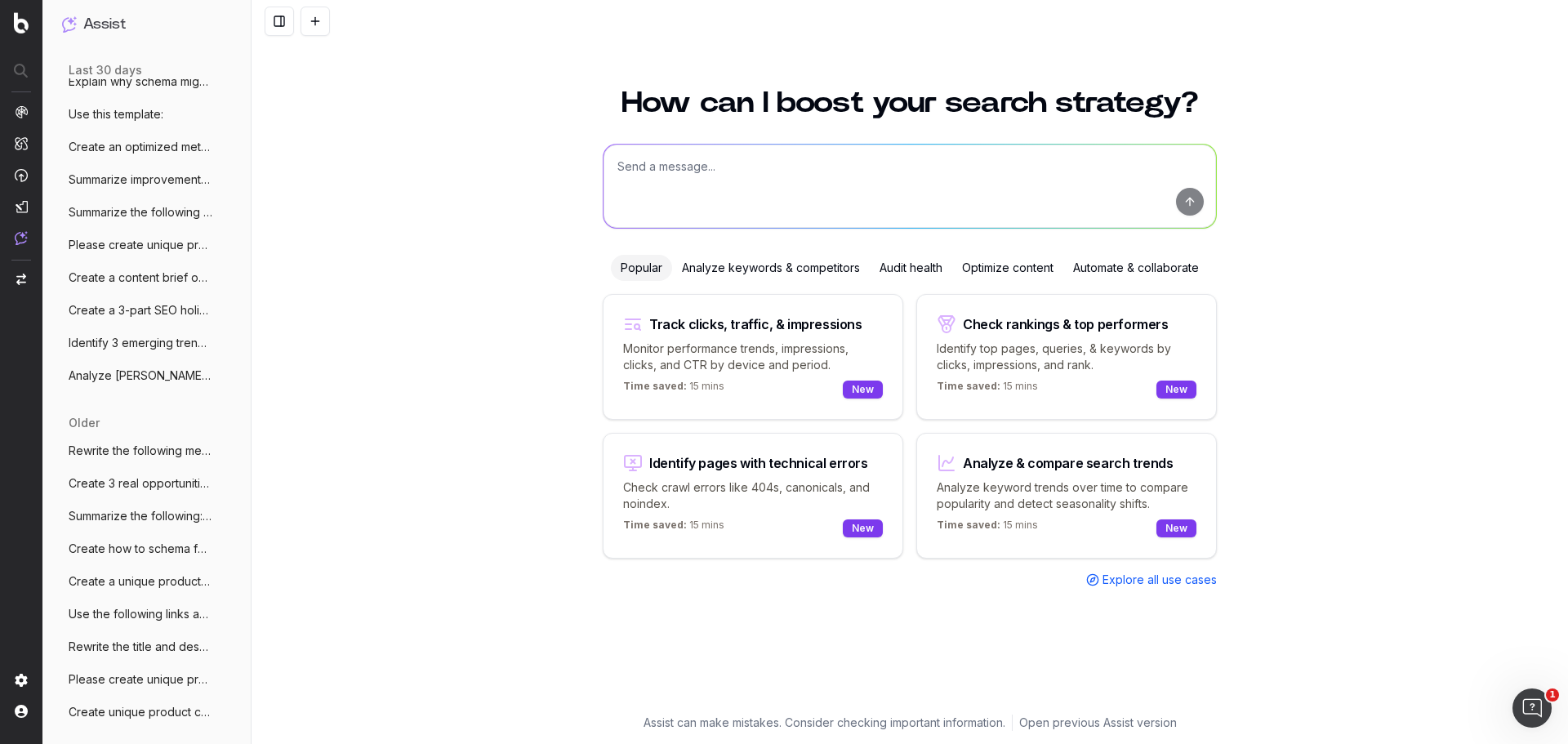
click at [110, 445] on span "Rewrite the following meta description a" at bounding box center [141, 450] width 144 height 16
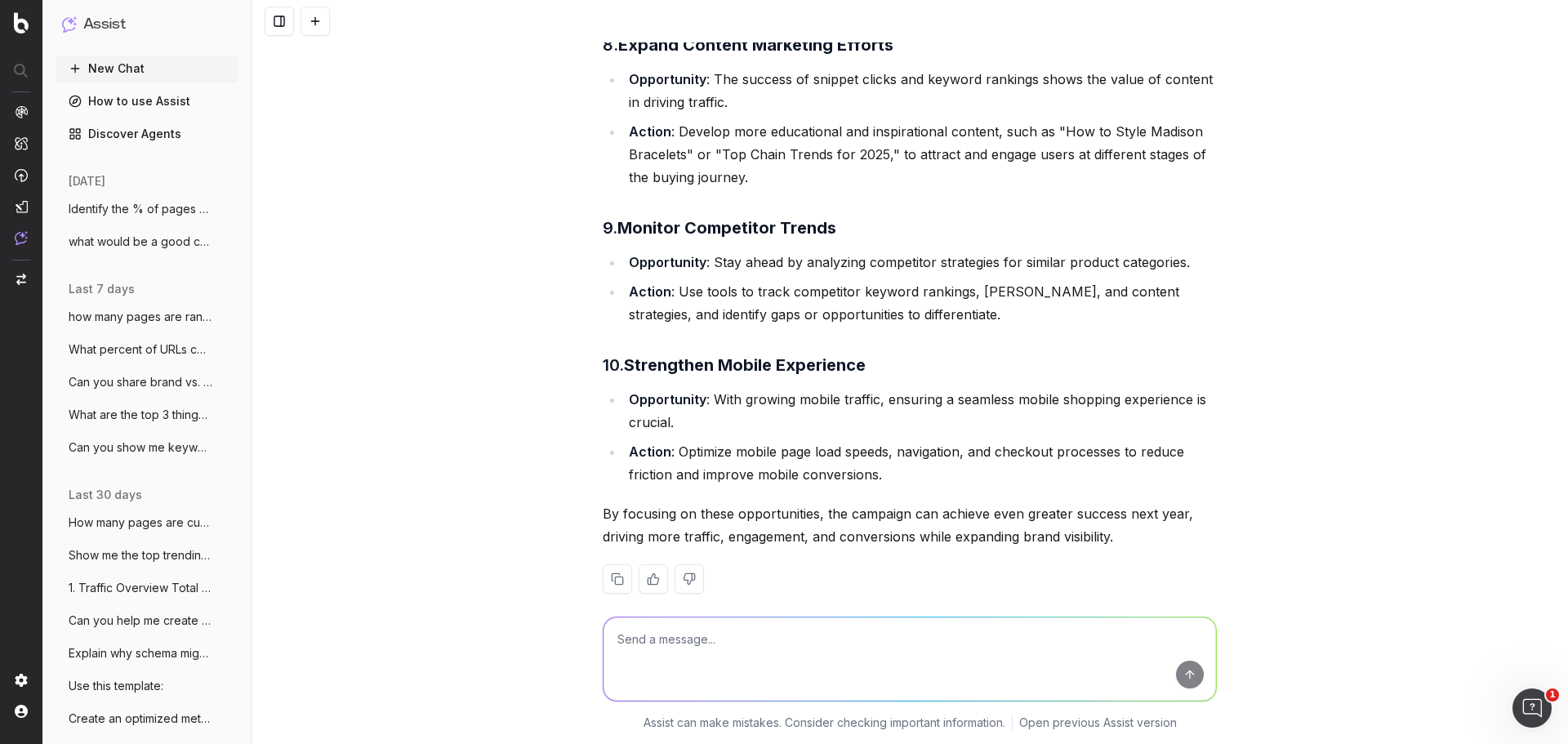
click at [105, 337] on button "What percent of URLs containing "collect" at bounding box center [147, 350] width 183 height 26
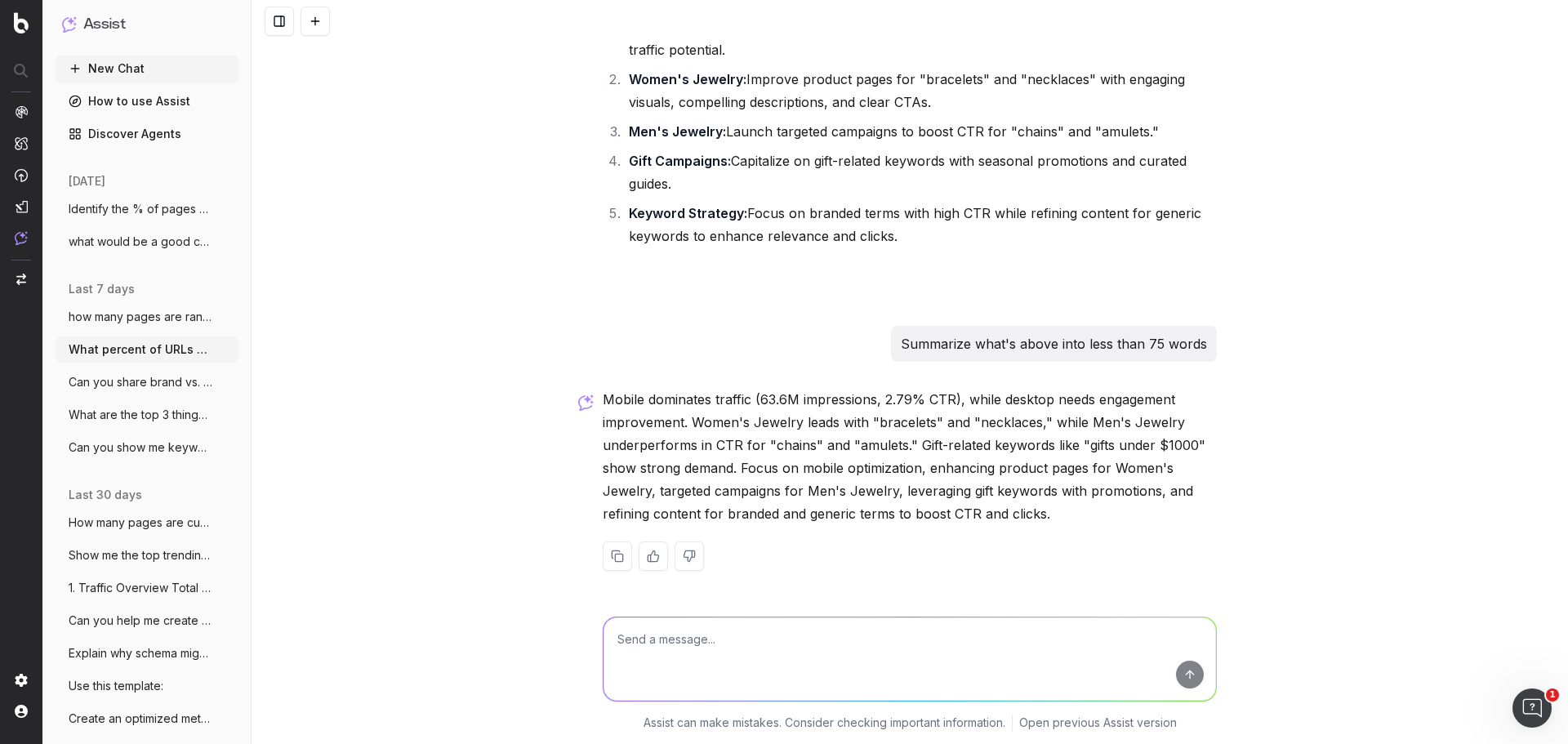
scroll to position [3651, 0]
click at [98, 389] on span "Can you share brand vs. non brand clicks" at bounding box center [141, 381] width 144 height 16
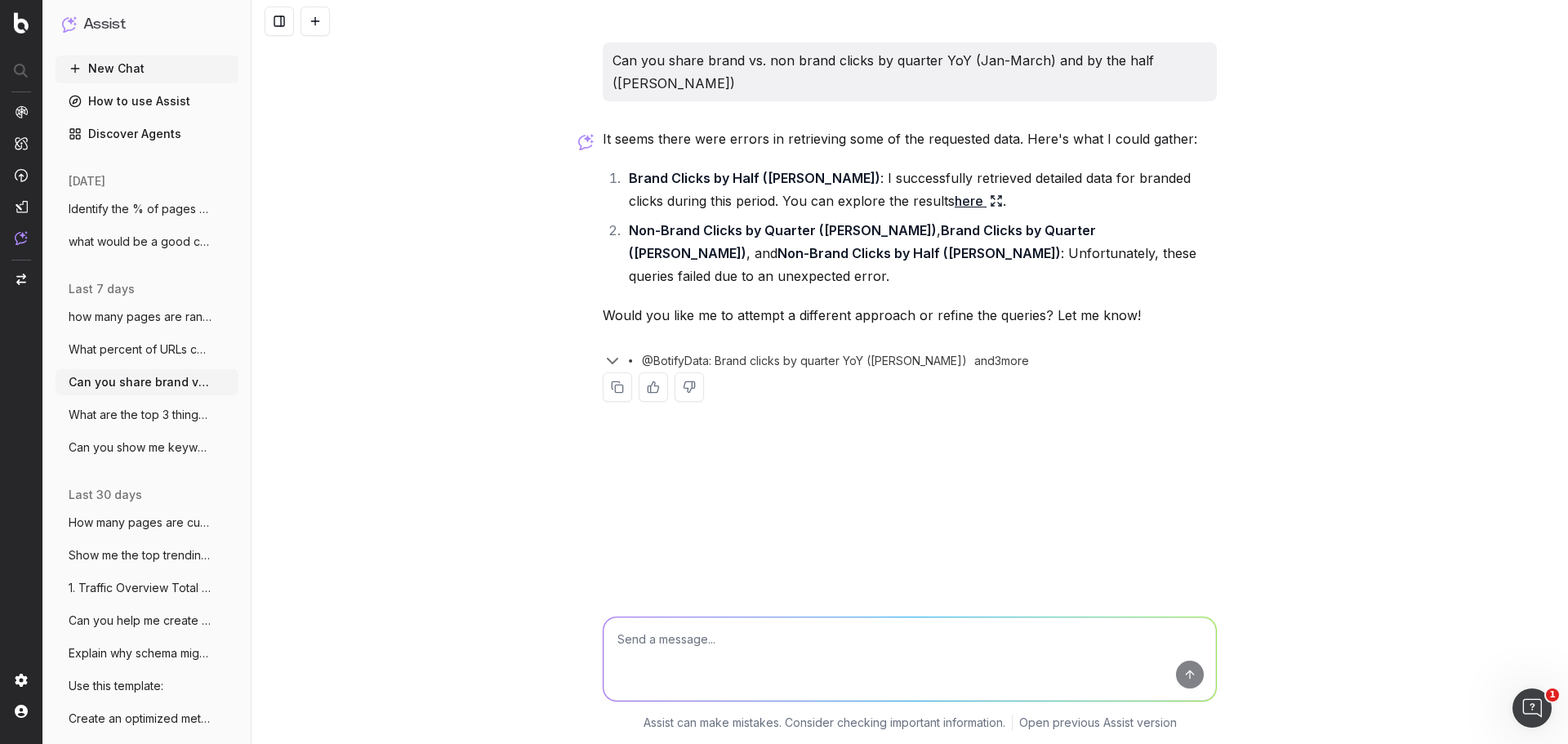
click at [103, 408] on span "What are the top 3 things I can do to im" at bounding box center [141, 414] width 144 height 16
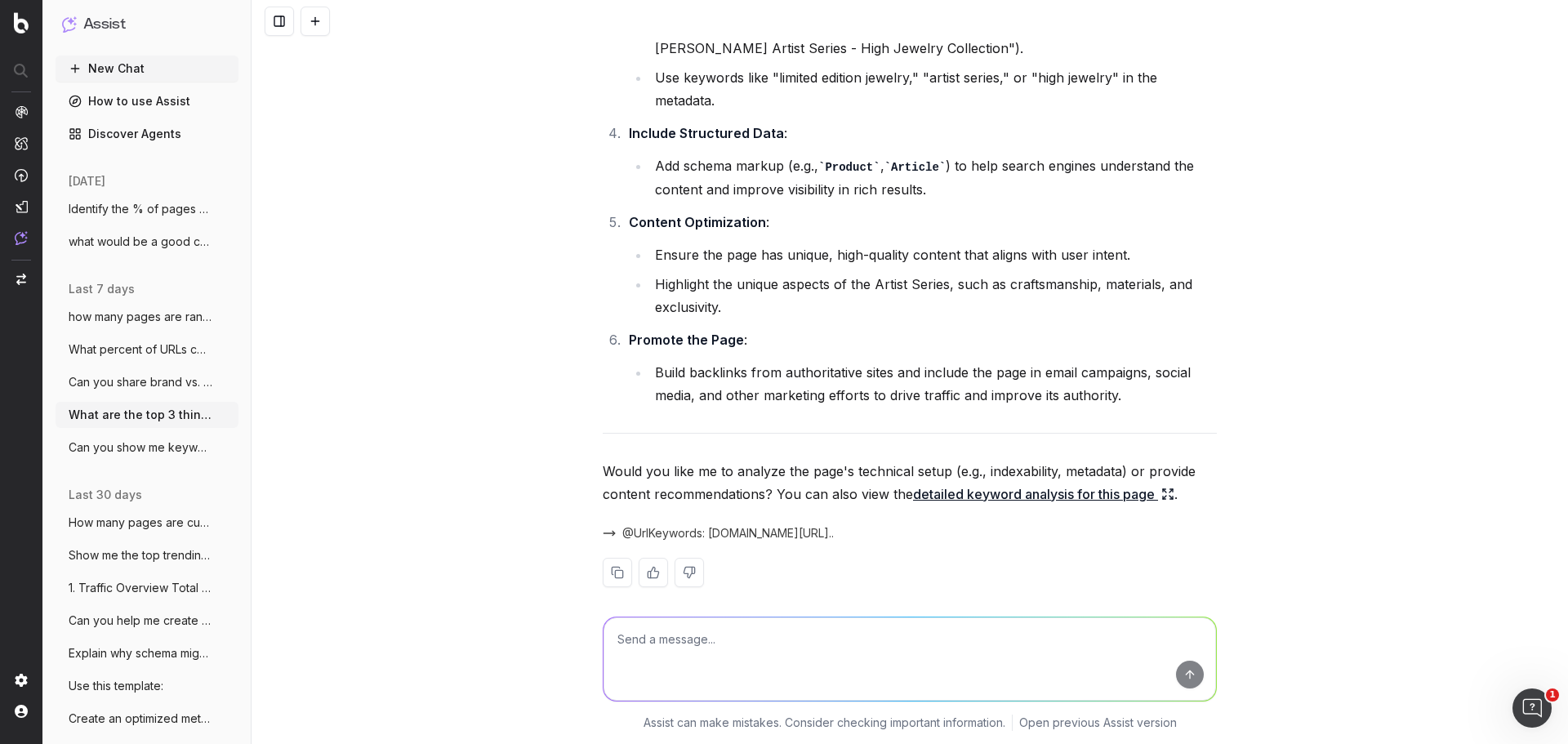
click at [103, 416] on span "What are the top 3 things I can do to im" at bounding box center [141, 414] width 144 height 16
click at [117, 429] on ul "how many pages are ranking for the term More What percent of URLs containing "c…" at bounding box center [147, 382] width 183 height 157
click at [140, 206] on span "Identify the % of pages on site with les" at bounding box center [141, 208] width 144 height 16
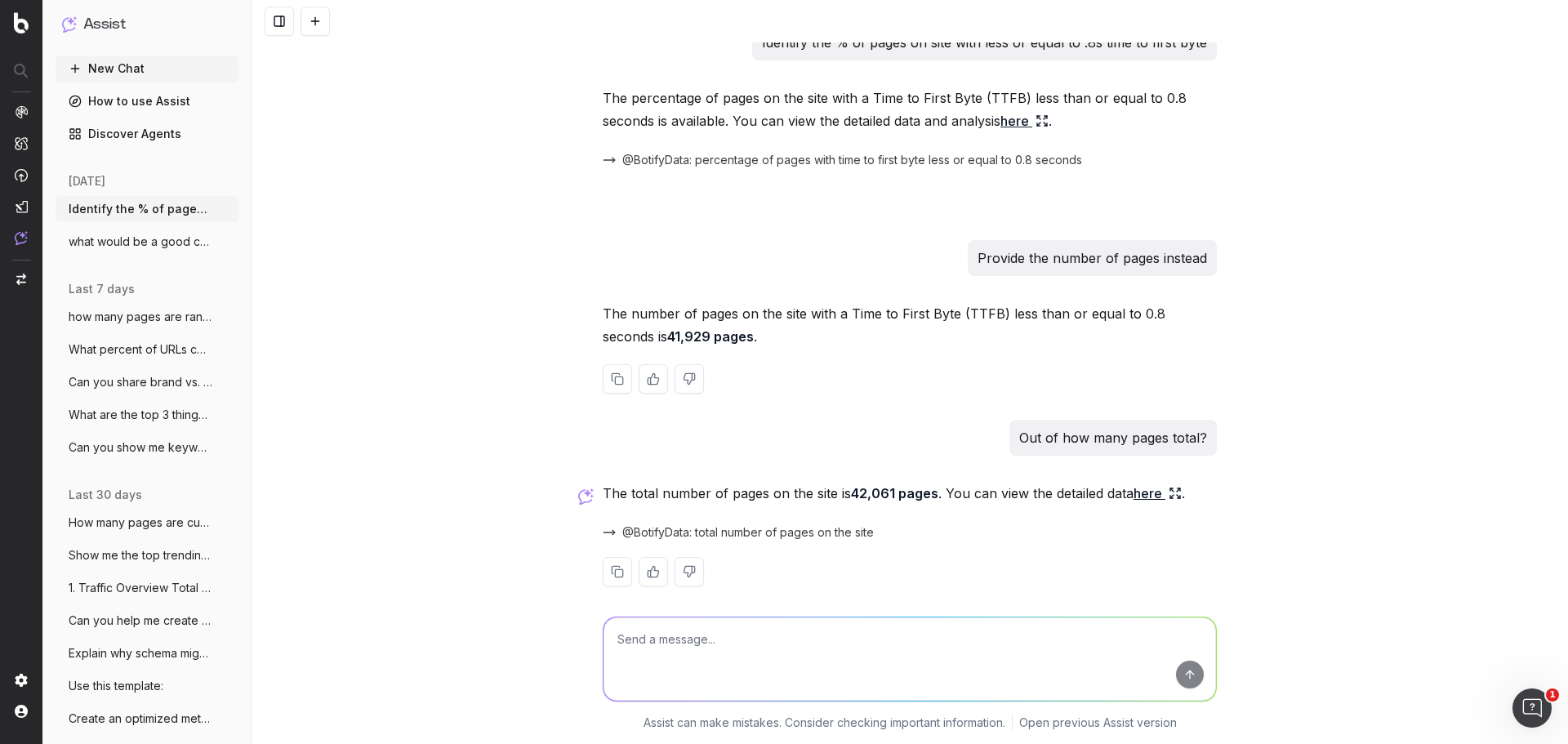
scroll to position [33, 0]
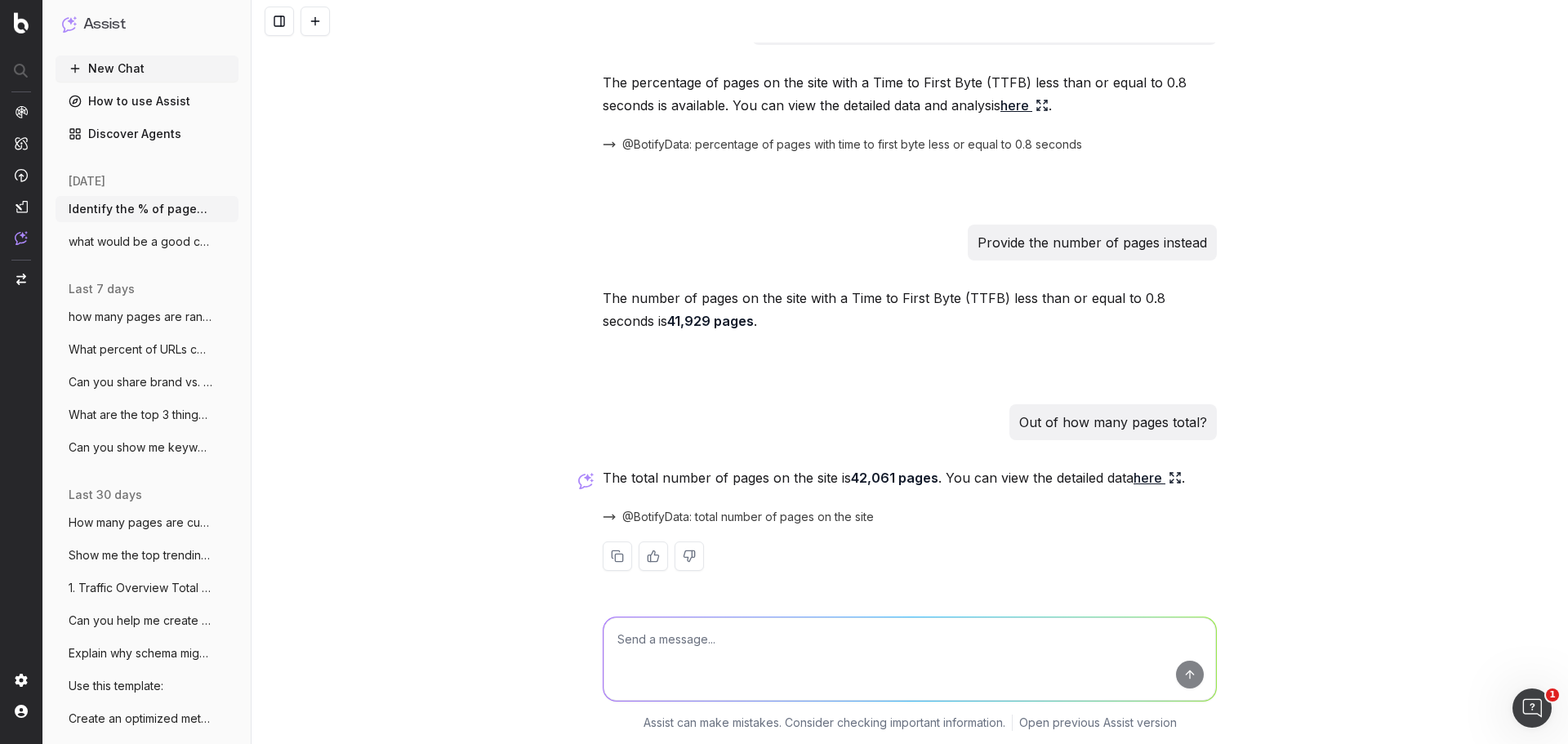
click at [170, 241] on span "what would be a good category name for a" at bounding box center [141, 241] width 144 height 16
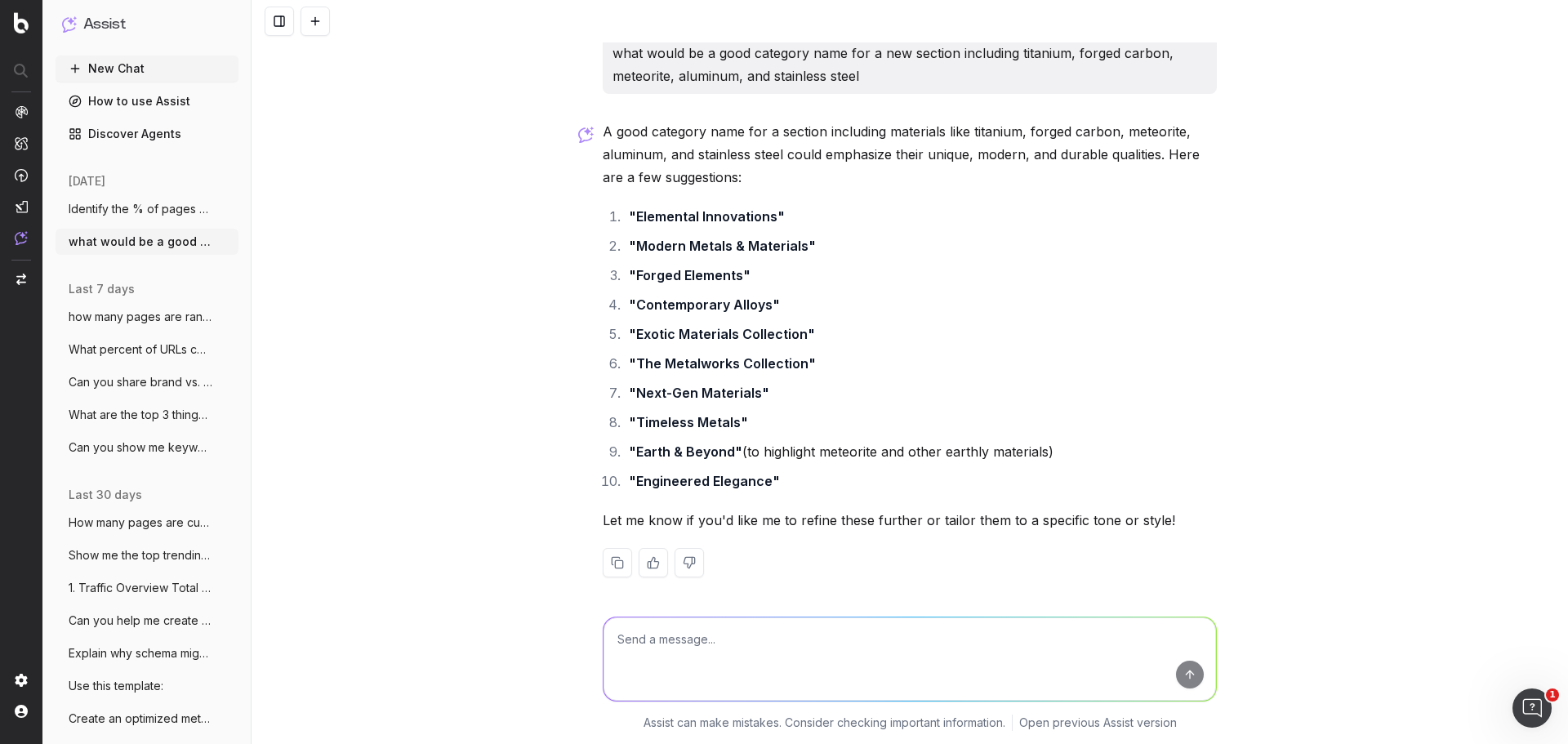
scroll to position [14, 0]
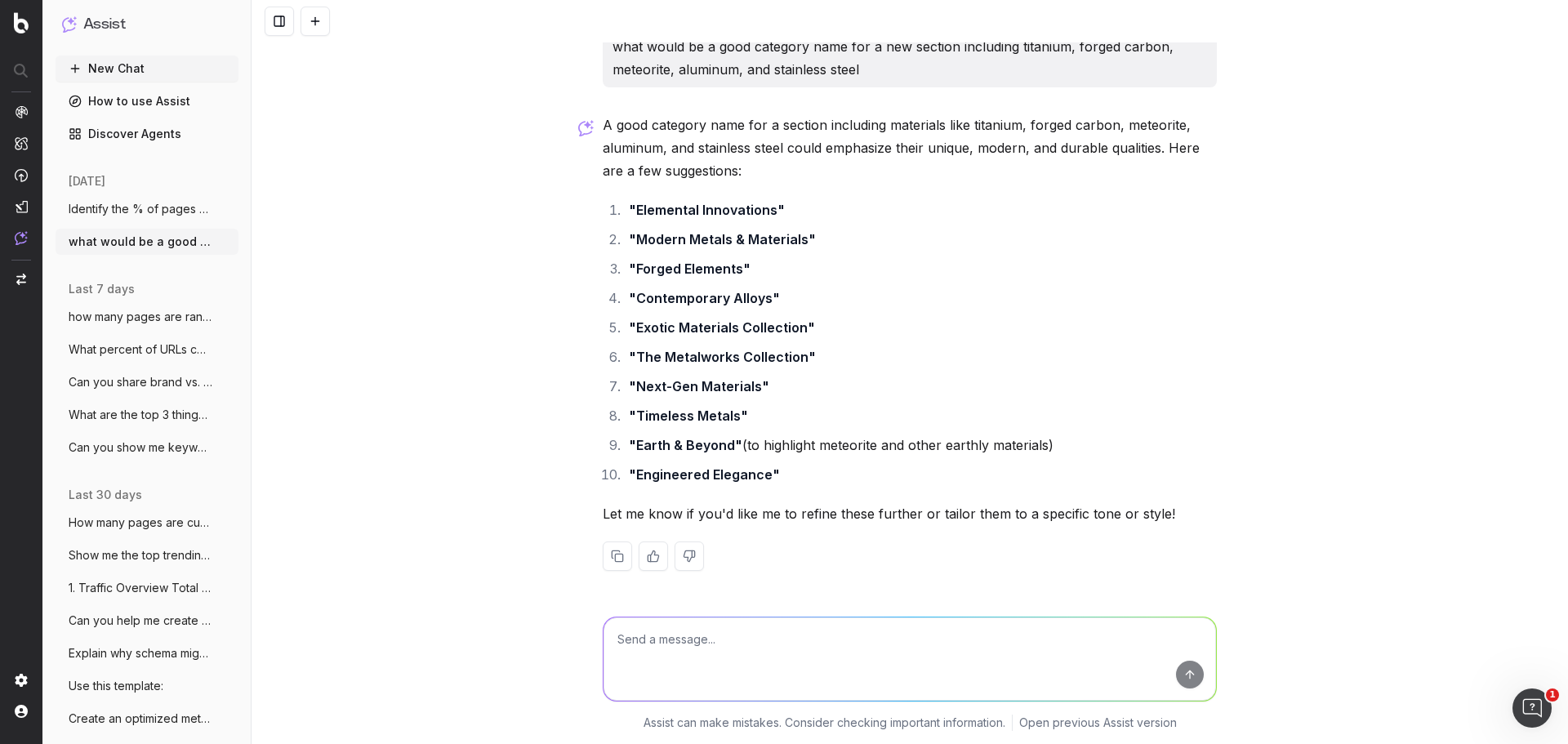
click at [134, 320] on span "how many pages are ranking for the term" at bounding box center [141, 316] width 144 height 16
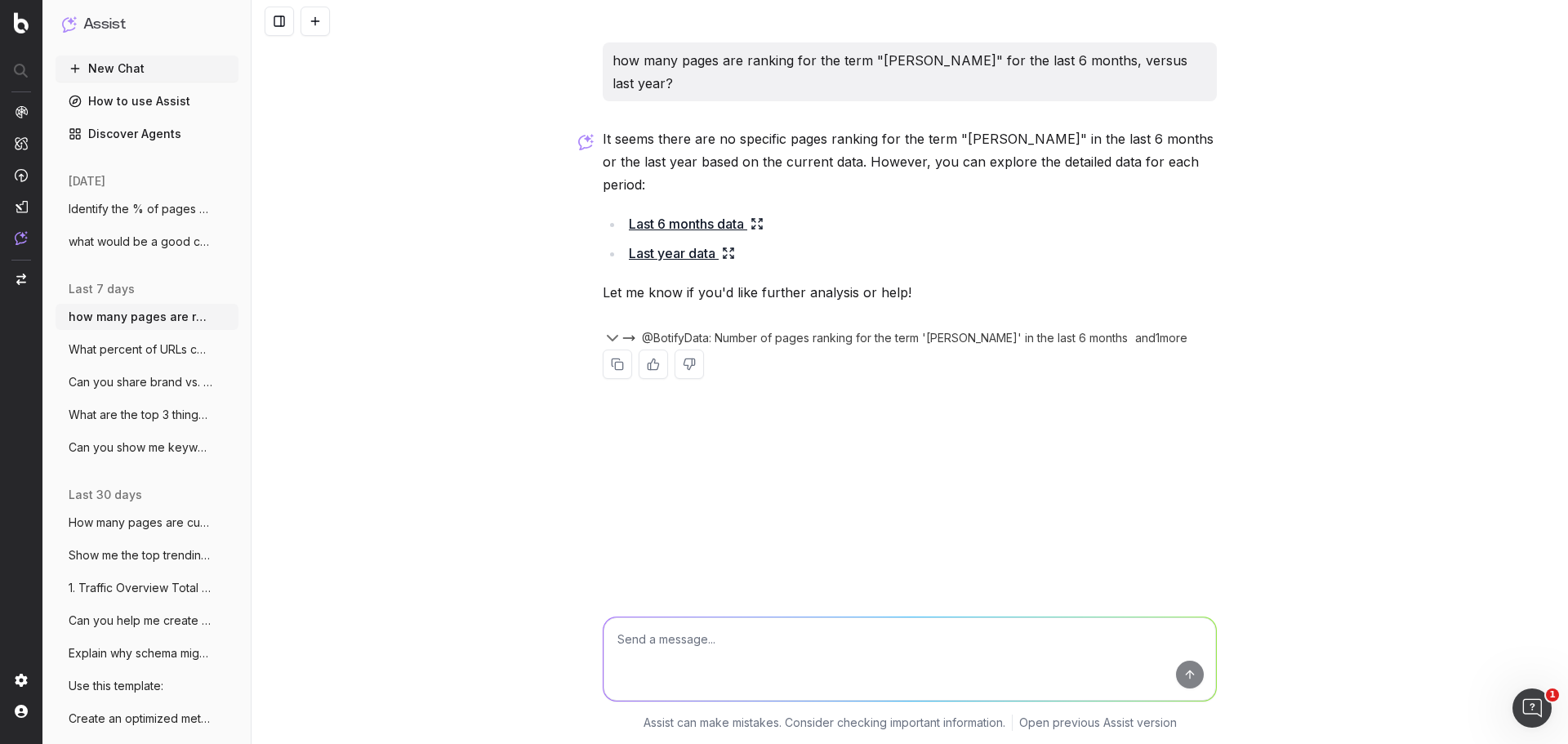
click at [117, 343] on span "What percent of URLs containing "collect" at bounding box center [141, 349] width 144 height 16
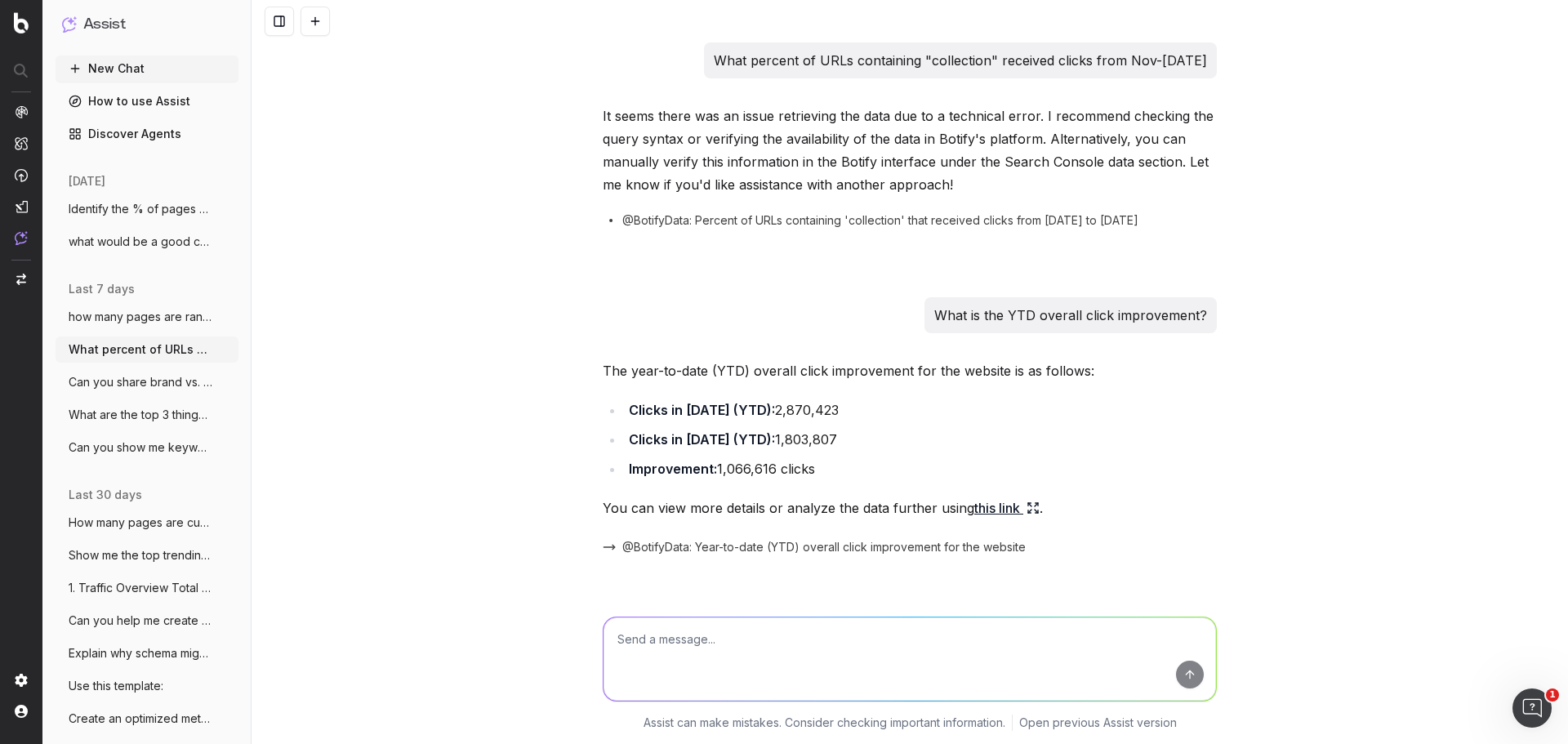
click at [165, 389] on span "Can you share brand vs. non brand clicks" at bounding box center [141, 381] width 144 height 16
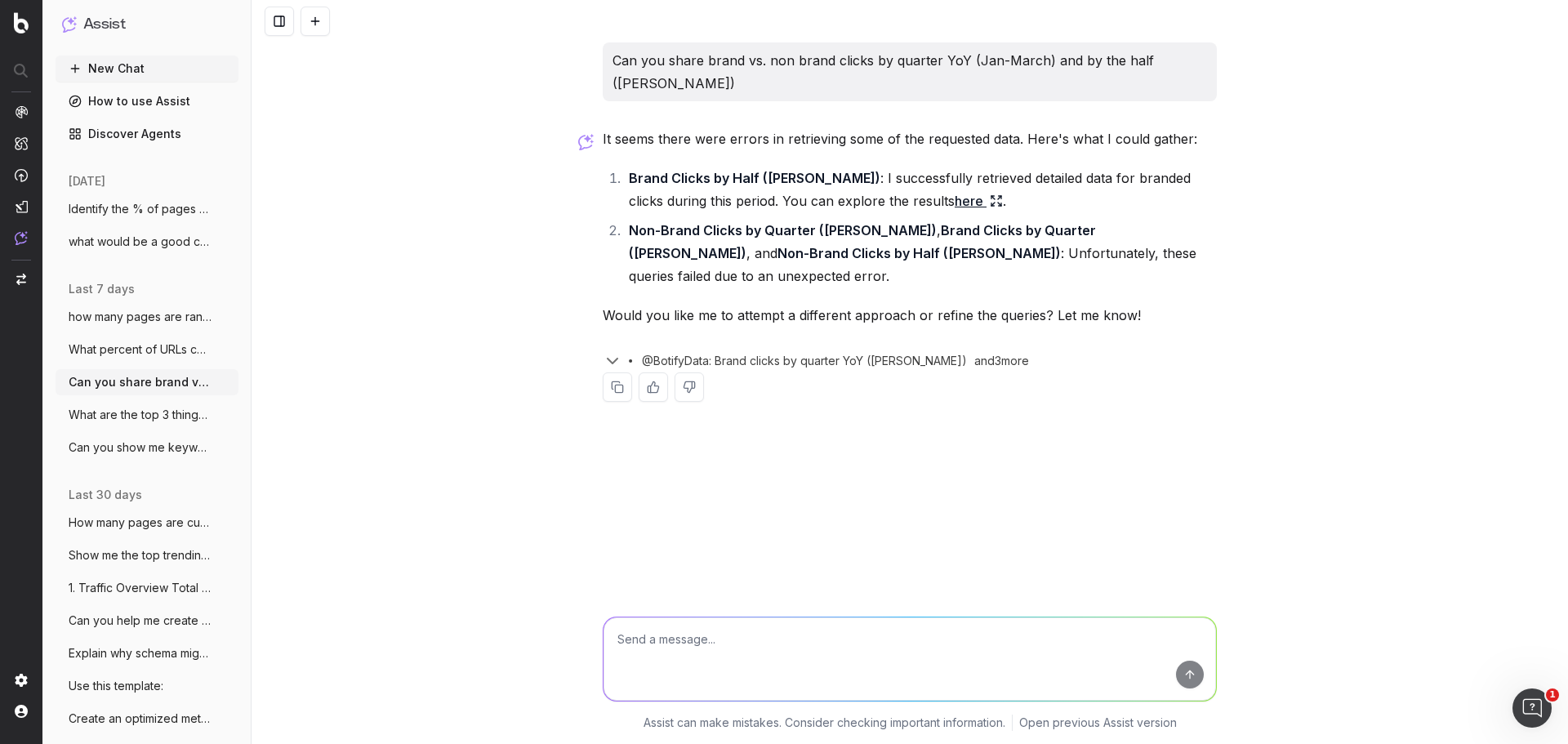
click at [131, 413] on span "What are the top 3 things I can do to im" at bounding box center [141, 414] width 144 height 16
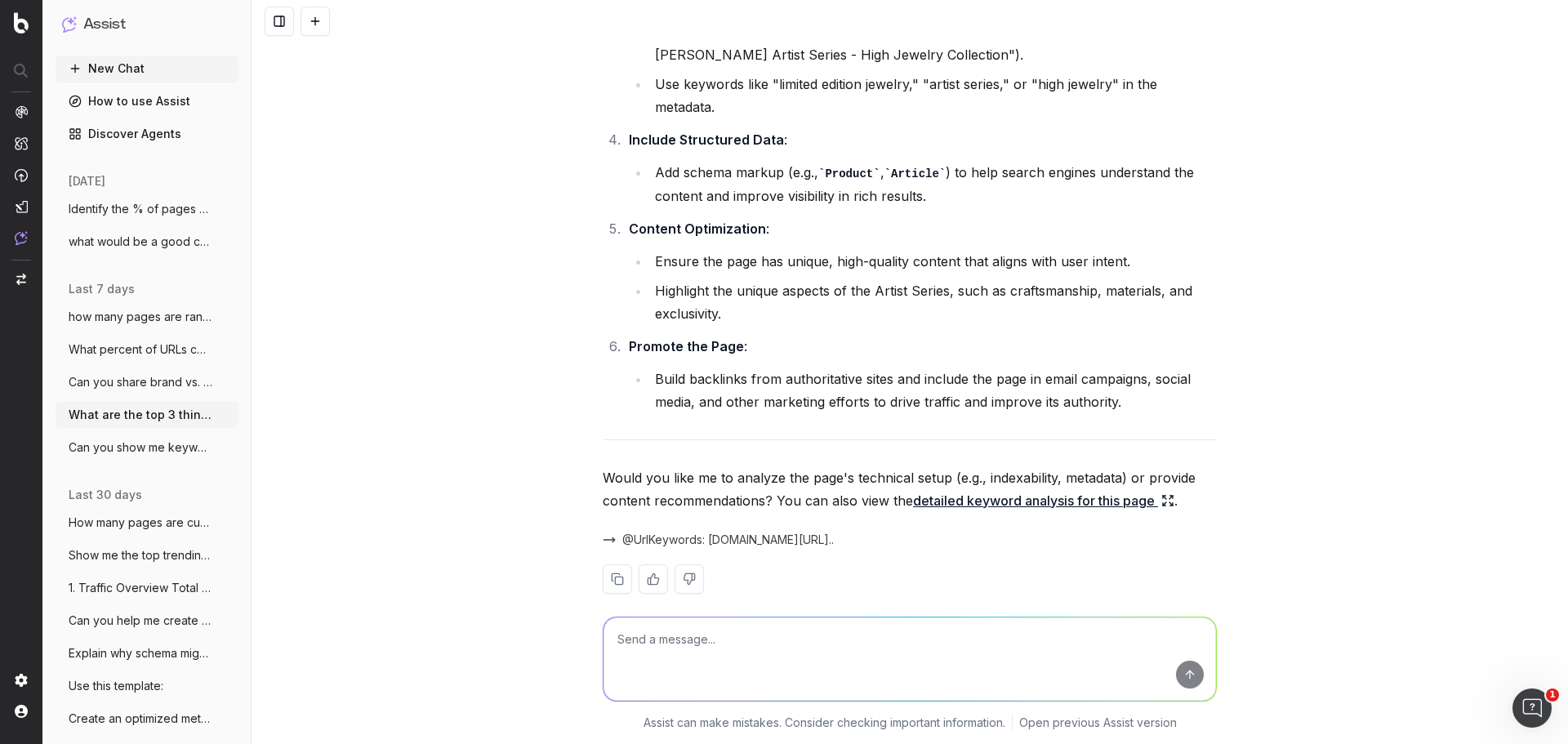
scroll to position [9660, 0]
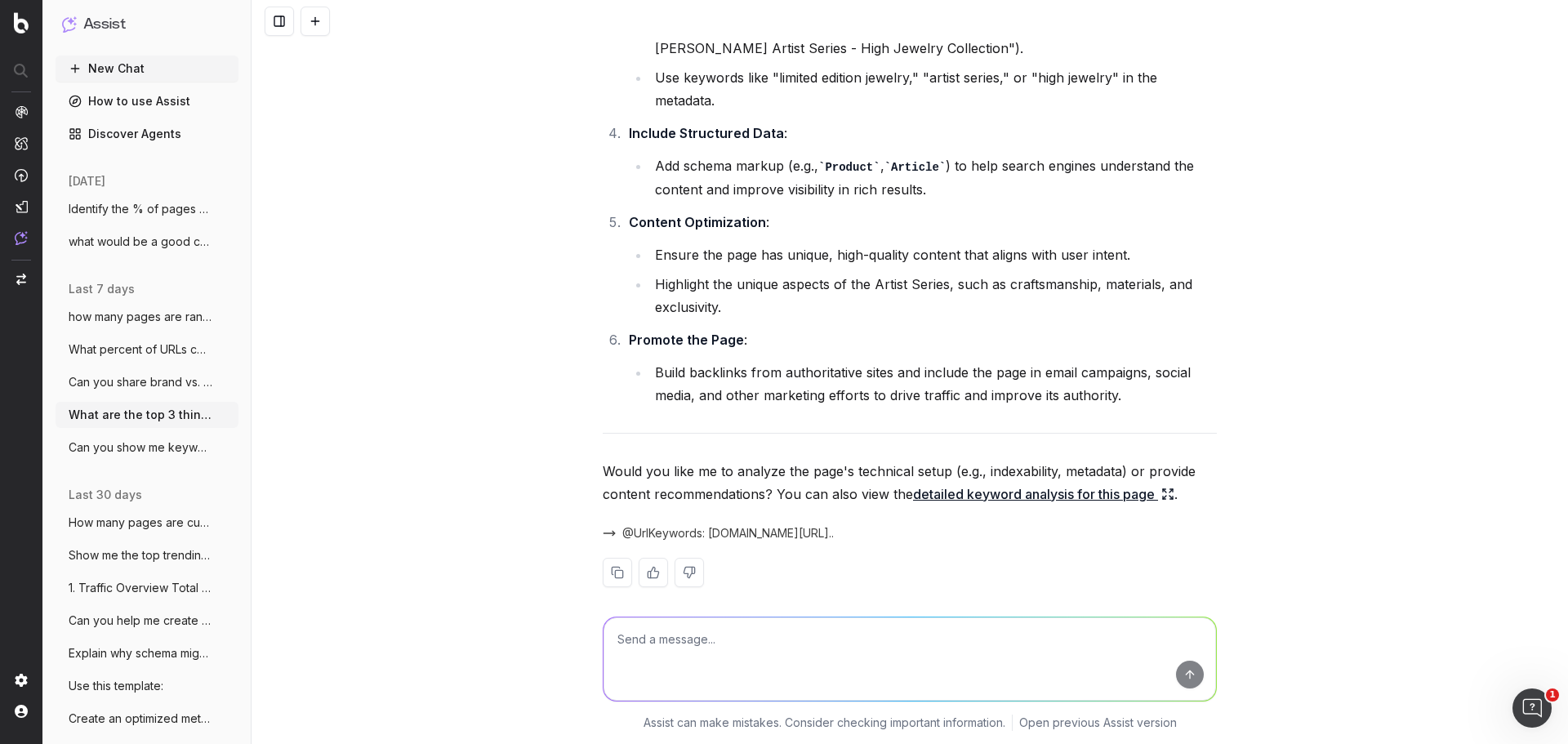
click at [88, 458] on button "Can you show me keywords that have dropp" at bounding box center [147, 447] width 183 height 26
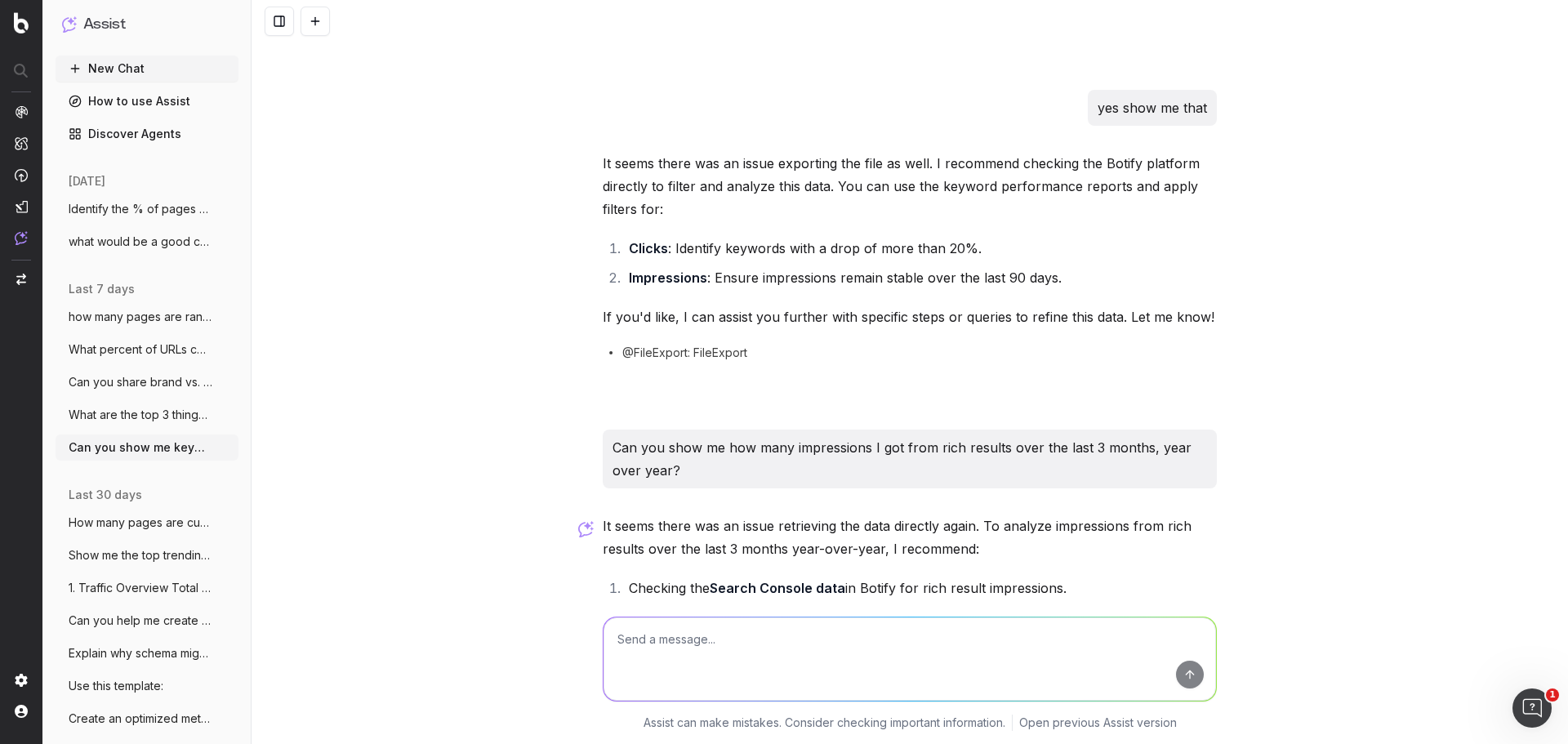
scroll to position [360, 0]
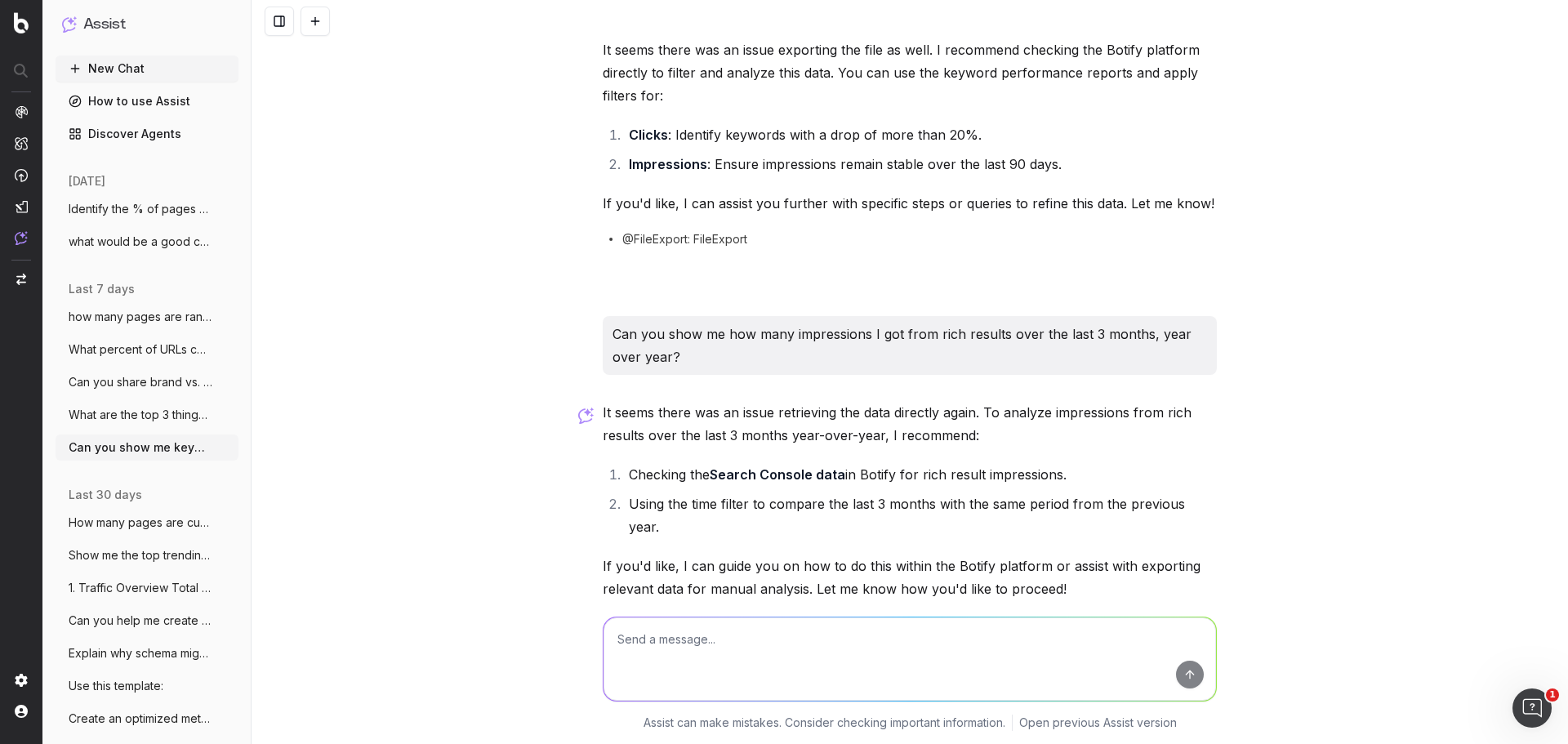
click at [94, 445] on span "Can you show me keywords that have dropp" at bounding box center [141, 447] width 144 height 16
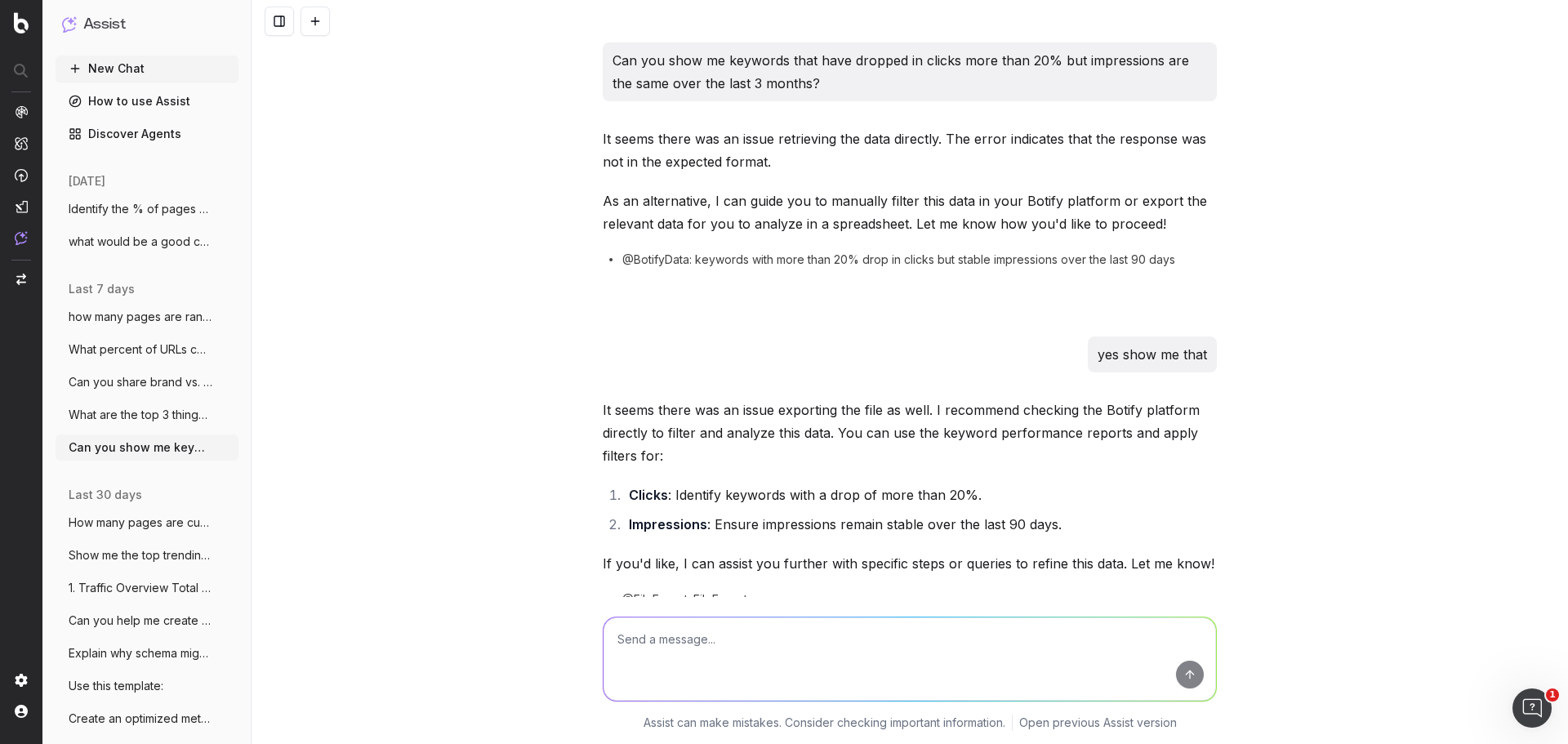
scroll to position [441, 0]
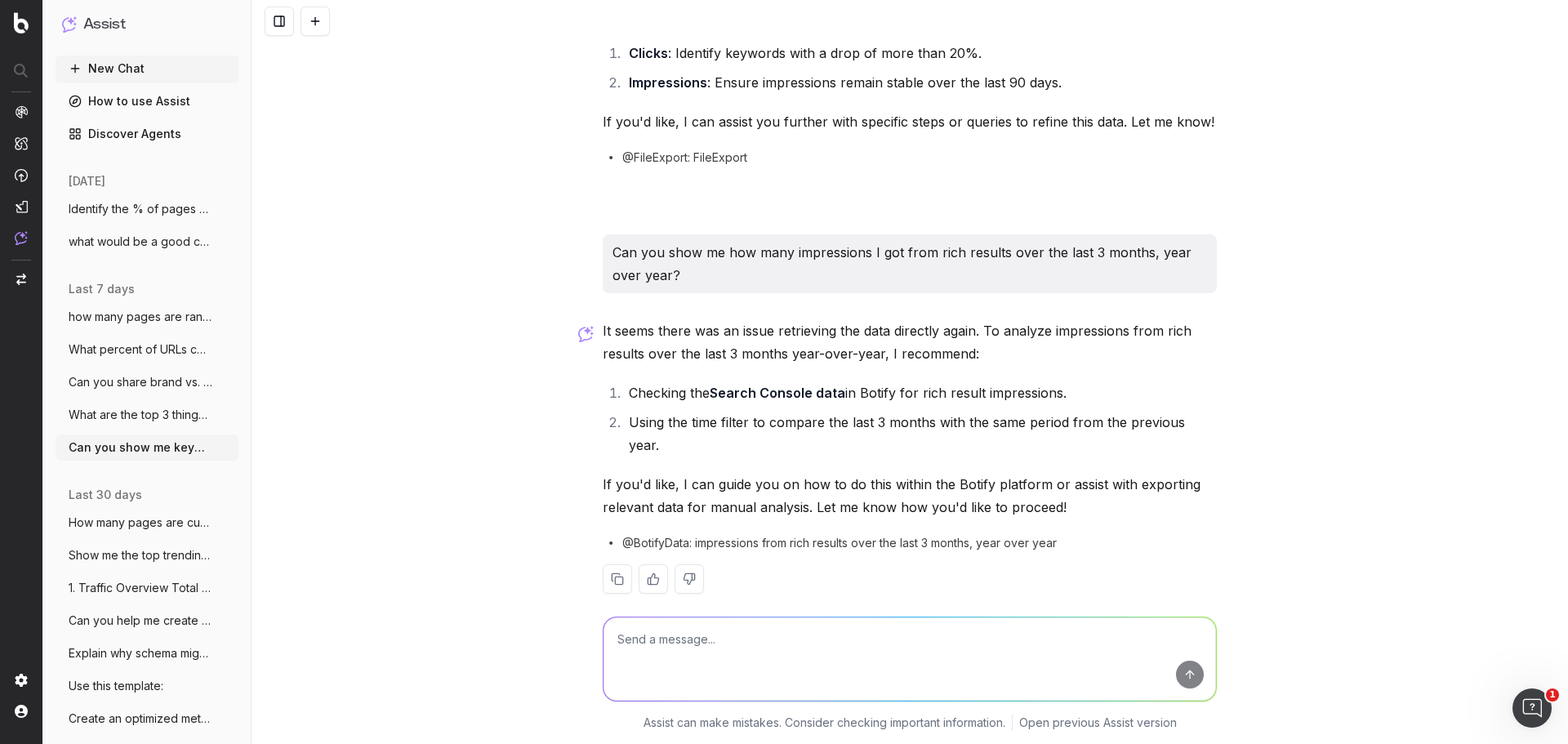
click at [722, 658] on textarea at bounding box center [910, 659] width 613 height 83
click at [631, 666] on textarea "summarixe the following as you have in previously used templates for weekly per…" at bounding box center [910, 659] width 613 height 83
paste textarea "SEO Metrics TY LY YoY Comments Total Clicks 93604 51842 81% Top keywords david …"
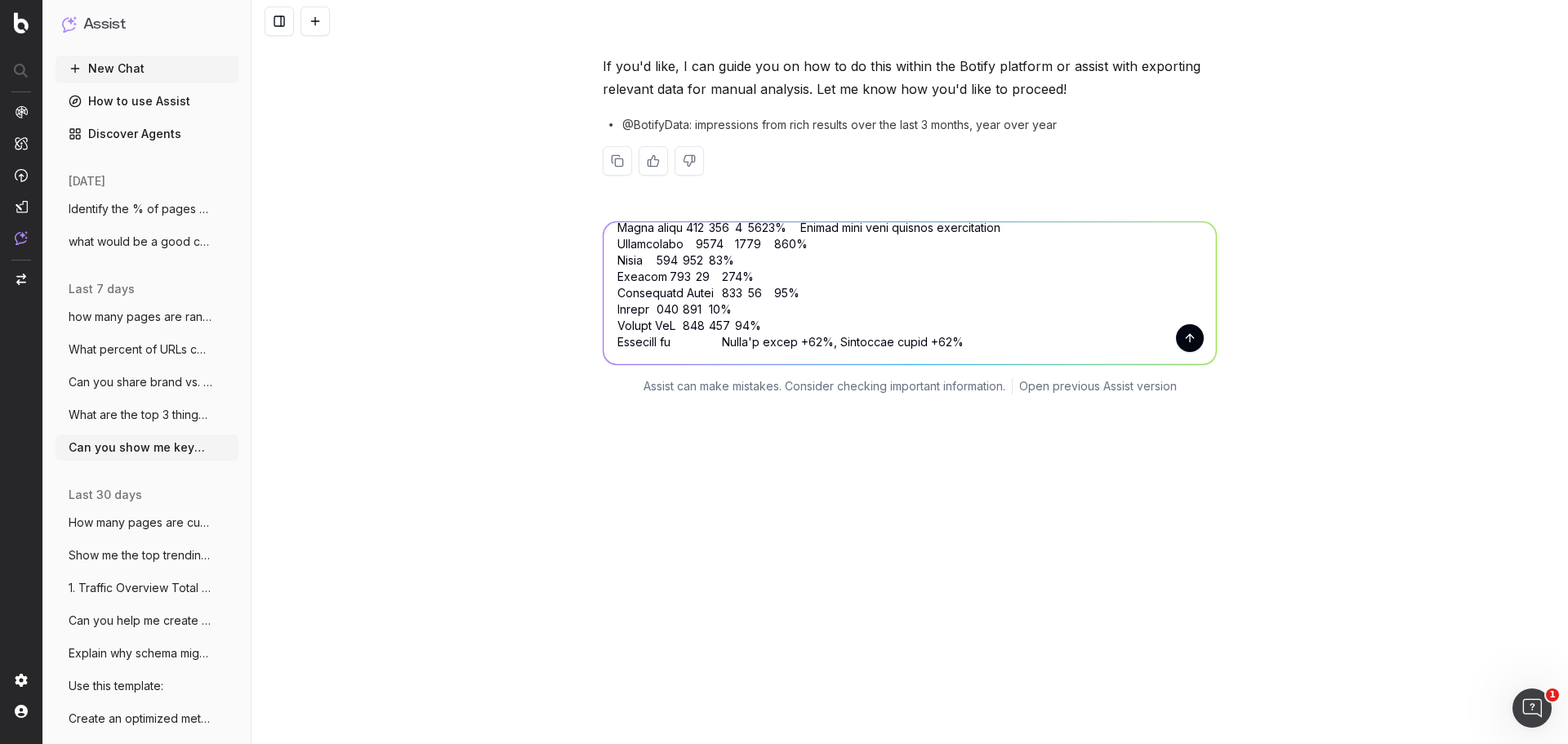
scroll to position [614, 0]
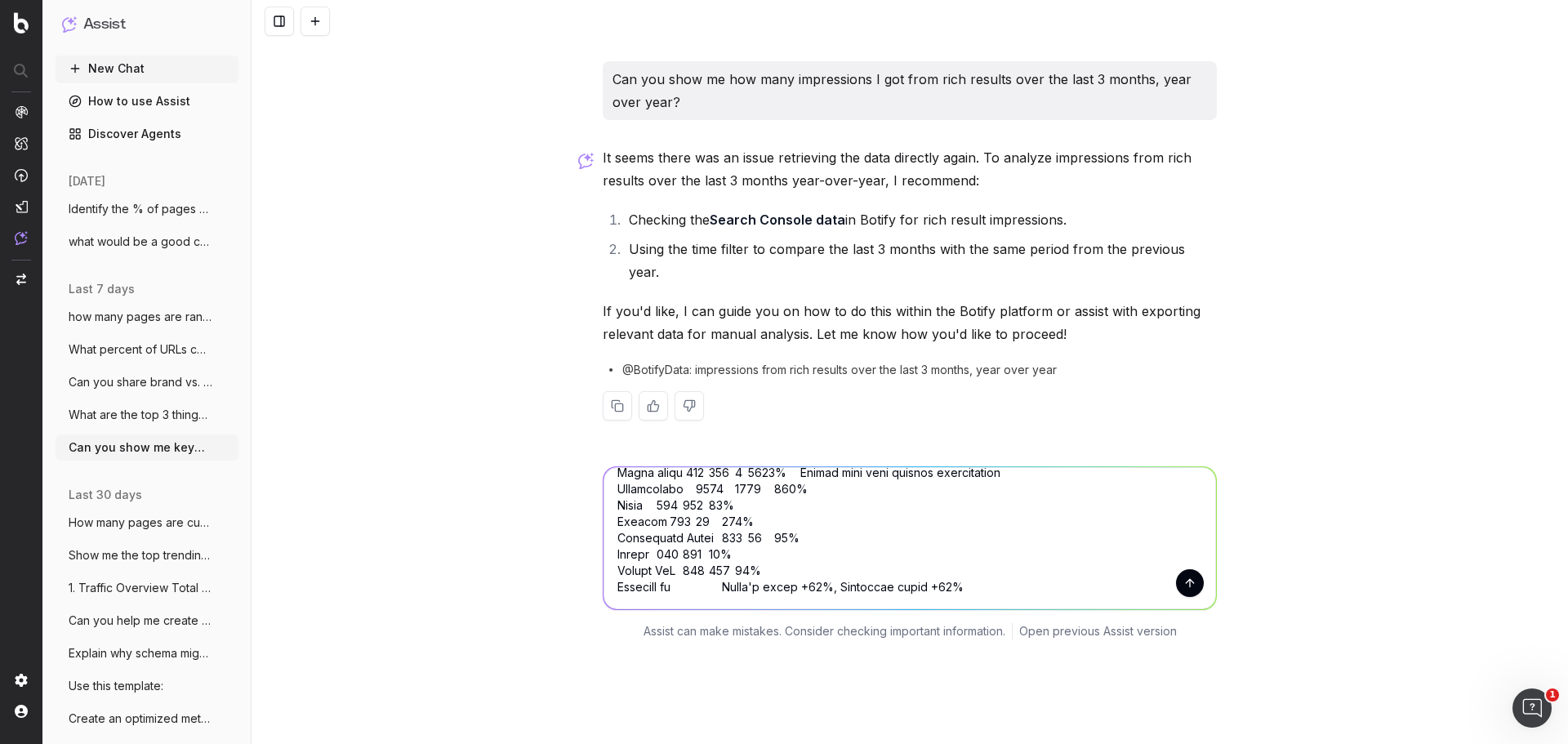
type textarea "summarixe the following as you have in previously used templates for weekly per…"
click at [1186, 569] on button "submit" at bounding box center [1189, 582] width 27 height 27
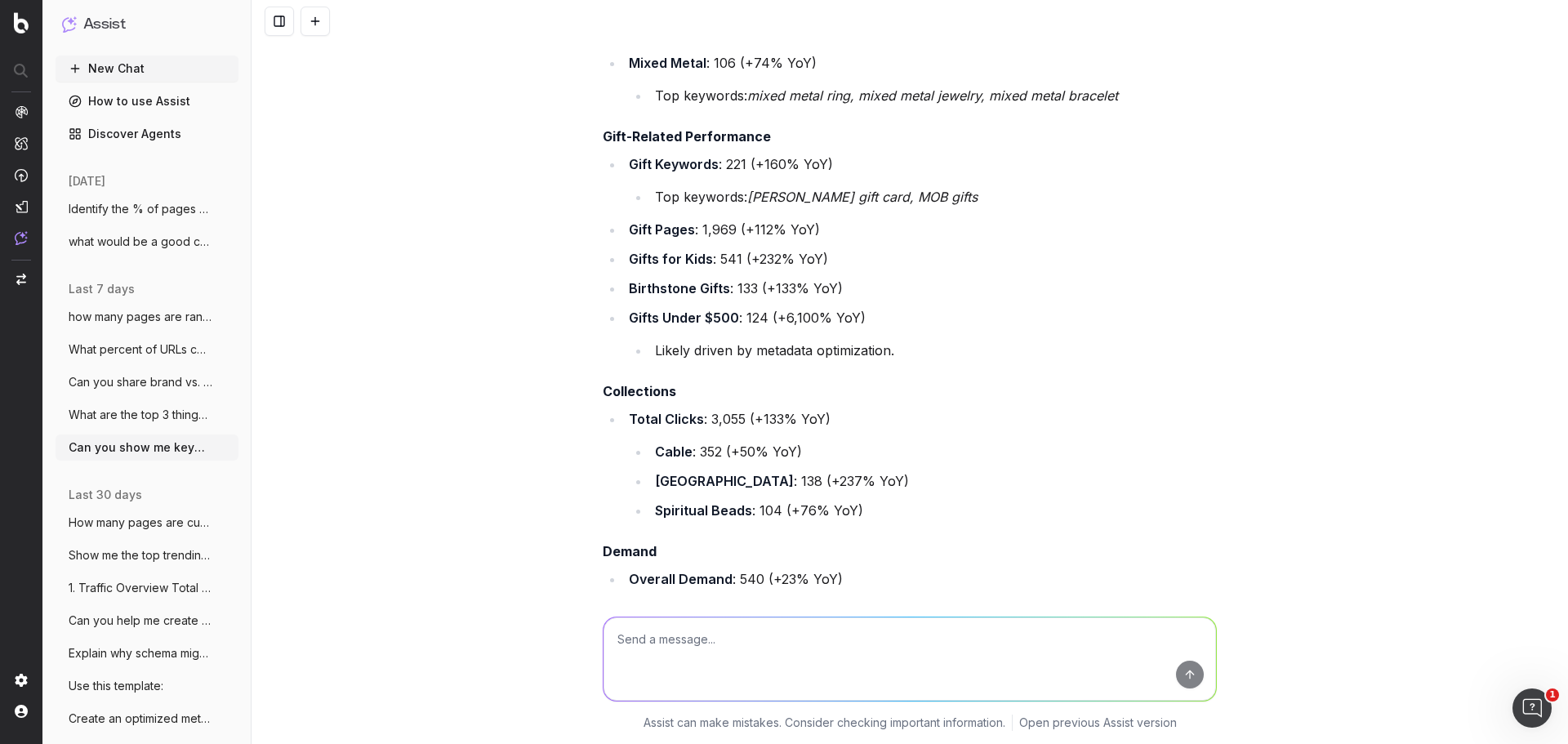
scroll to position [4027, 0]
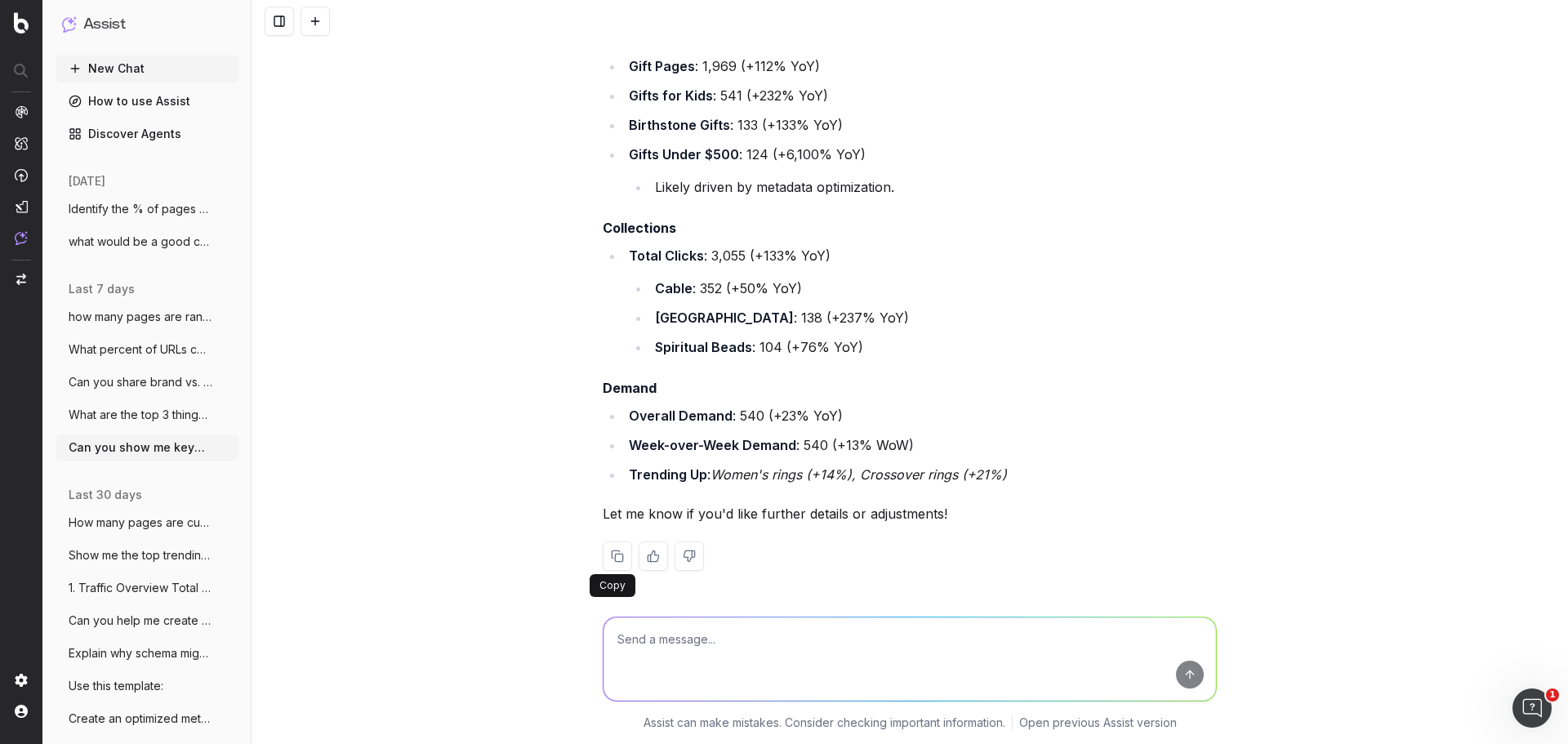
click at [615, 547] on button at bounding box center [617, 555] width 29 height 29
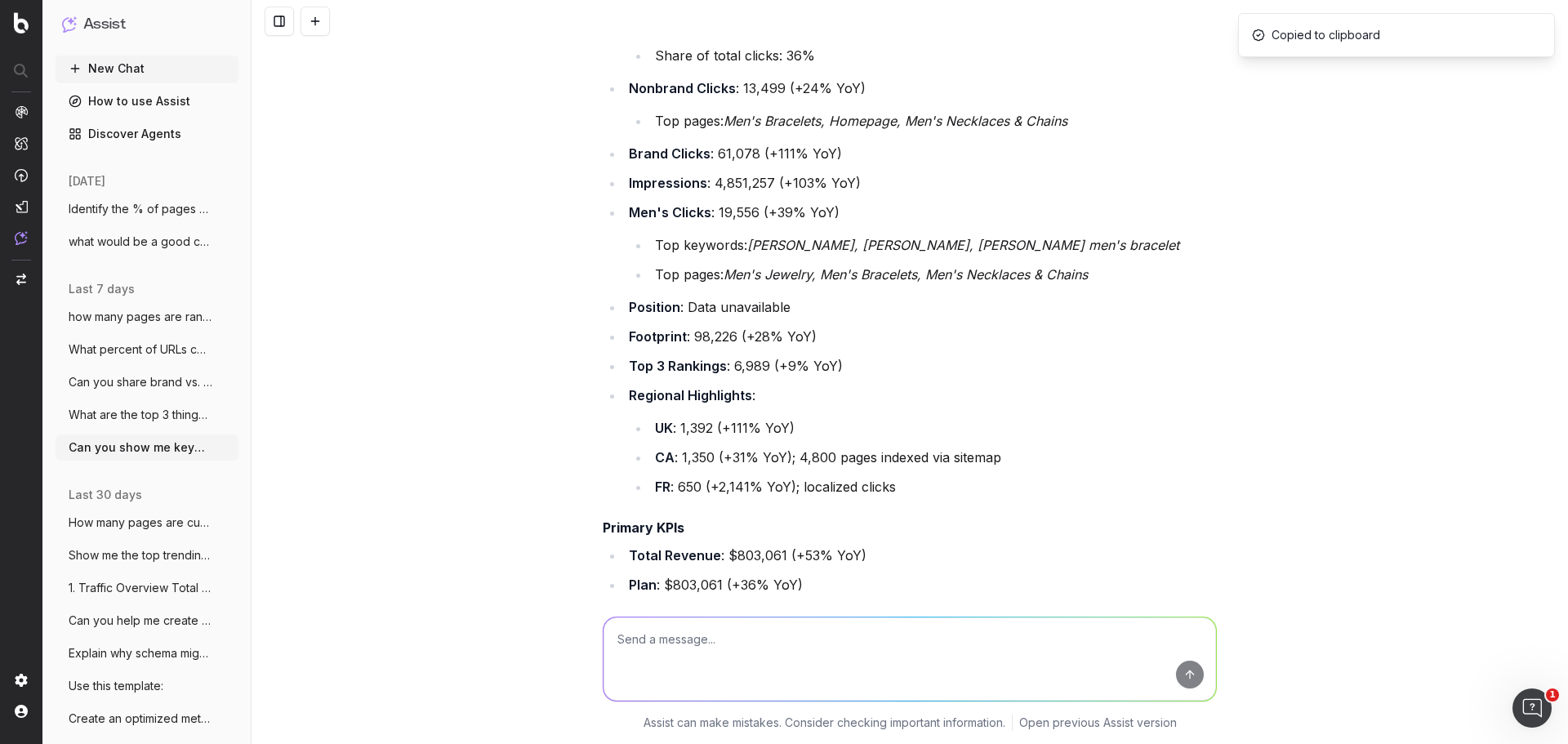
scroll to position [2639, 0]
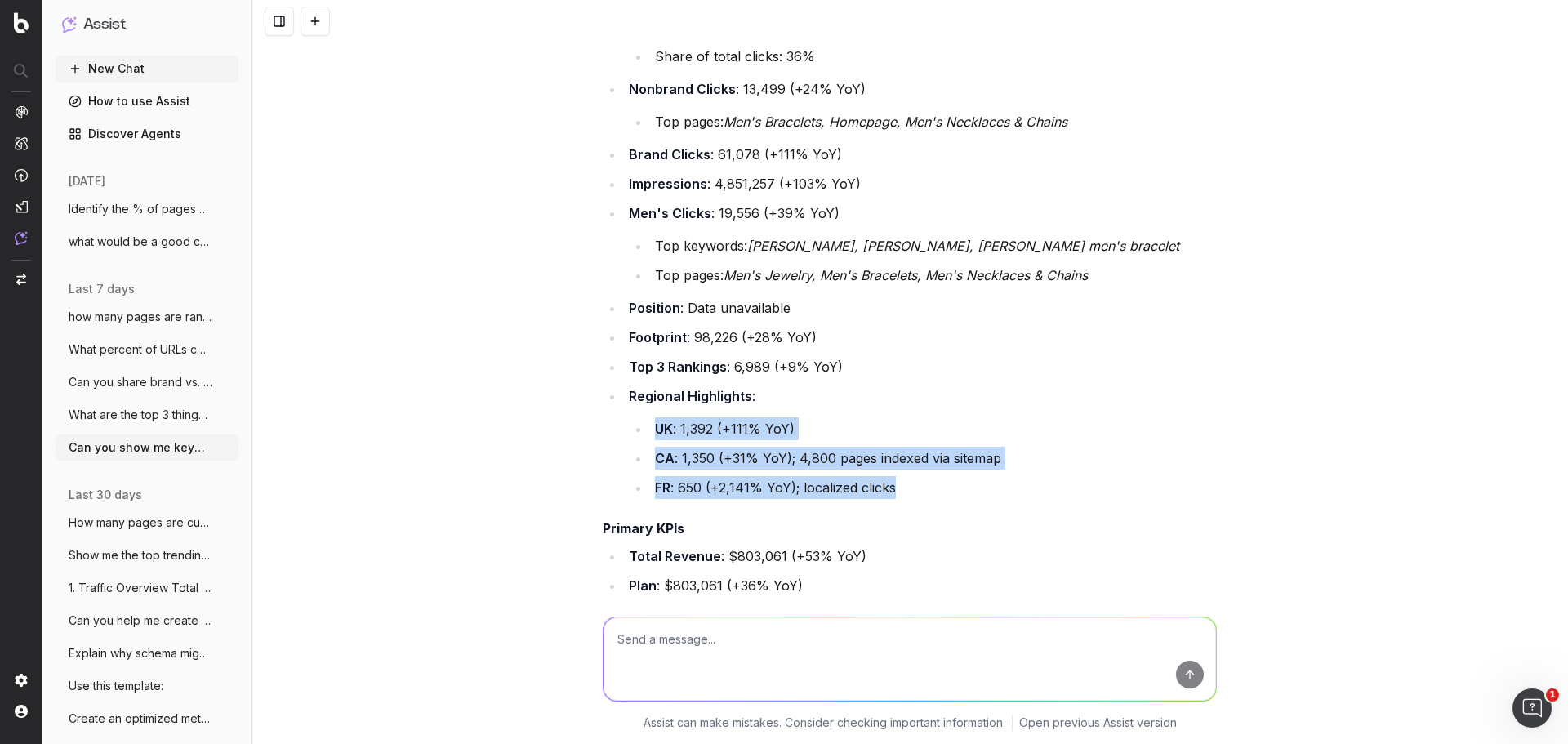
drag, startPoint x: 650, startPoint y: 427, endPoint x: 936, endPoint y: 483, distance: 291.4
click at [936, 483] on ul "UK : 1,392 (+111% YoY) CA : 1,350 (+31% YoY); 4,800 pages indexed via sitemap F…" at bounding box center [923, 458] width 588 height 81
copy ul "UK : 1,392 (+111% YoY) CA : 1,350 (+31% YoY); 4,800 pages indexed via sitemap F…"
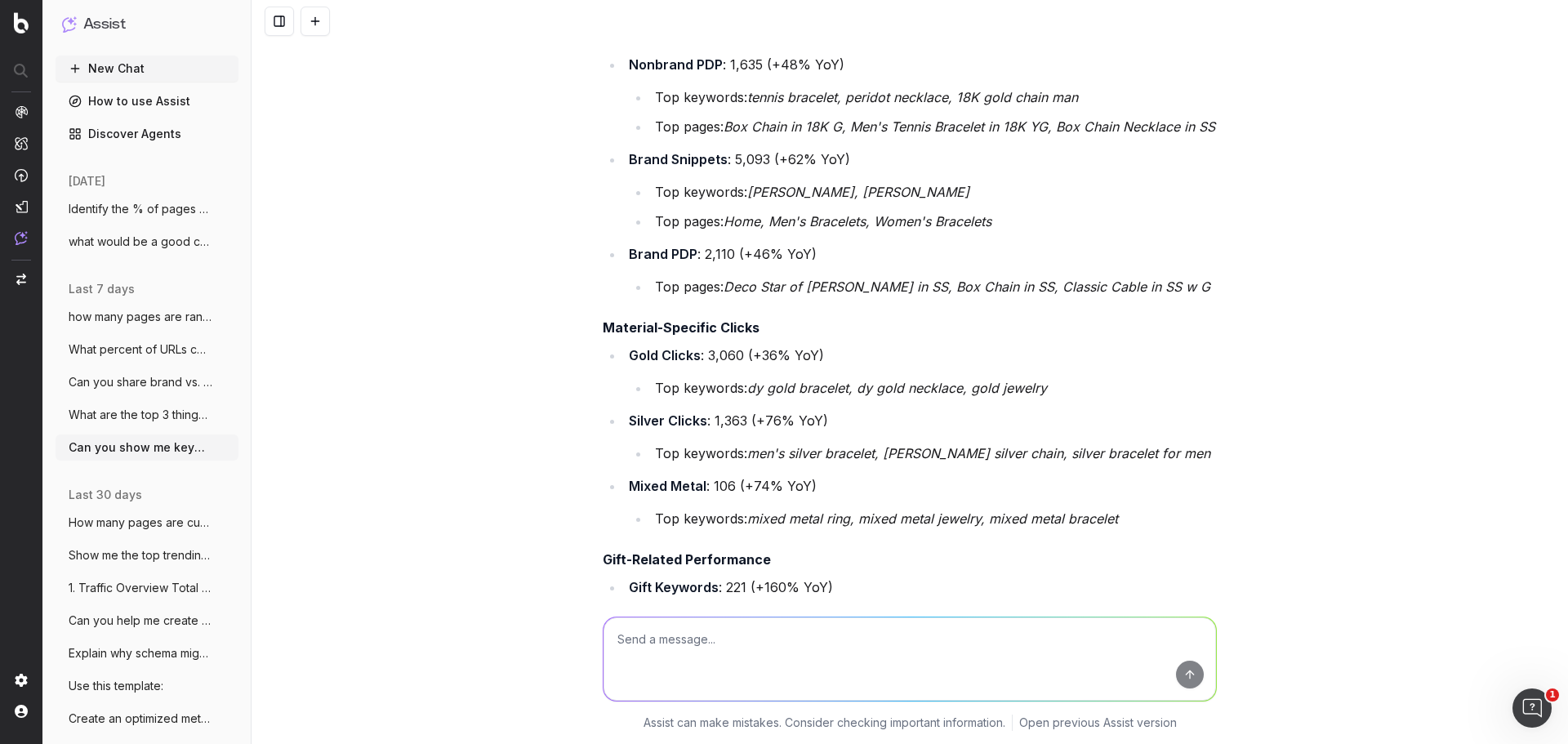
scroll to position [3455, 0]
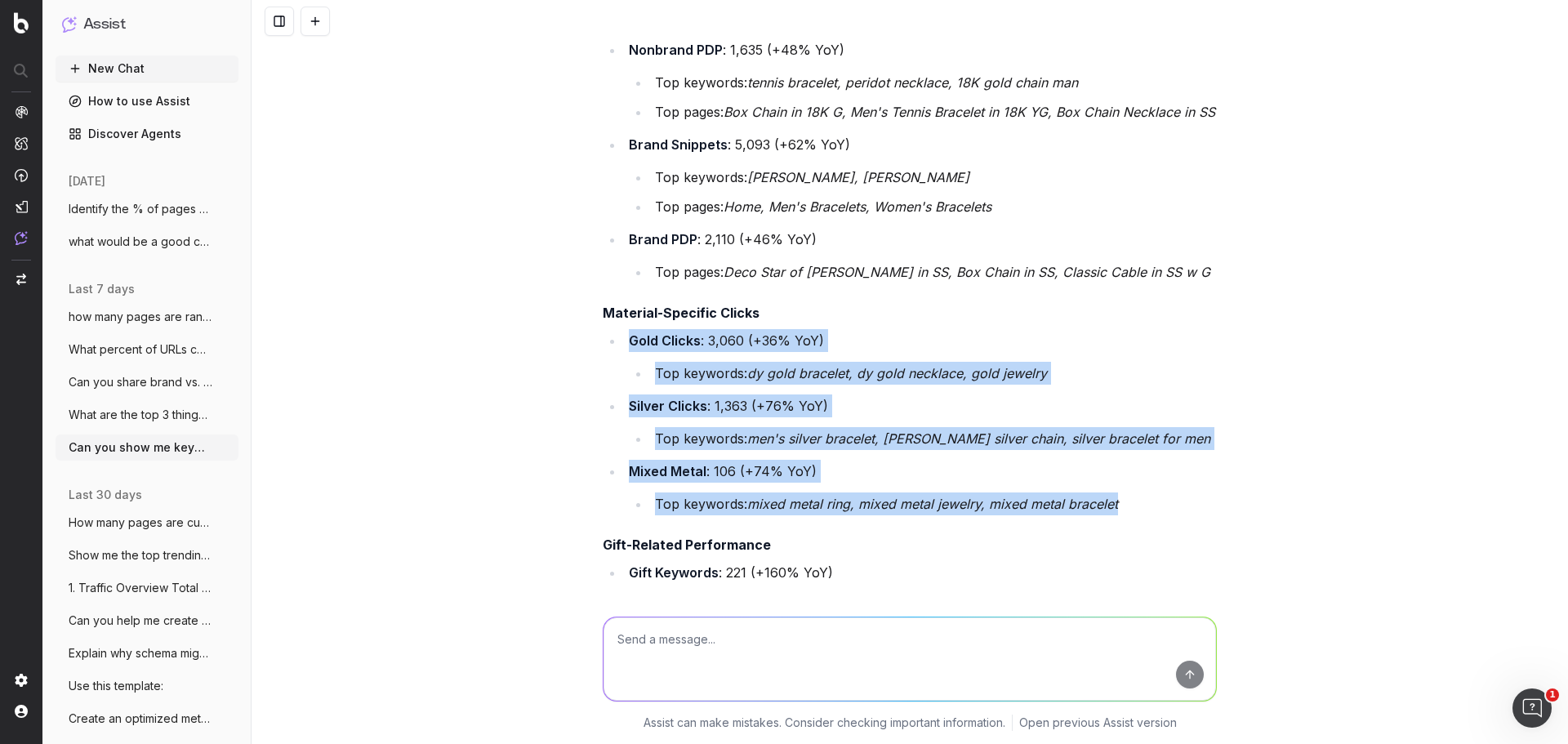
drag, startPoint x: 625, startPoint y: 344, endPoint x: 1119, endPoint y: 499, distance: 517.7
click at [1119, 499] on ul "Gold Clicks : 3,060 (+36% YoY) Top keywords: dy gold bracelet, dy gold necklace…" at bounding box center [909, 422] width 614 height 186
copy ul "Gold Clicks : 3,060 (+36% YoY) Top keywords: dy gold bracelet, dy gold necklace…"
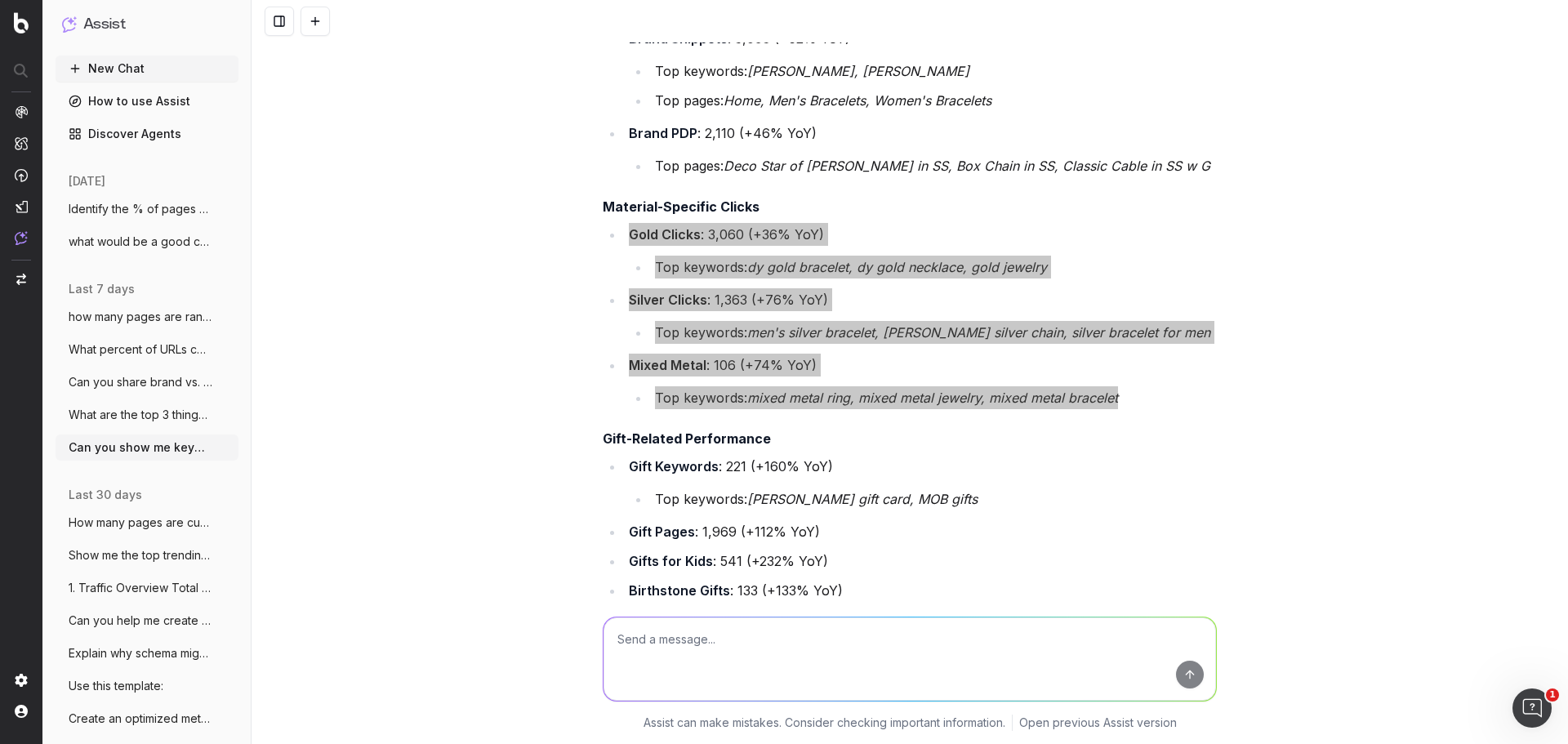
scroll to position [3700, 0]
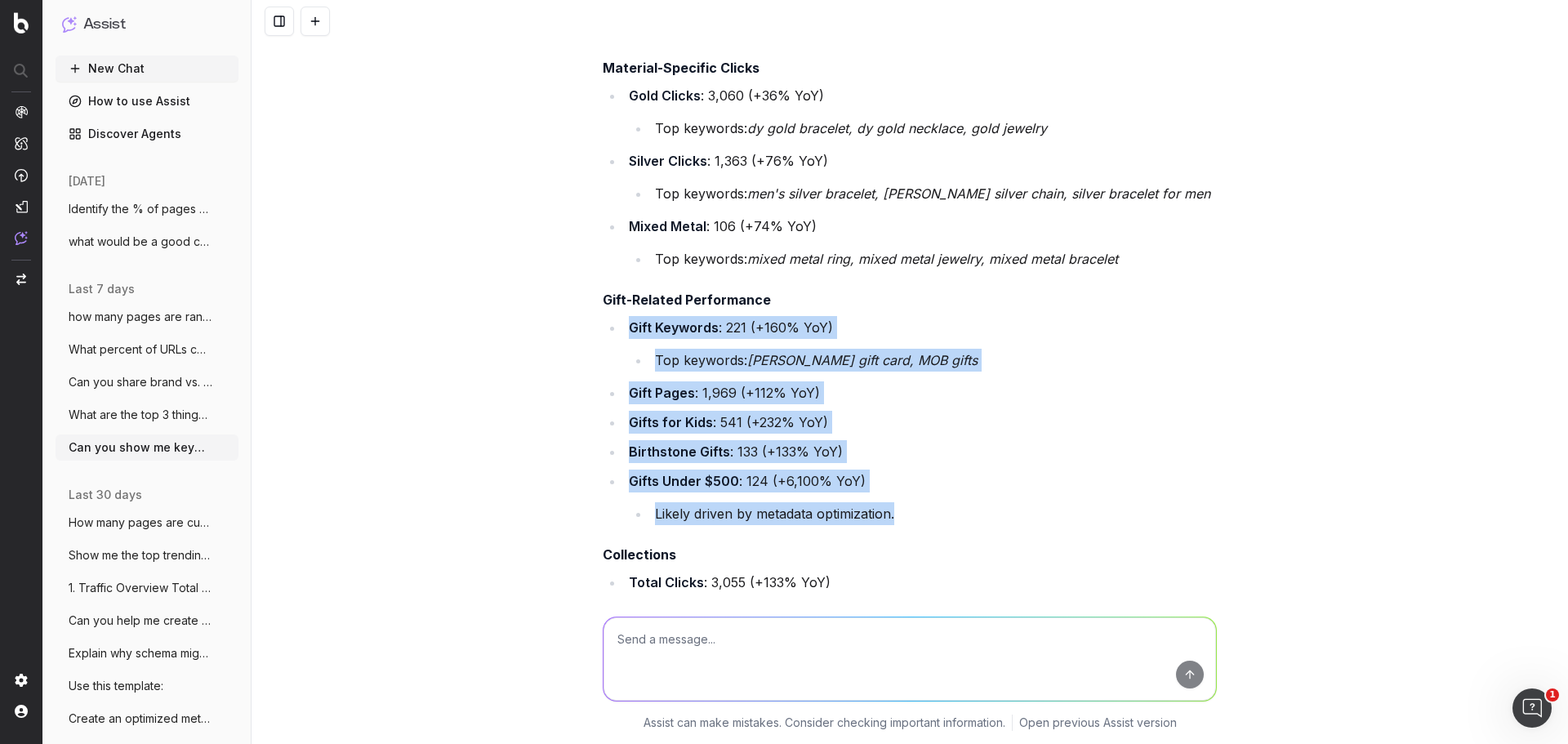
drag, startPoint x: 622, startPoint y: 321, endPoint x: 909, endPoint y: 510, distance: 343.6
click at [909, 510] on ul "Gift Keywords : 221 (+160% YoY) Top keywords: David Yurman gift card, MOB gifts…" at bounding box center [909, 420] width 614 height 209
copy ul "Gift Keywords : 221 (+160% YoY) Top keywords: David Yurman gift card, MOB gifts…"
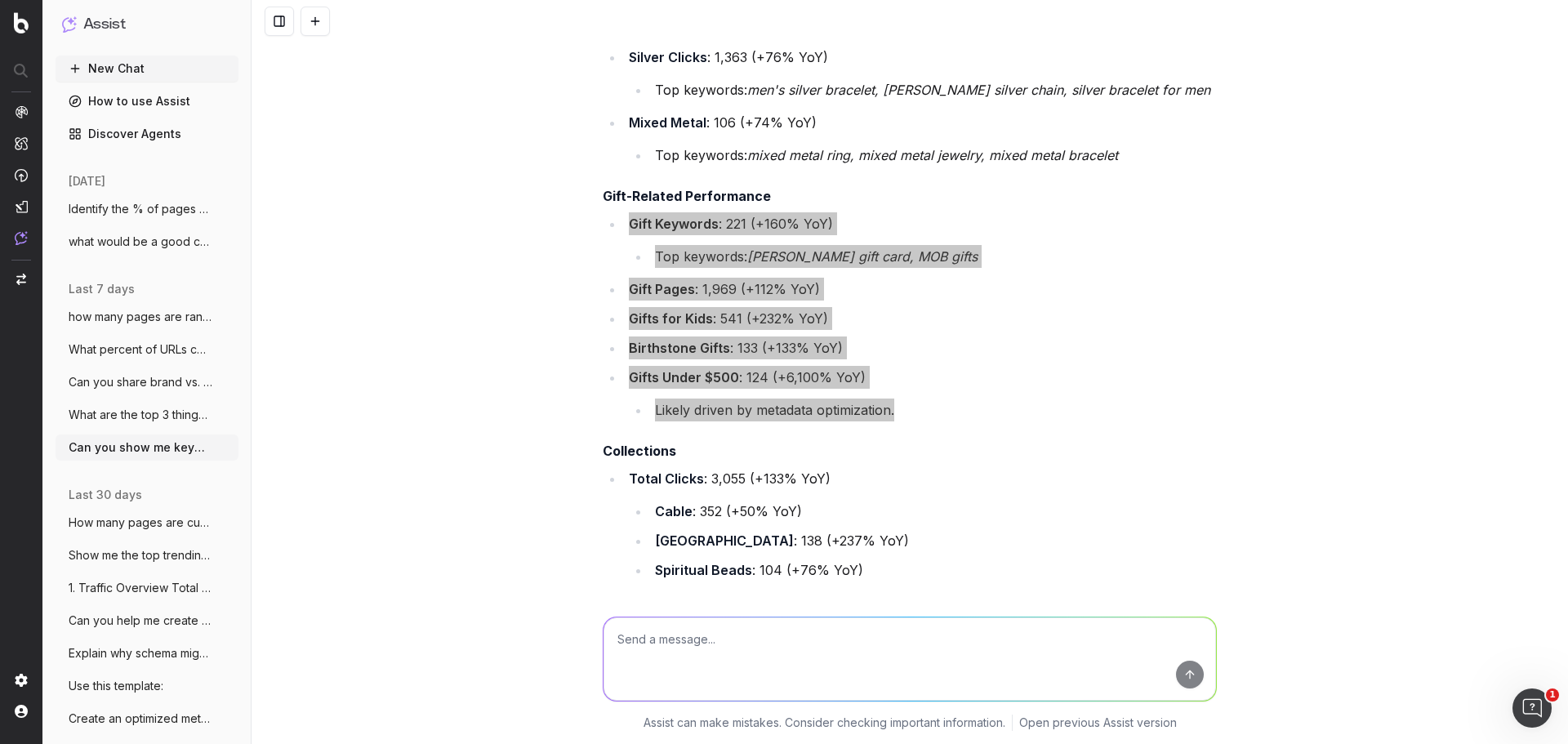
scroll to position [3781, 0]
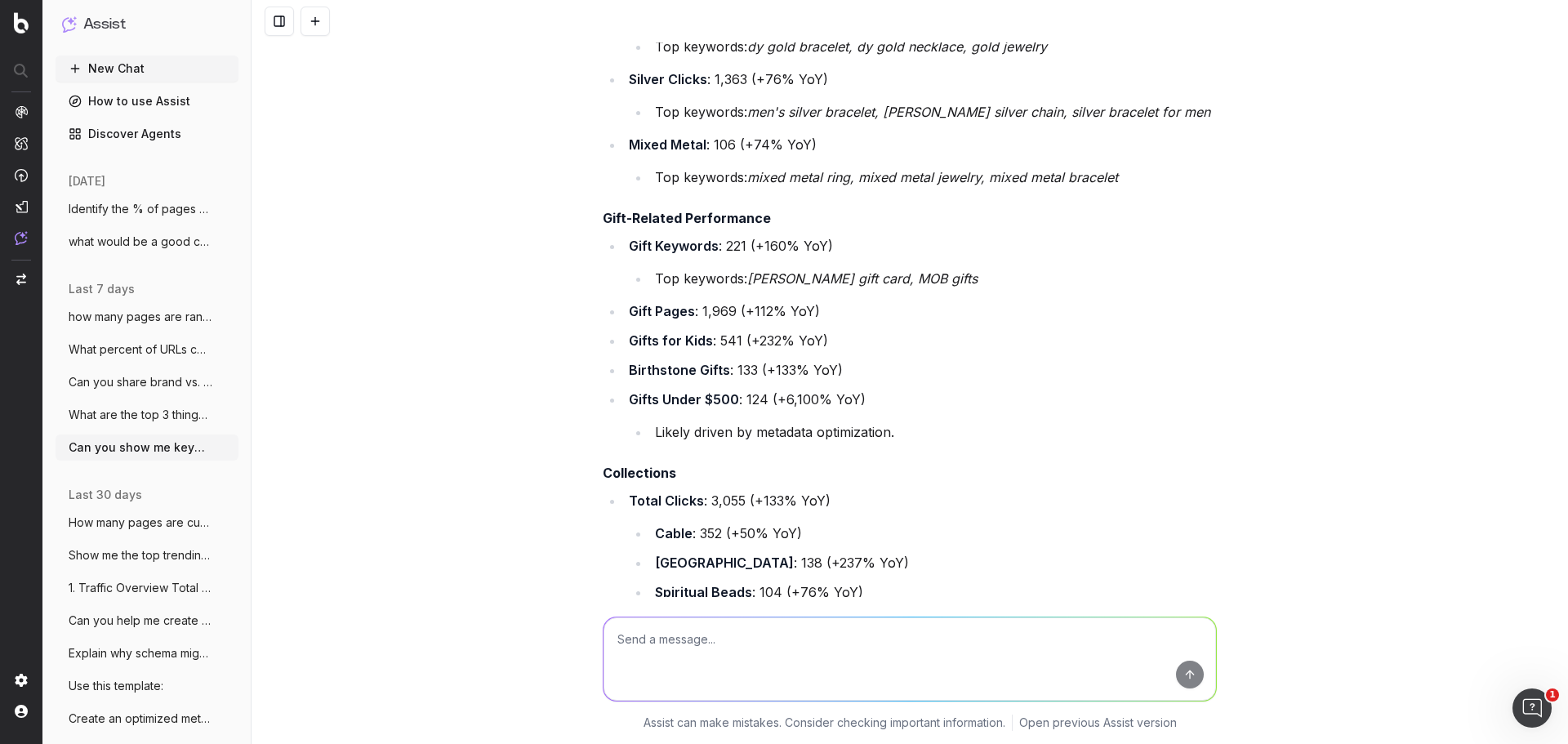
click at [805, 659] on textarea at bounding box center [910, 659] width 613 height 83
type textarea "how many clicks did "bracelet" pages get for the last 7 days, YoY?"
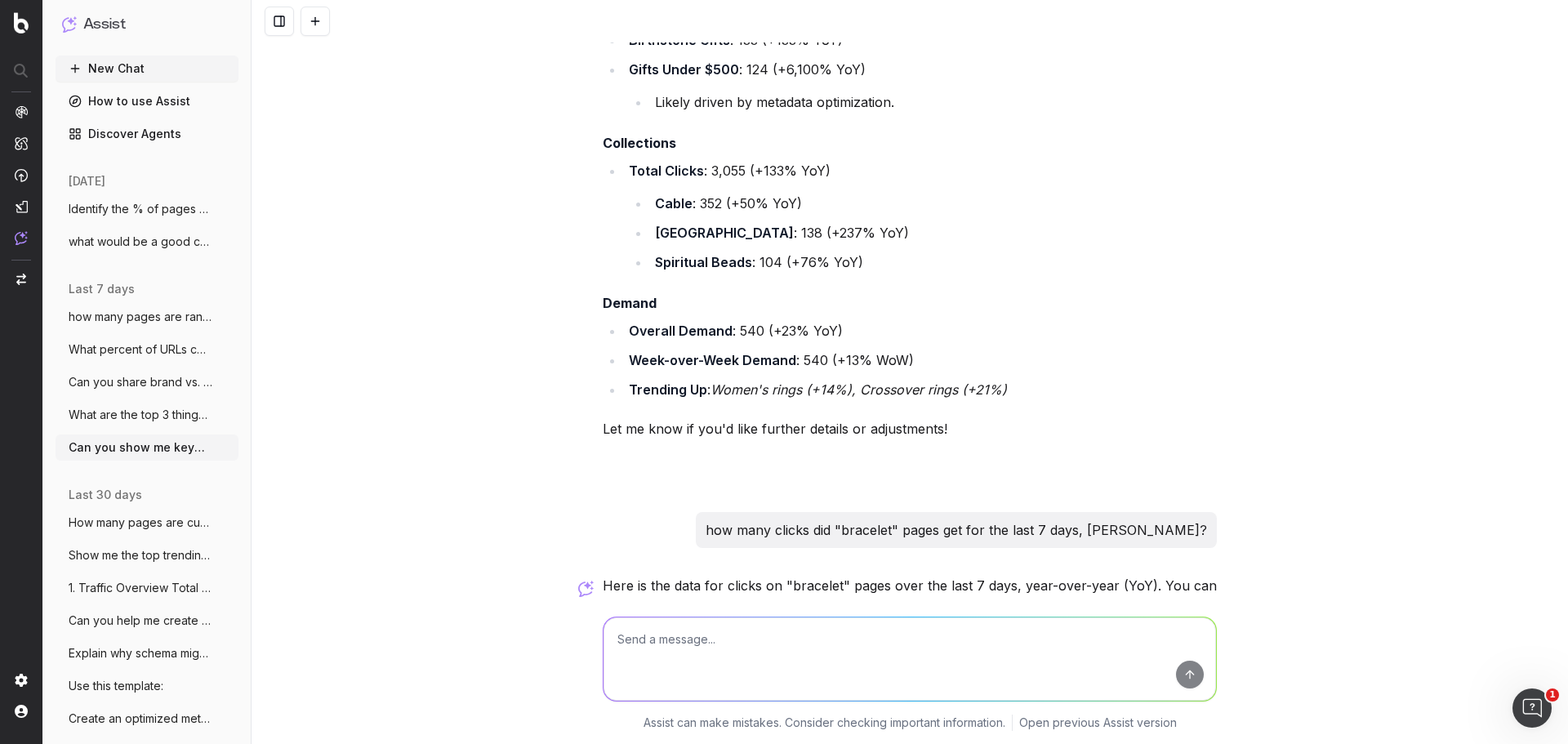
scroll to position [4265, 0]
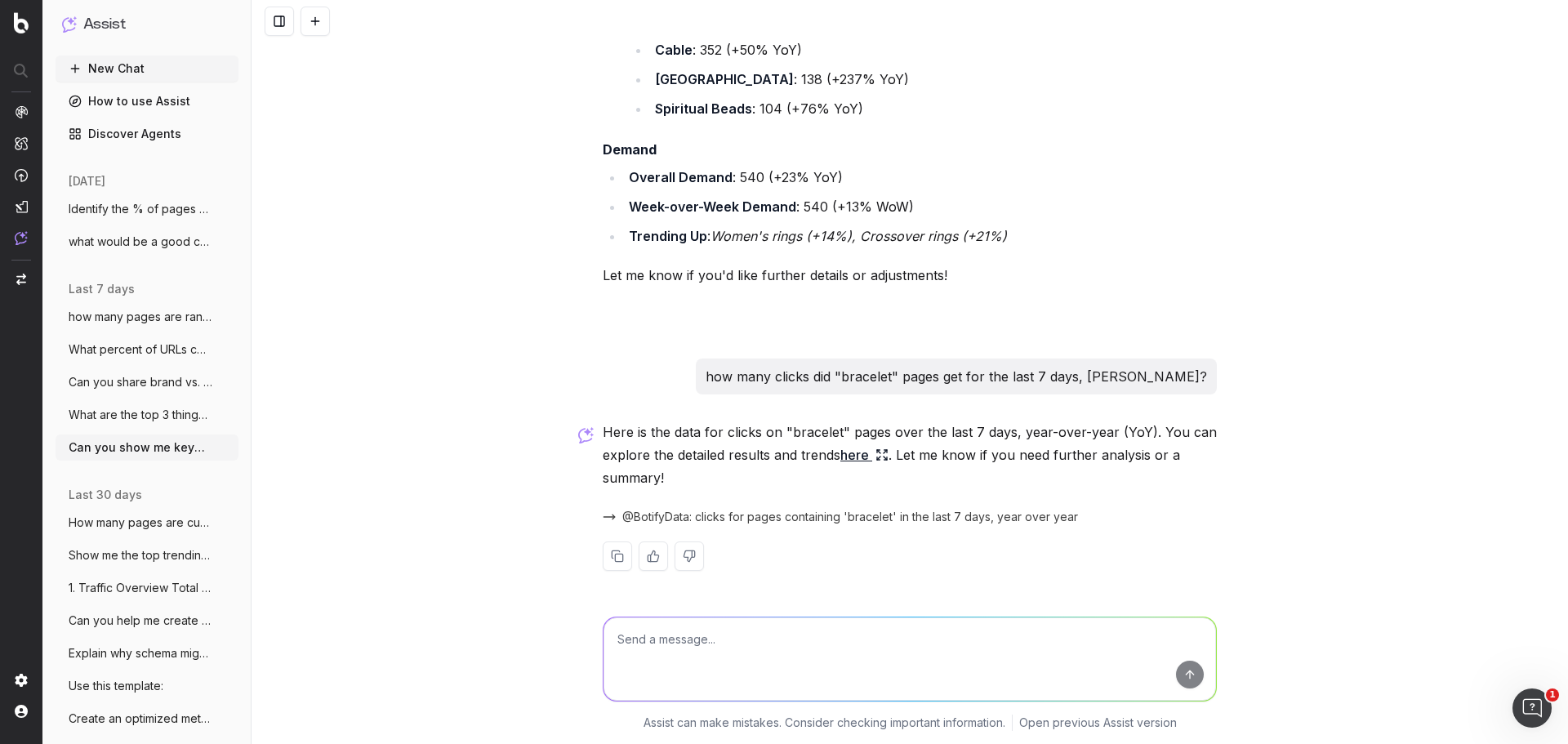
click at [832, 512] on span "@BotifyData: clicks for pages containing 'bracelet' in the last 7 days, year ov…" at bounding box center [850, 516] width 456 height 16
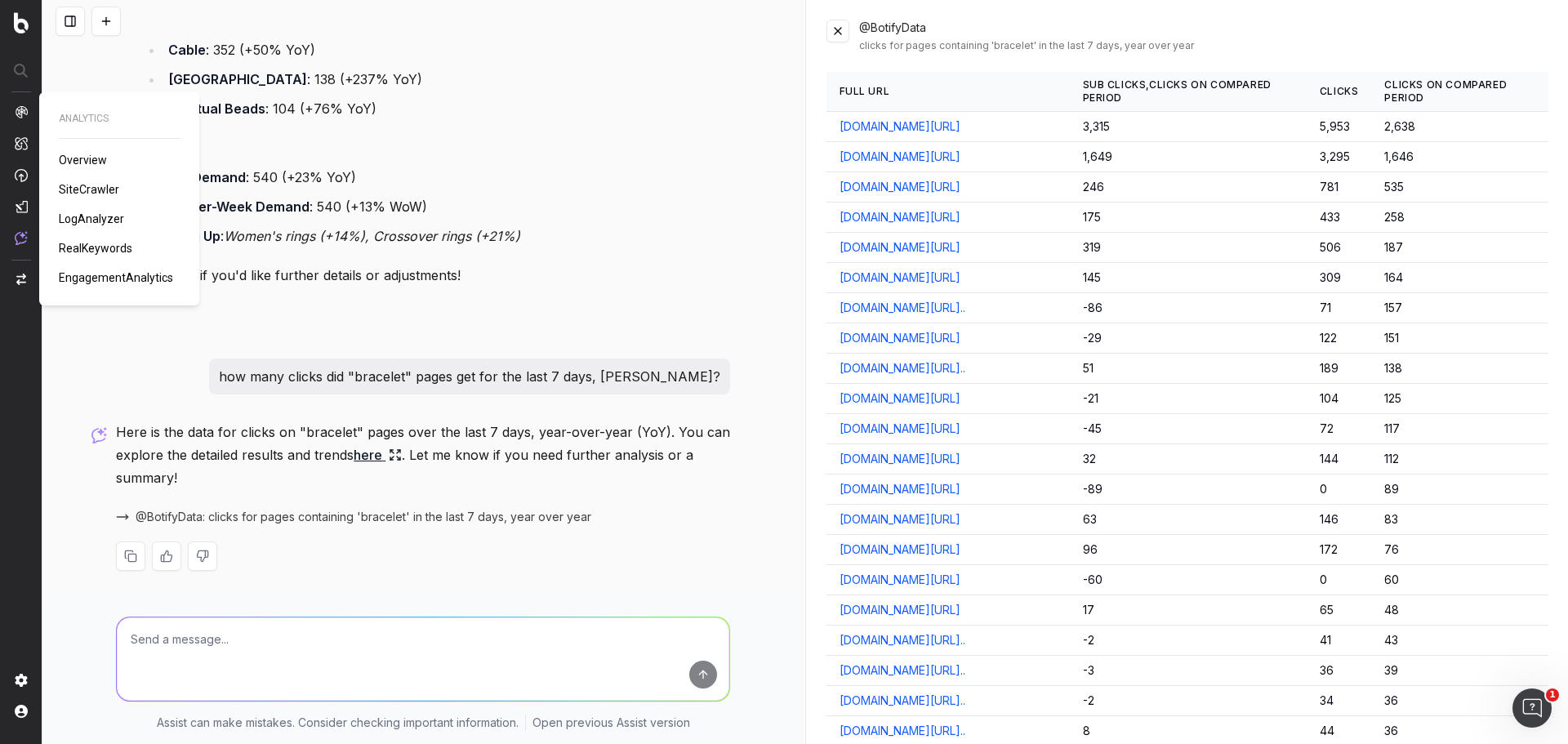
click at [122, 246] on span "RealKeywords" at bounding box center [96, 249] width 74 height 13
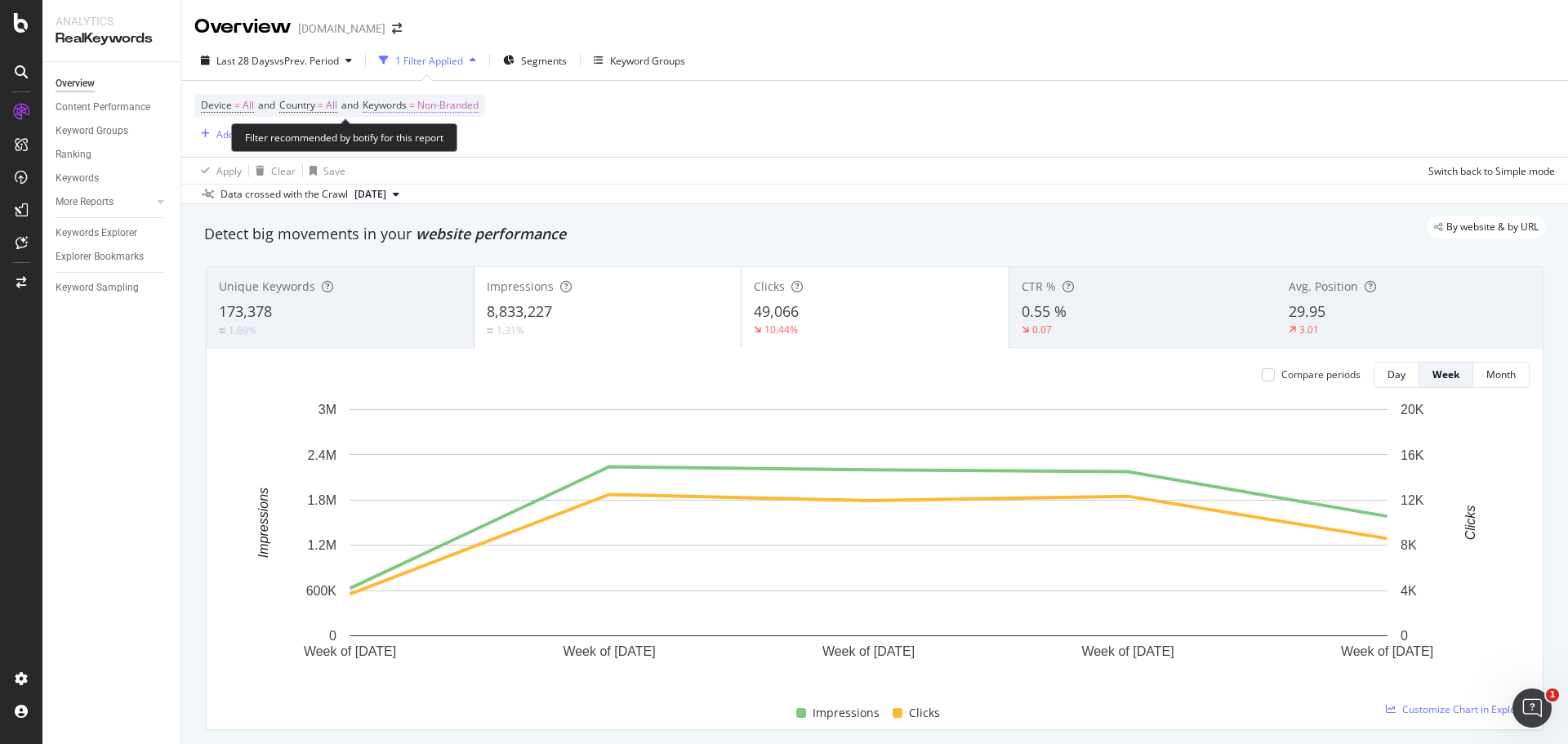
click at [466, 110] on span "Non-Branded" at bounding box center [447, 105] width 61 height 23
click at [432, 143] on span "Non-Branded" at bounding box center [420, 143] width 68 height 14
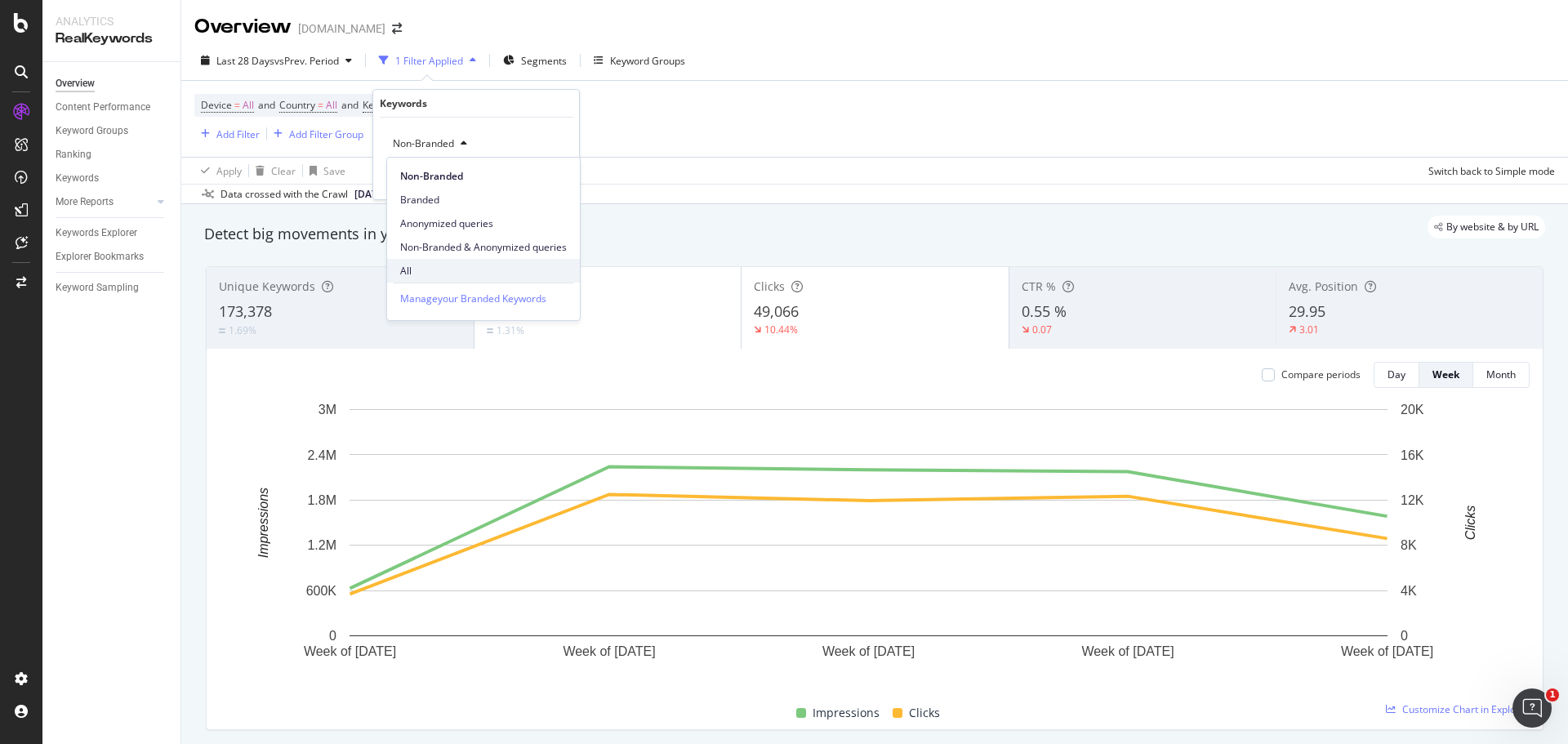
click at [448, 275] on span "All" at bounding box center [483, 271] width 166 height 15
click at [555, 187] on div "All Cancel Add filter Apply" at bounding box center [477, 158] width 206 height 81
click at [554, 182] on div "Apply" at bounding box center [553, 178] width 26 height 14
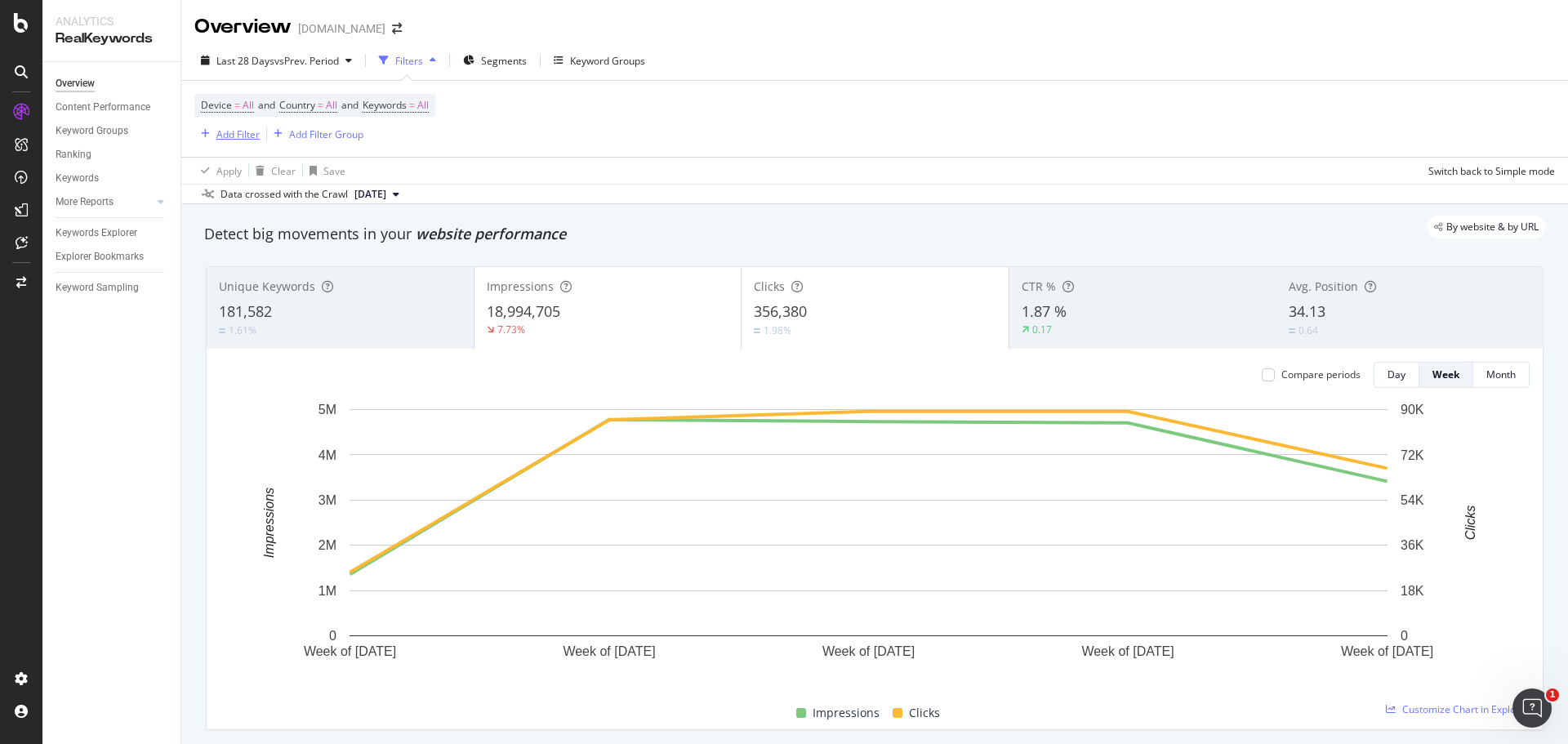
click at [252, 137] on div "Add Filter" at bounding box center [238, 134] width 44 height 14
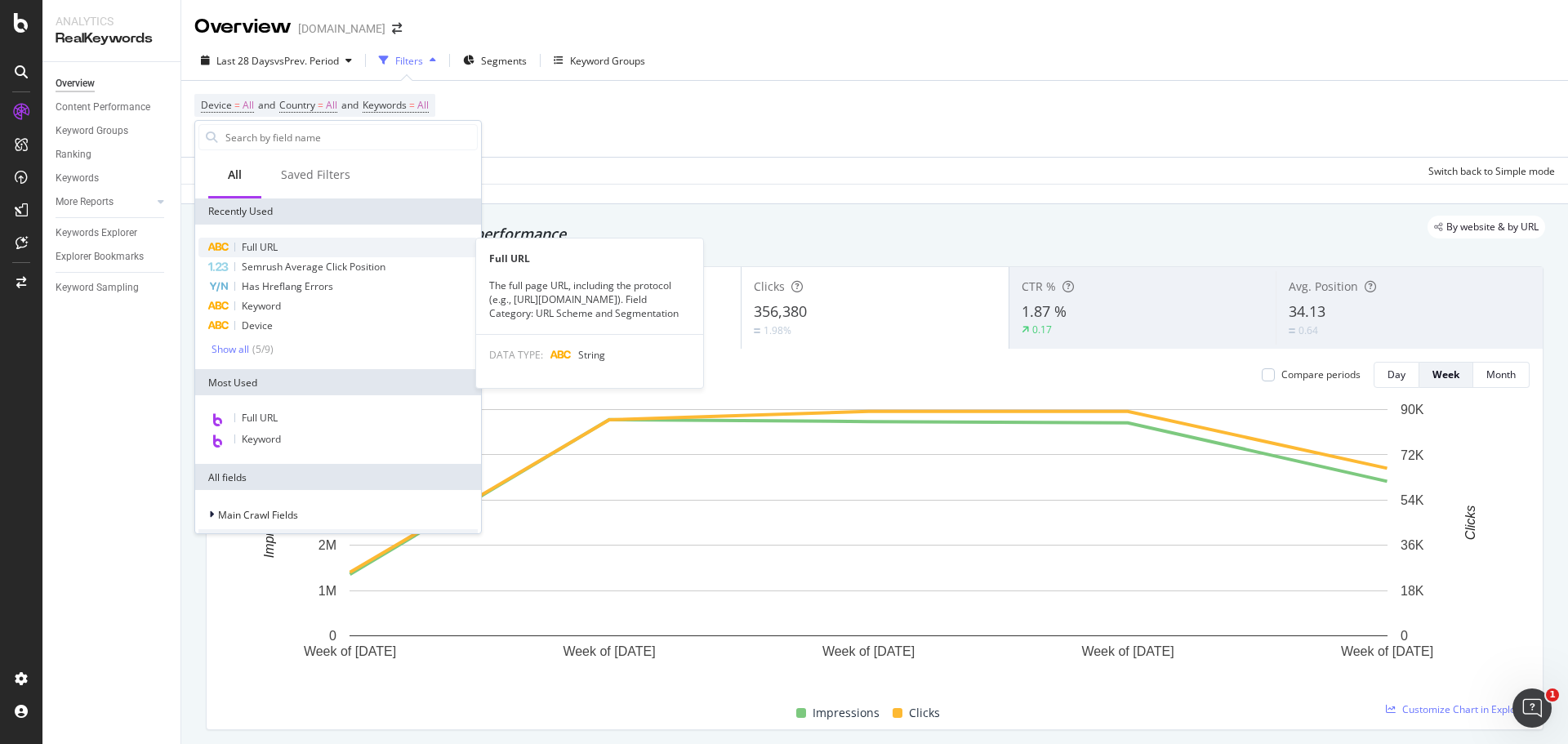
click at [281, 241] on div "Full URL" at bounding box center [338, 247] width 279 height 20
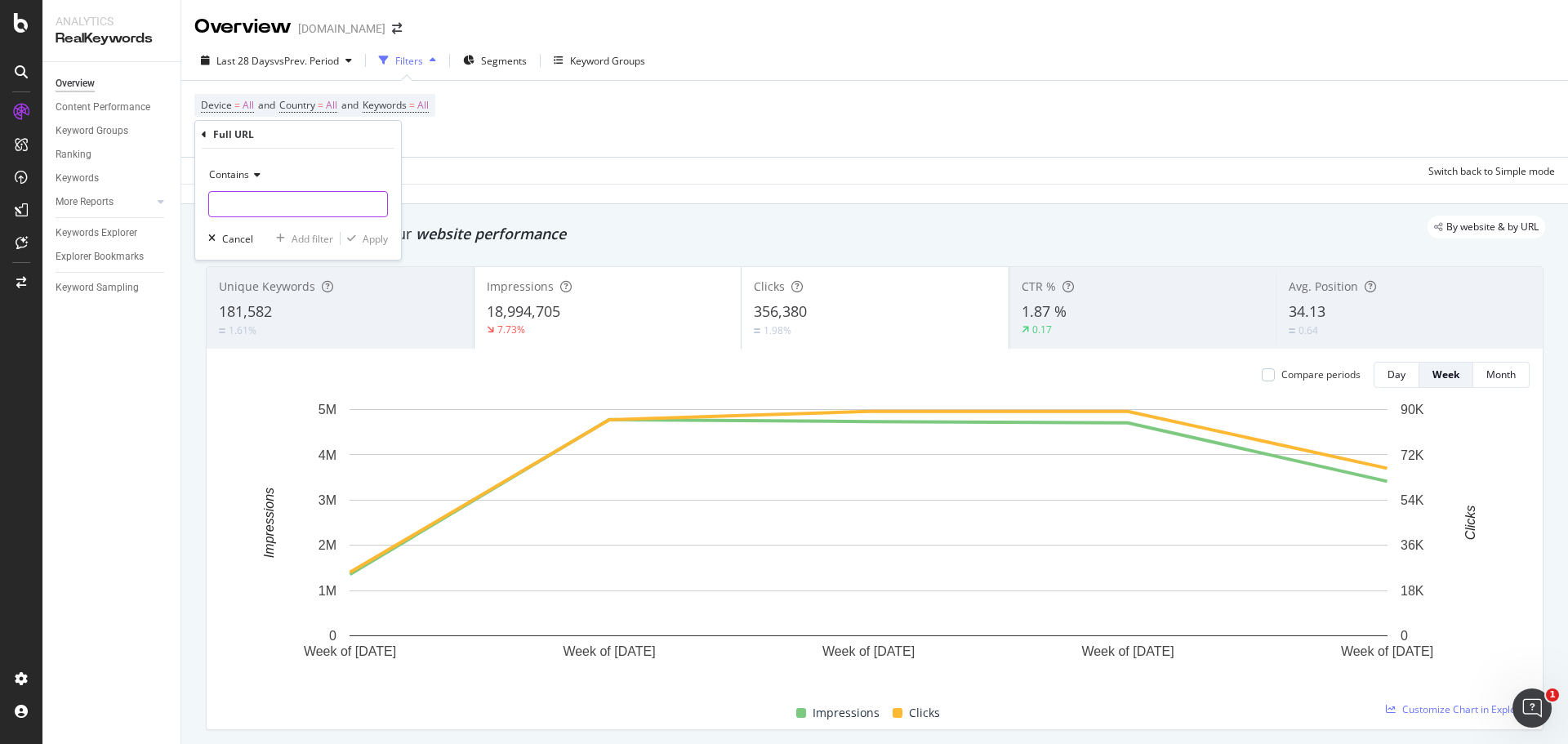
click at [277, 199] on input "text" at bounding box center [298, 204] width 178 height 26
type input "bracelet"
click at [367, 235] on div "Apply" at bounding box center [375, 238] width 26 height 14
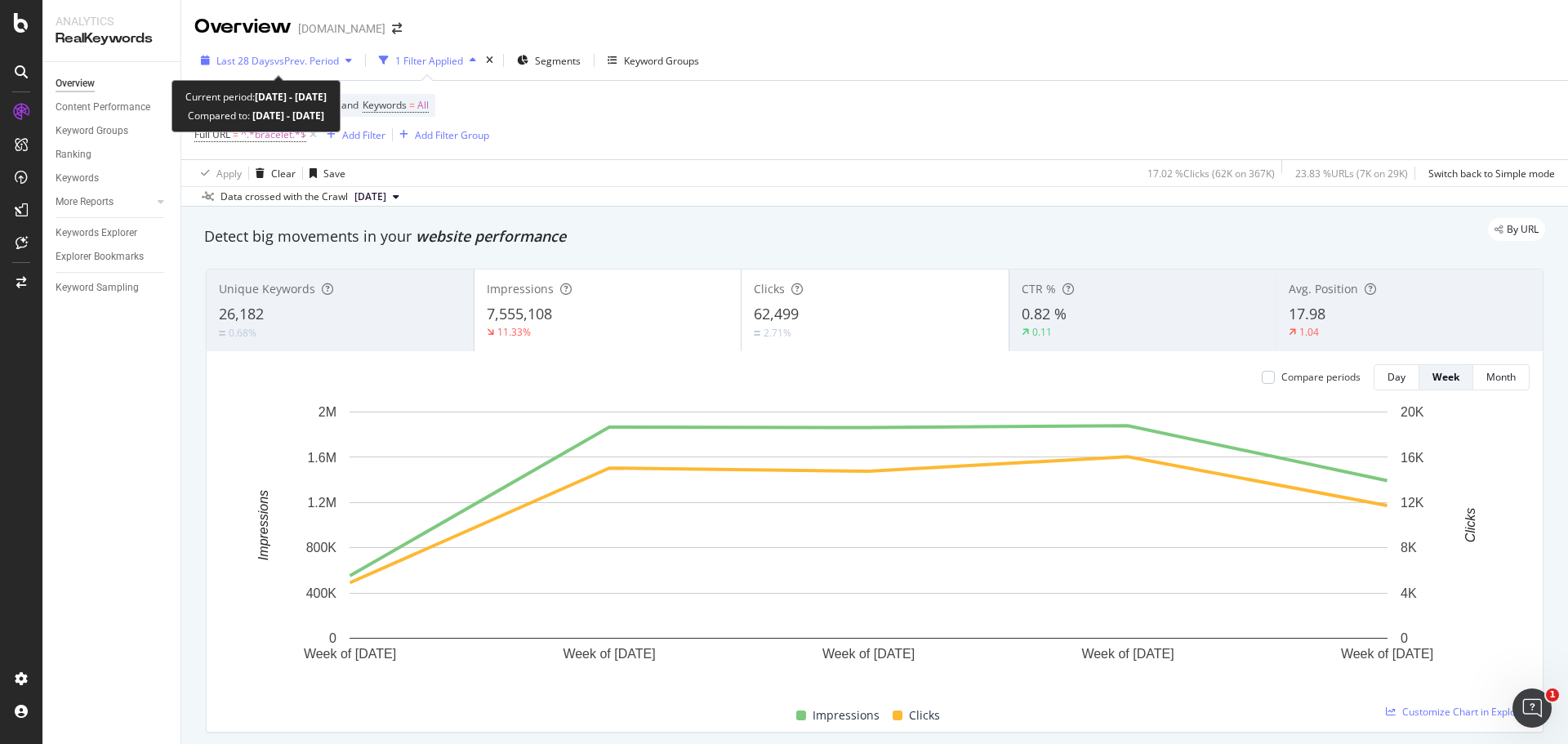
click at [320, 51] on div "Last 28 Days vs Prev. Period" at bounding box center [277, 61] width 165 height 25
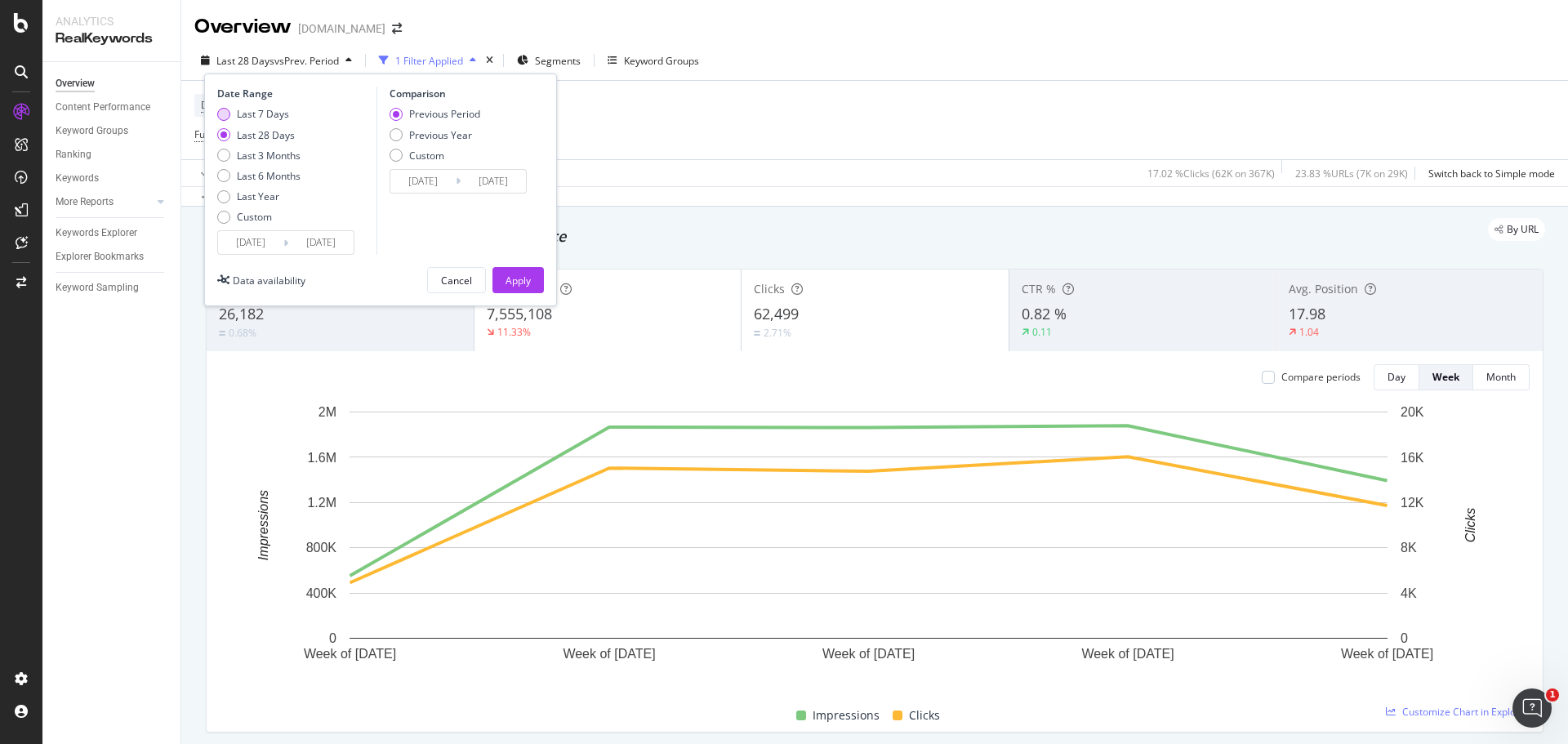
click at [230, 110] on div "Last 7 Days" at bounding box center [259, 113] width 83 height 14
type input "[DATE]"
click at [400, 134] on div "Previous Year" at bounding box center [396, 135] width 13 height 13
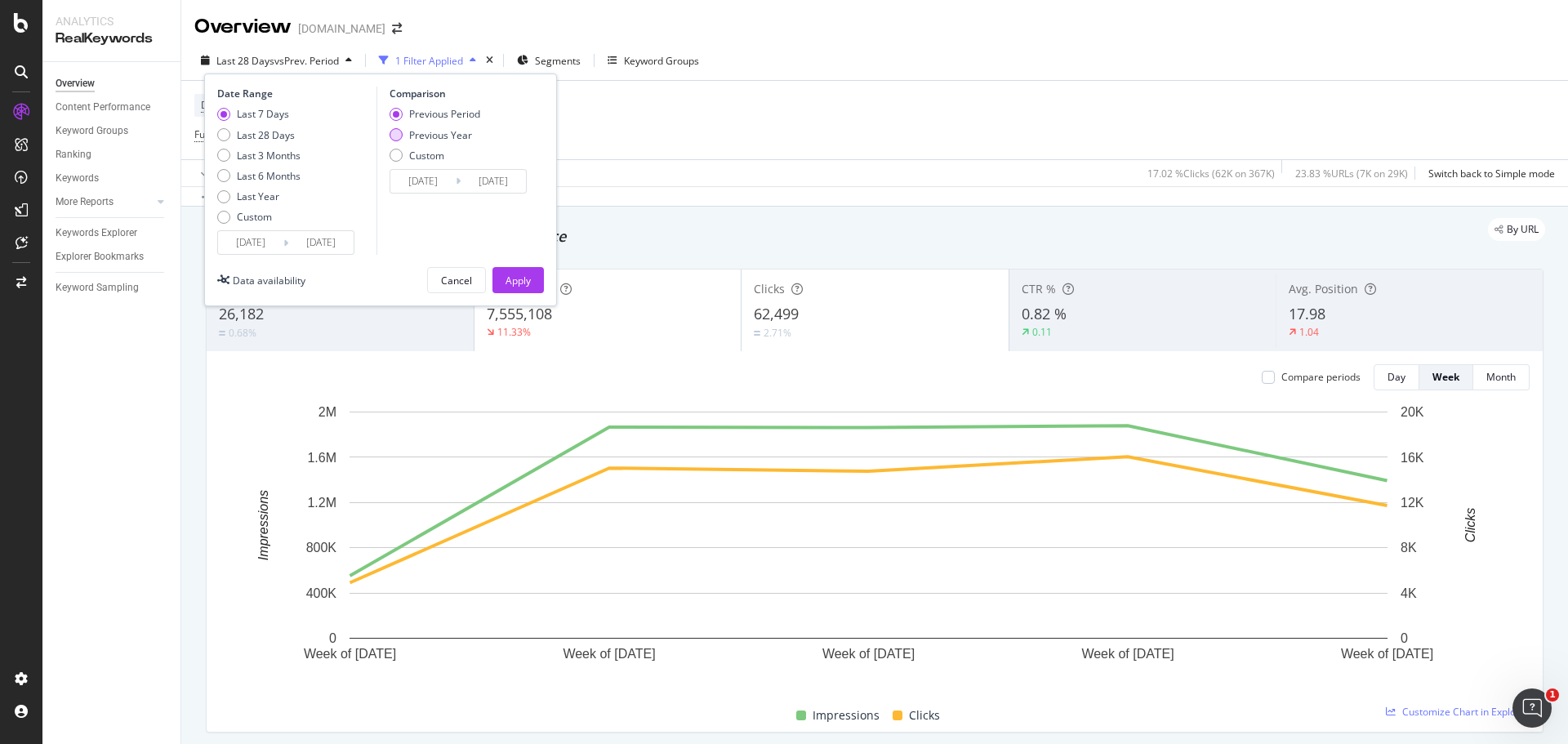
type input "[DATE]"
click at [513, 276] on div "Apply" at bounding box center [517, 280] width 26 height 14
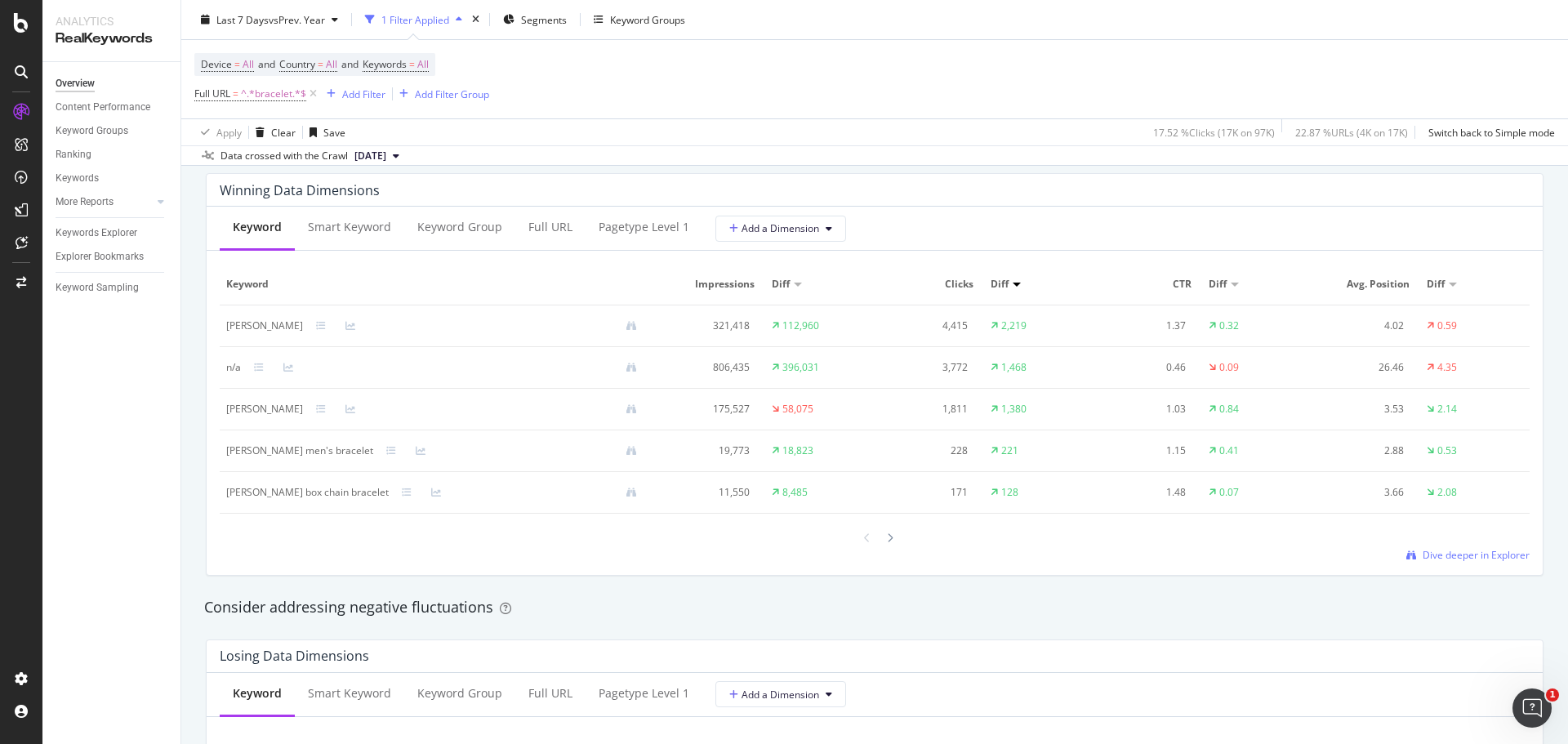
scroll to position [1306, 0]
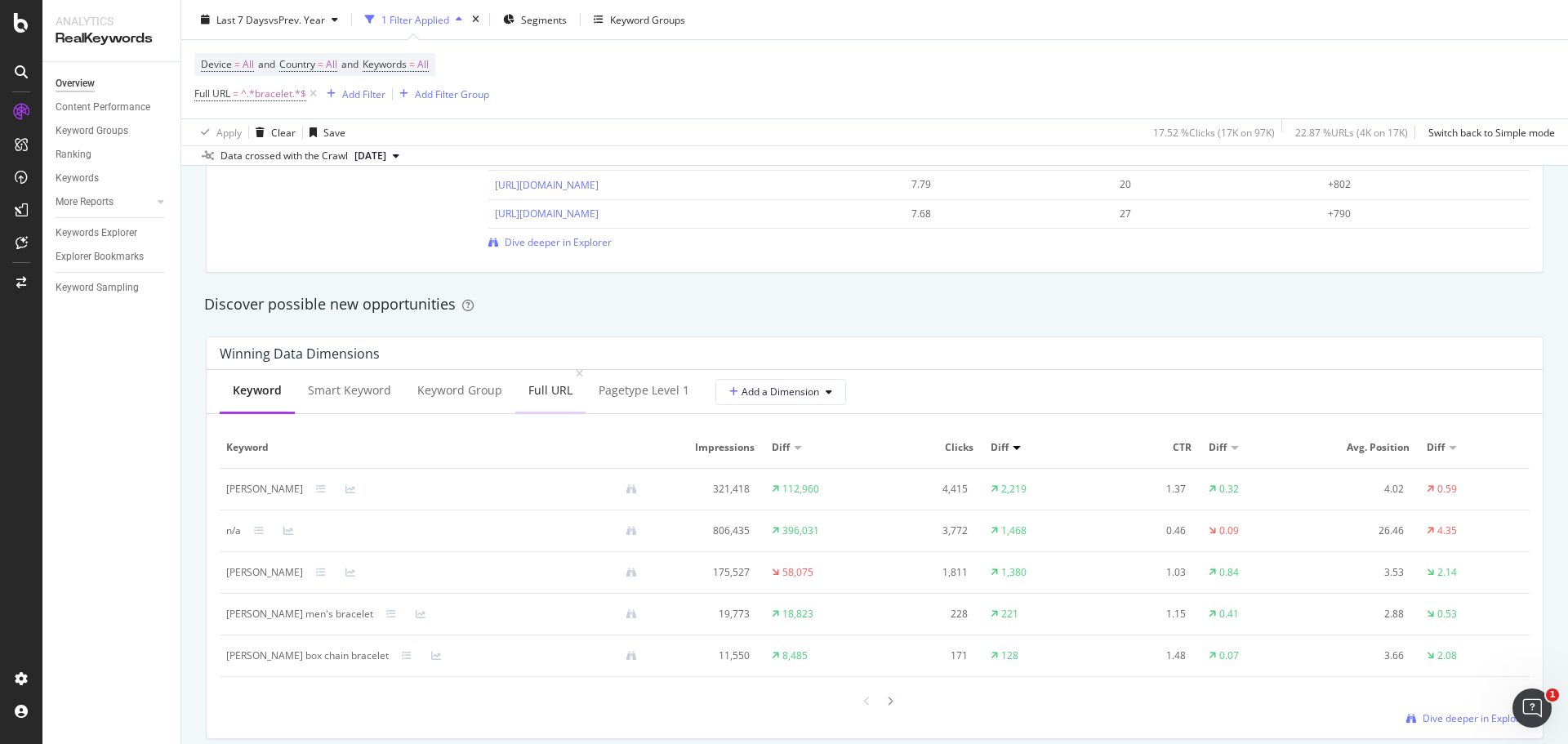
click at [530, 396] on div "Full URL" at bounding box center [550, 389] width 44 height 16
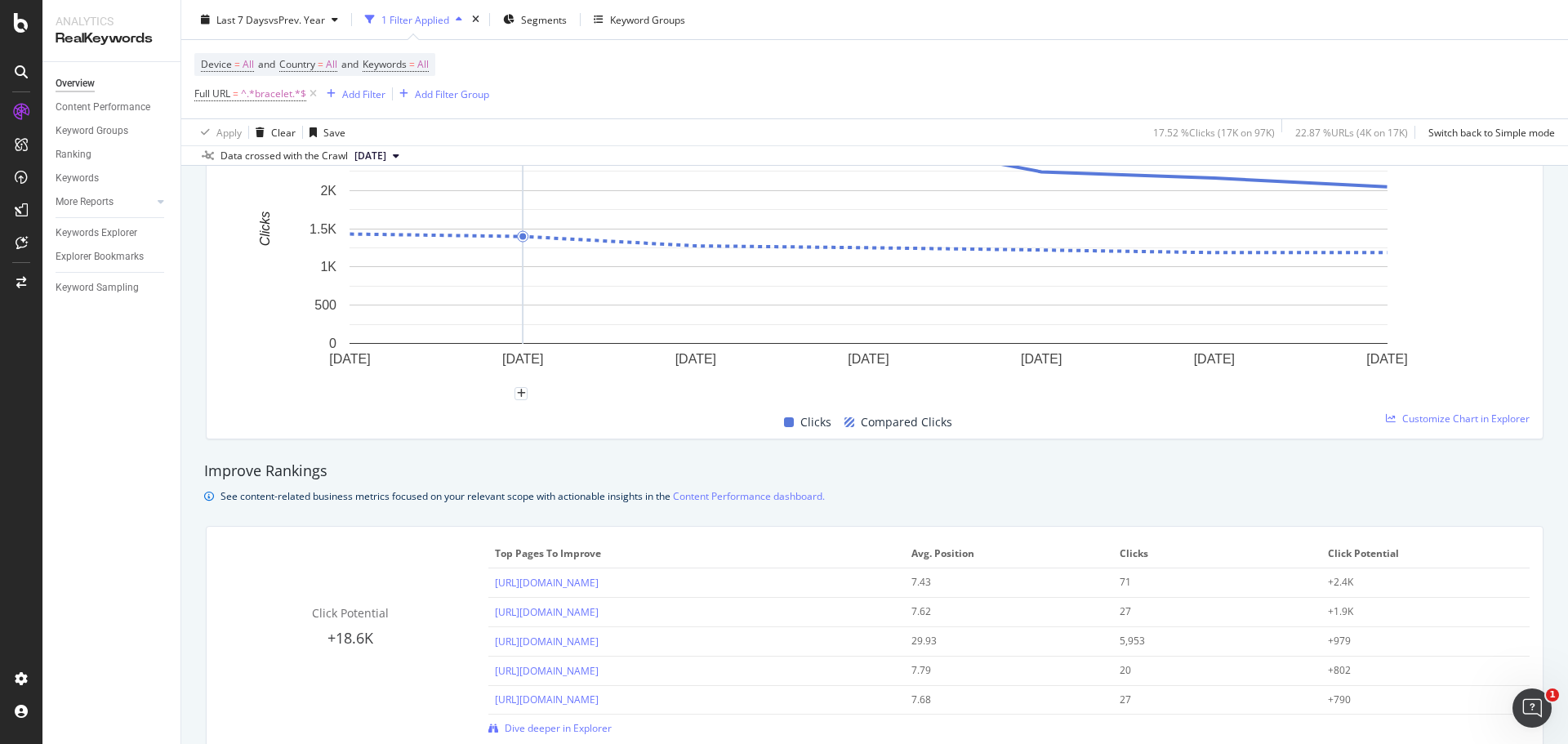
scroll to position [735, 0]
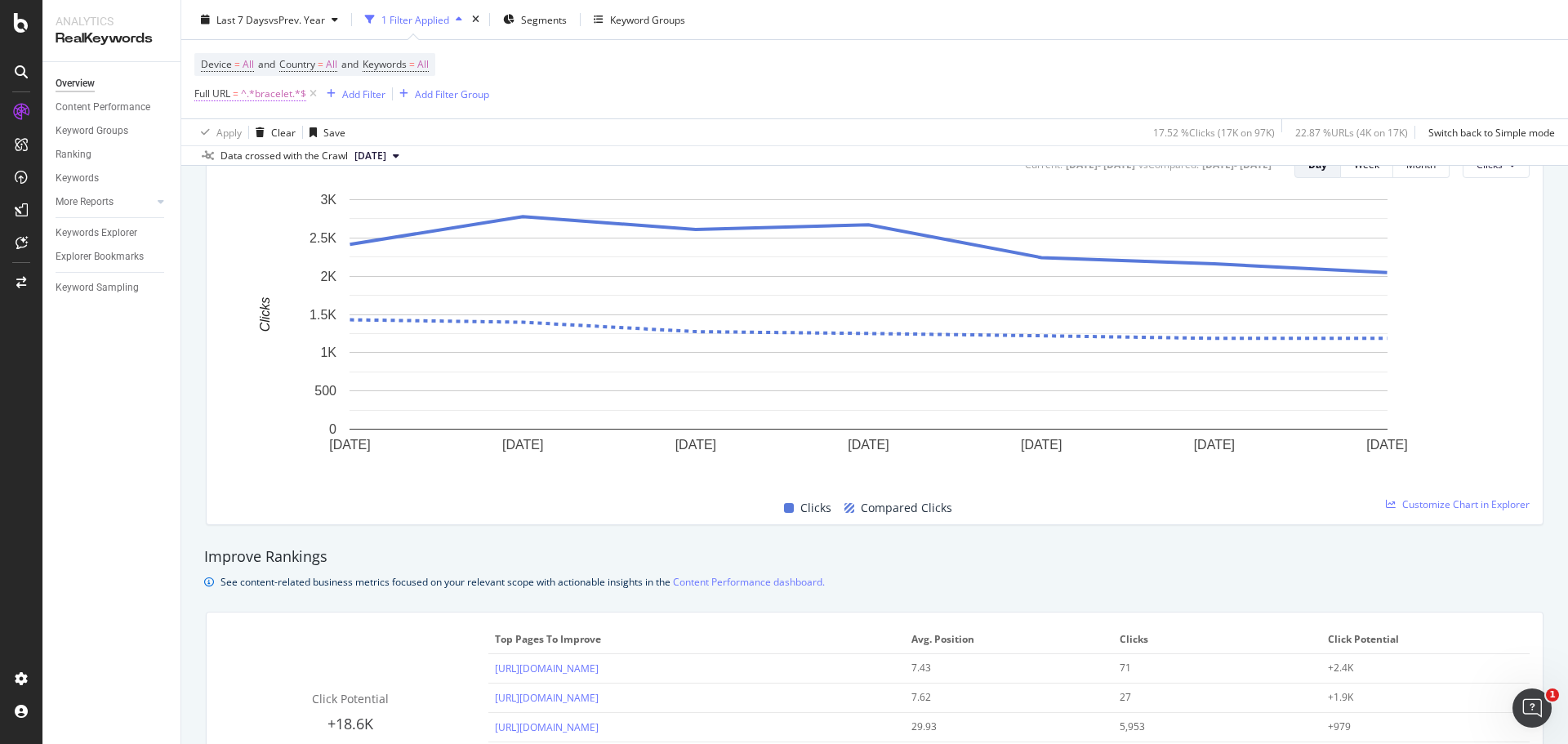
click at [261, 97] on span "^.*bracelet.*$" at bounding box center [273, 94] width 65 height 23
click at [266, 157] on input "bracelet" at bounding box center [286, 162] width 154 height 26
type input "/men"
click at [375, 194] on div "Apply" at bounding box center [375, 196] width 26 height 14
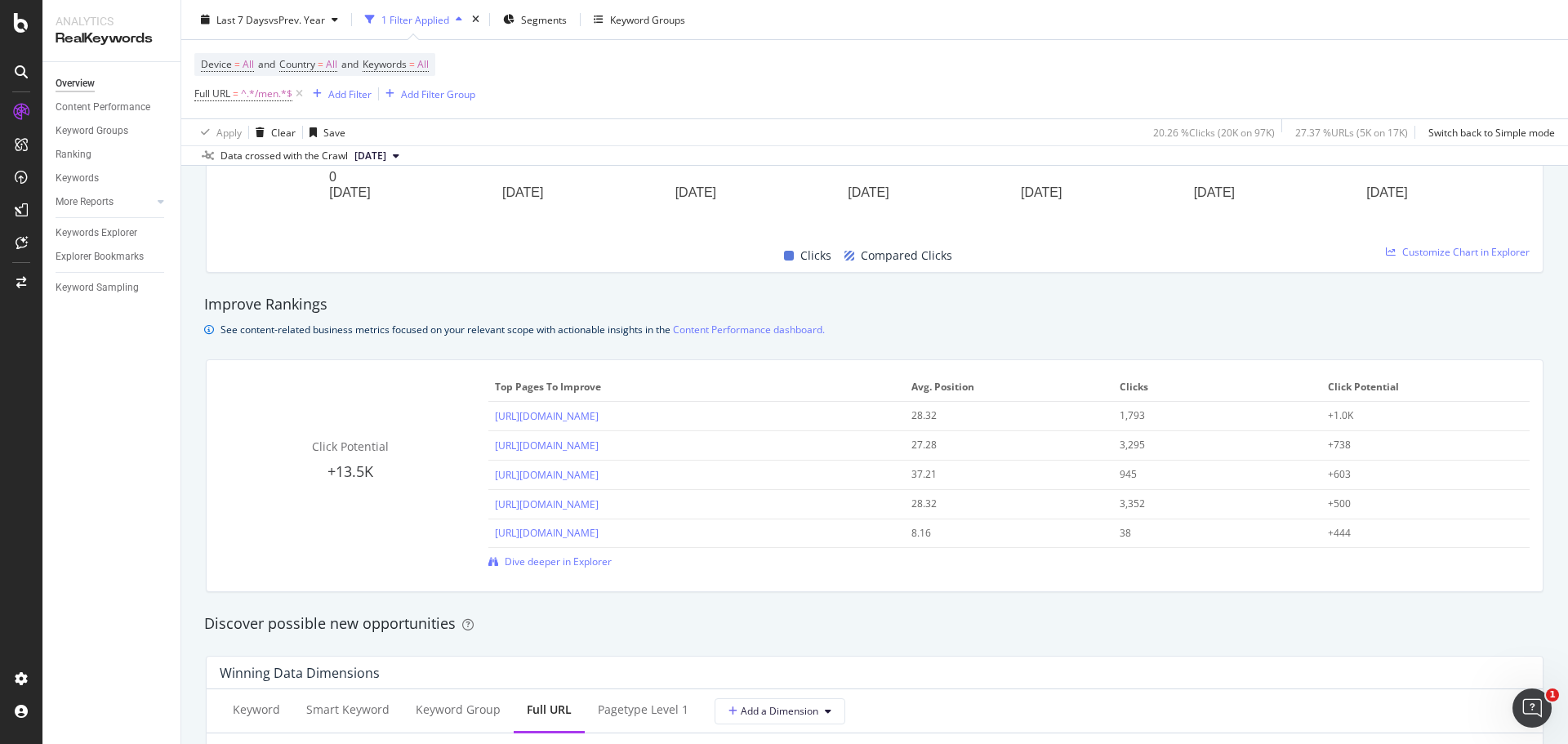
scroll to position [979, 0]
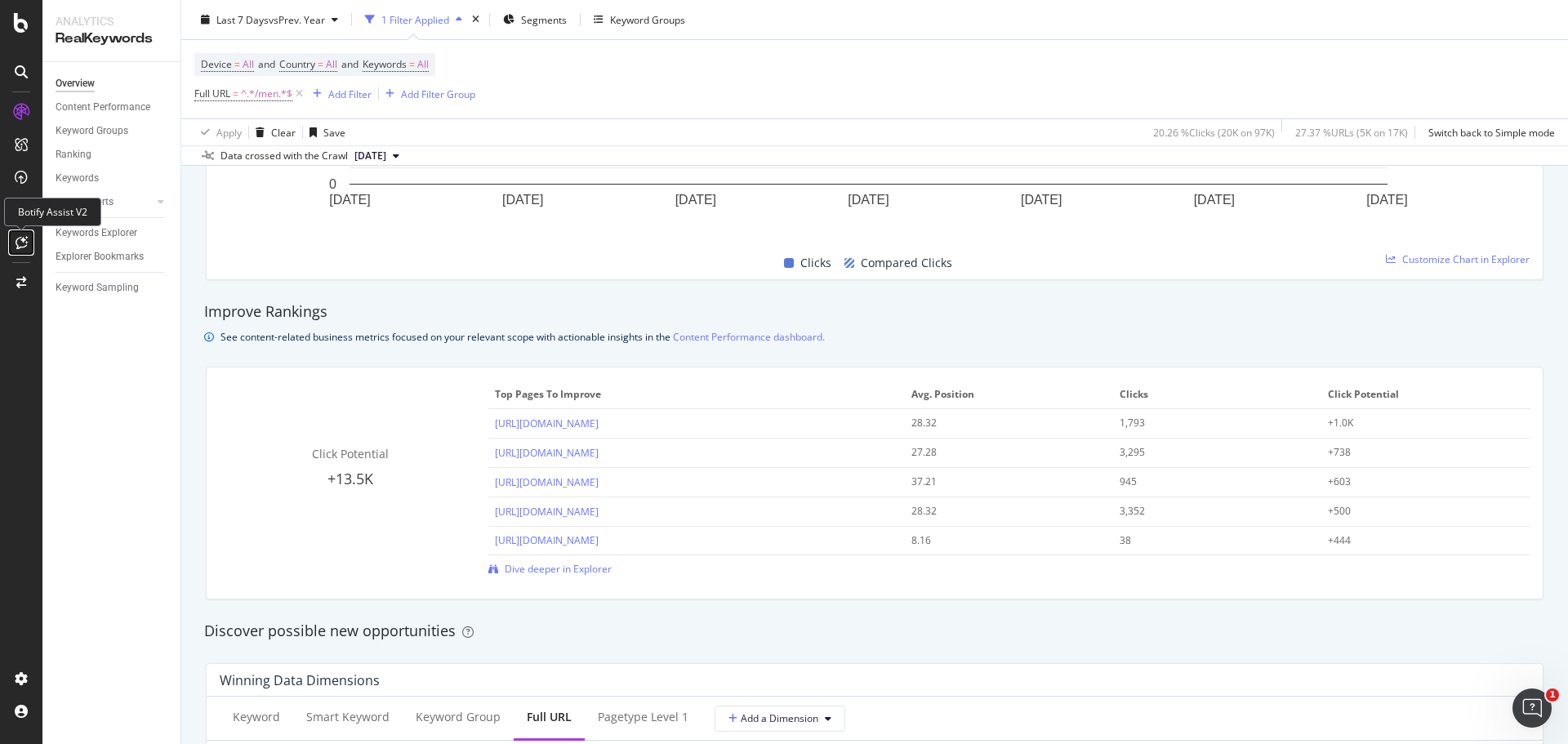
click at [25, 244] on icon at bounding box center [21, 243] width 12 height 13
